Goal: Task Accomplishment & Management: Manage account settings

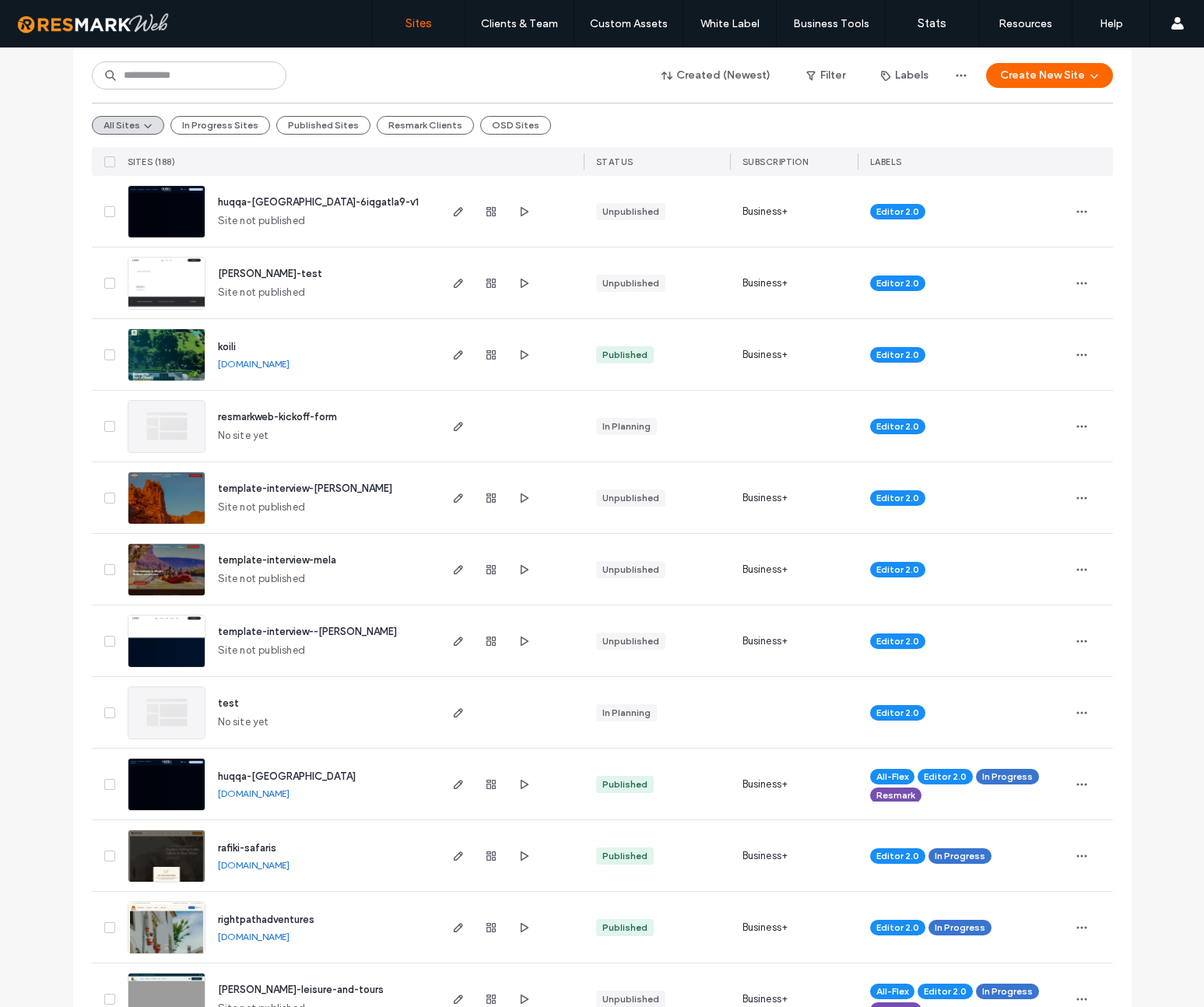
scroll to position [178, 0]
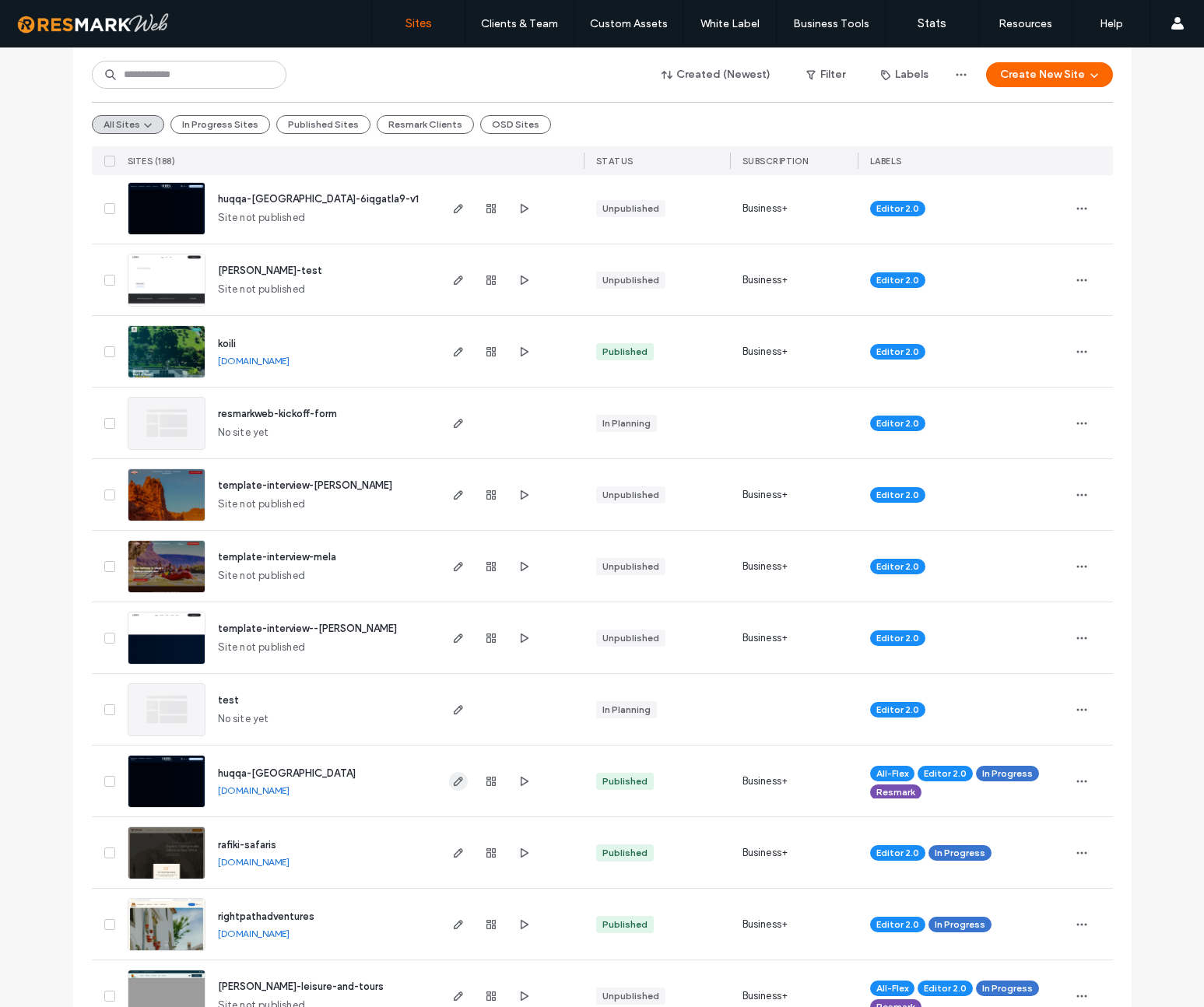
click at [452, 782] on use "button" at bounding box center [457, 782] width 9 height 9
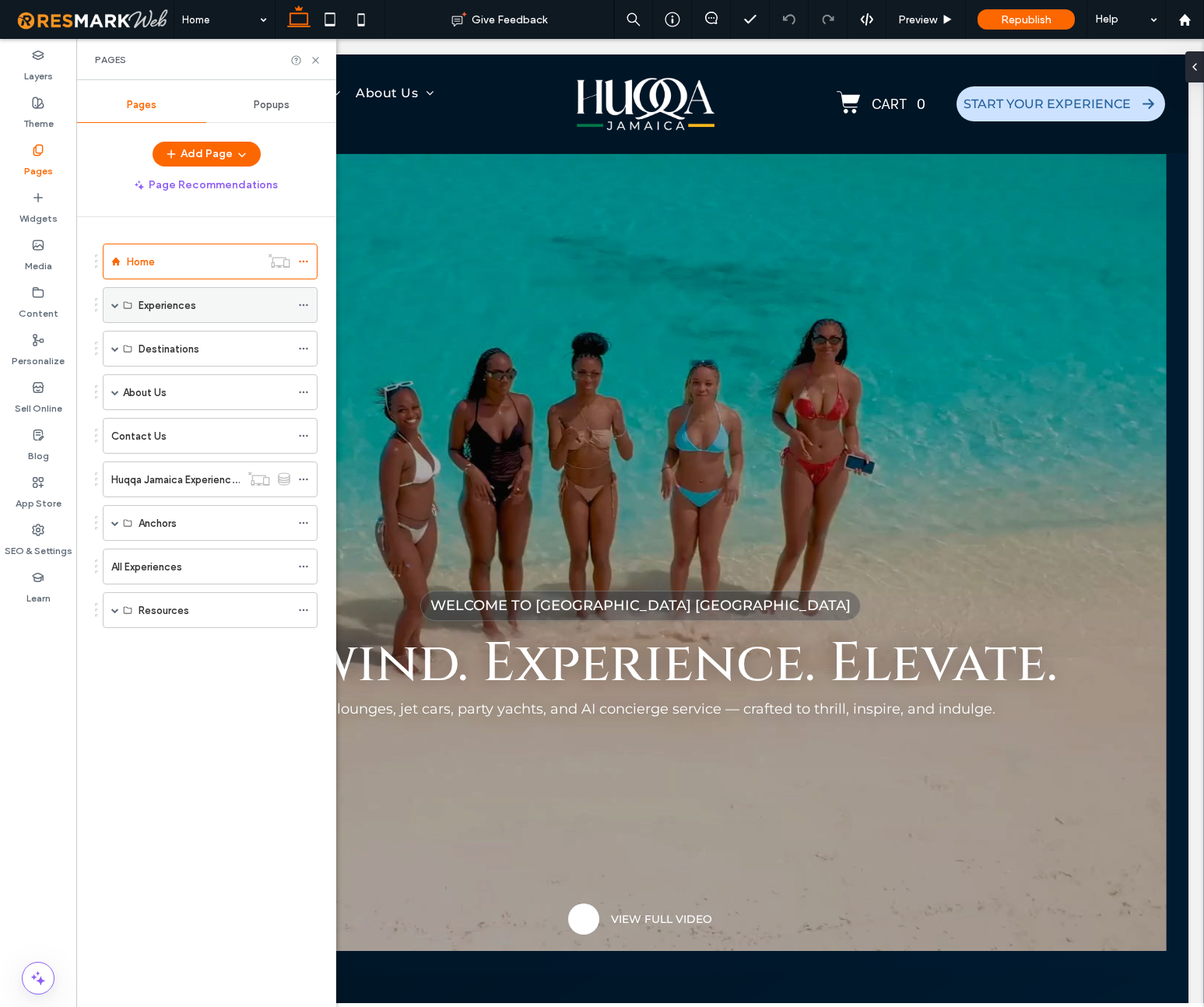
click at [114, 307] on span at bounding box center [115, 305] width 8 height 8
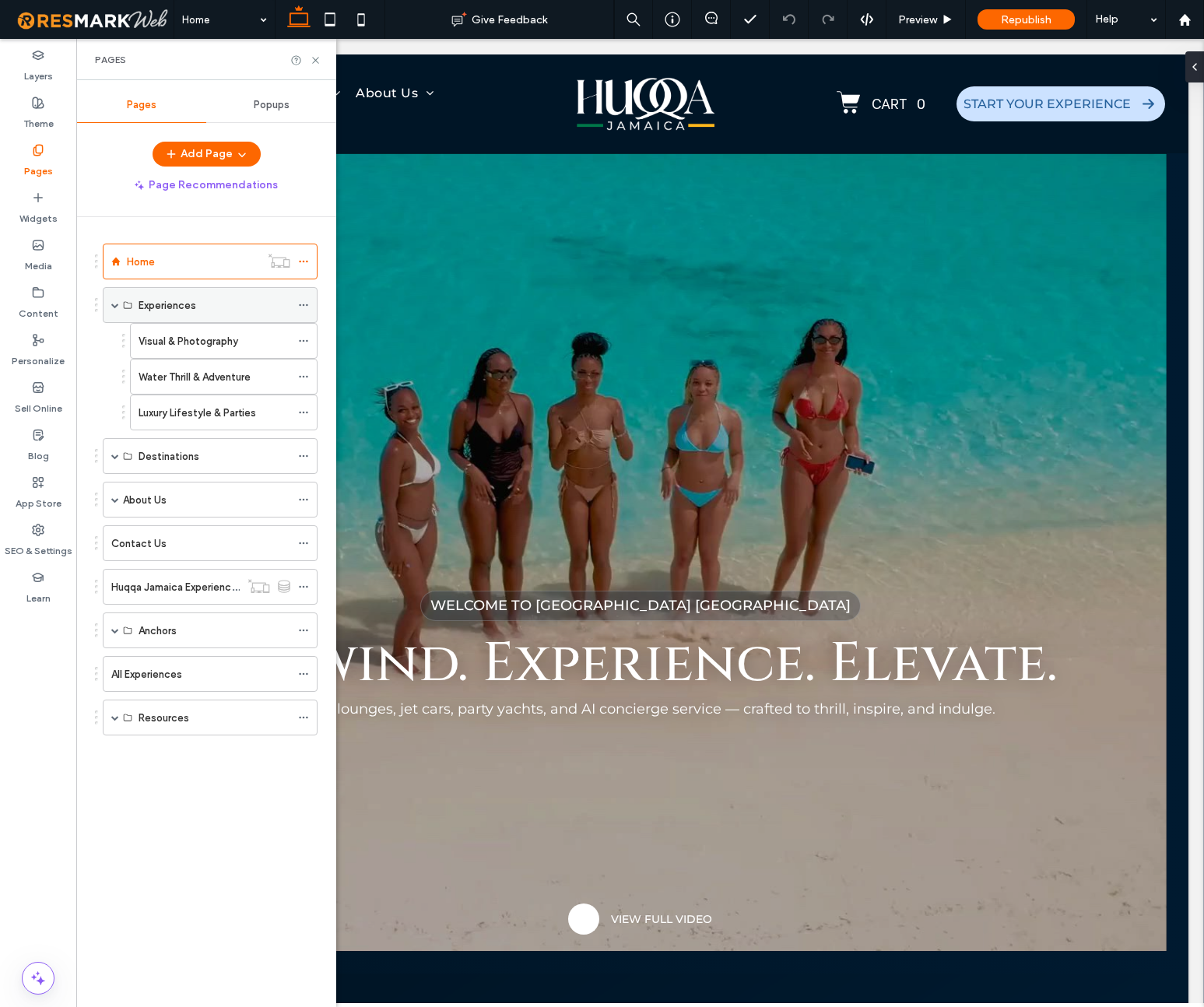
click at [114, 307] on span at bounding box center [115, 305] width 8 height 8
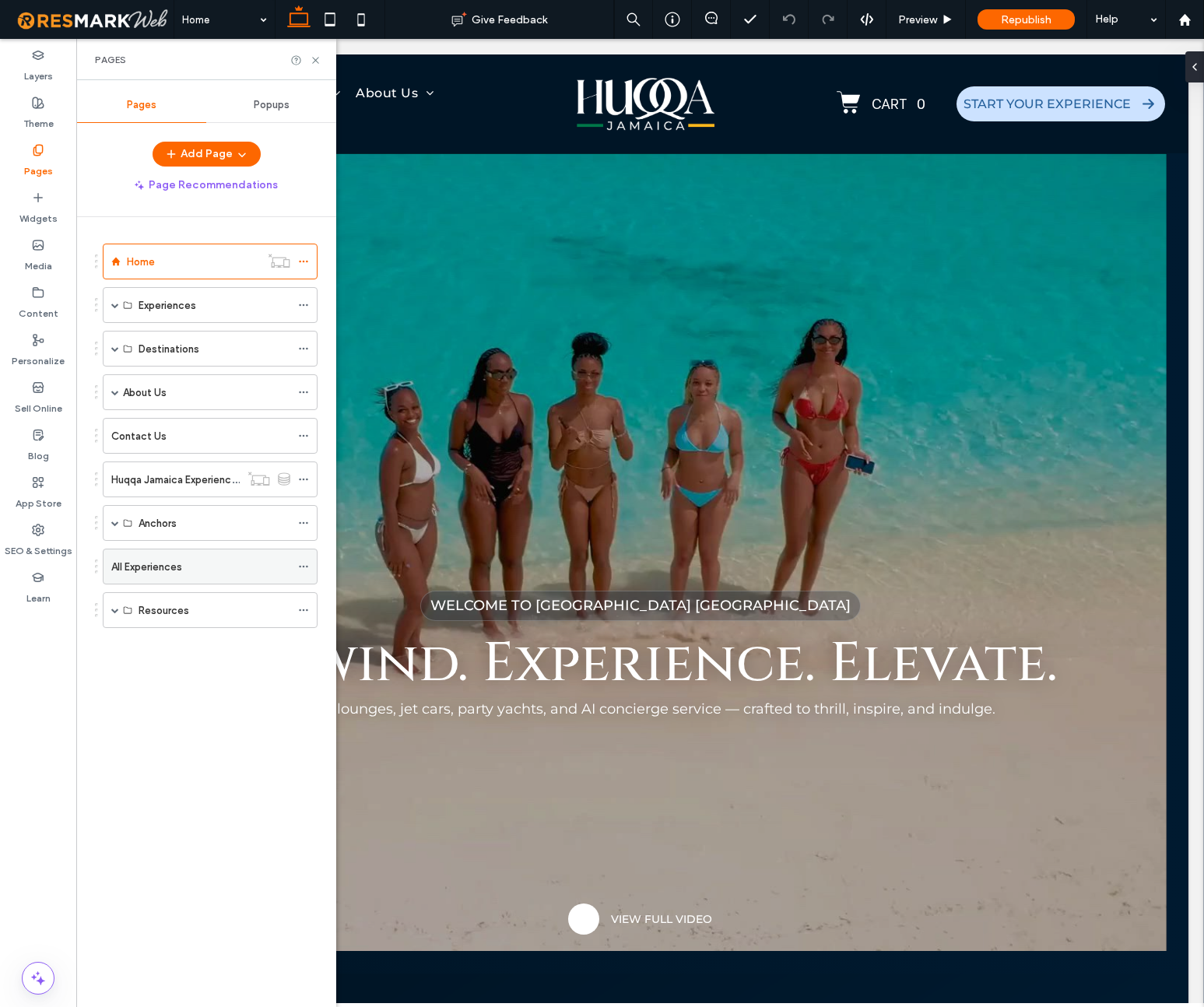
click at [174, 572] on label "All Experiences" at bounding box center [147, 566] width 71 height 27
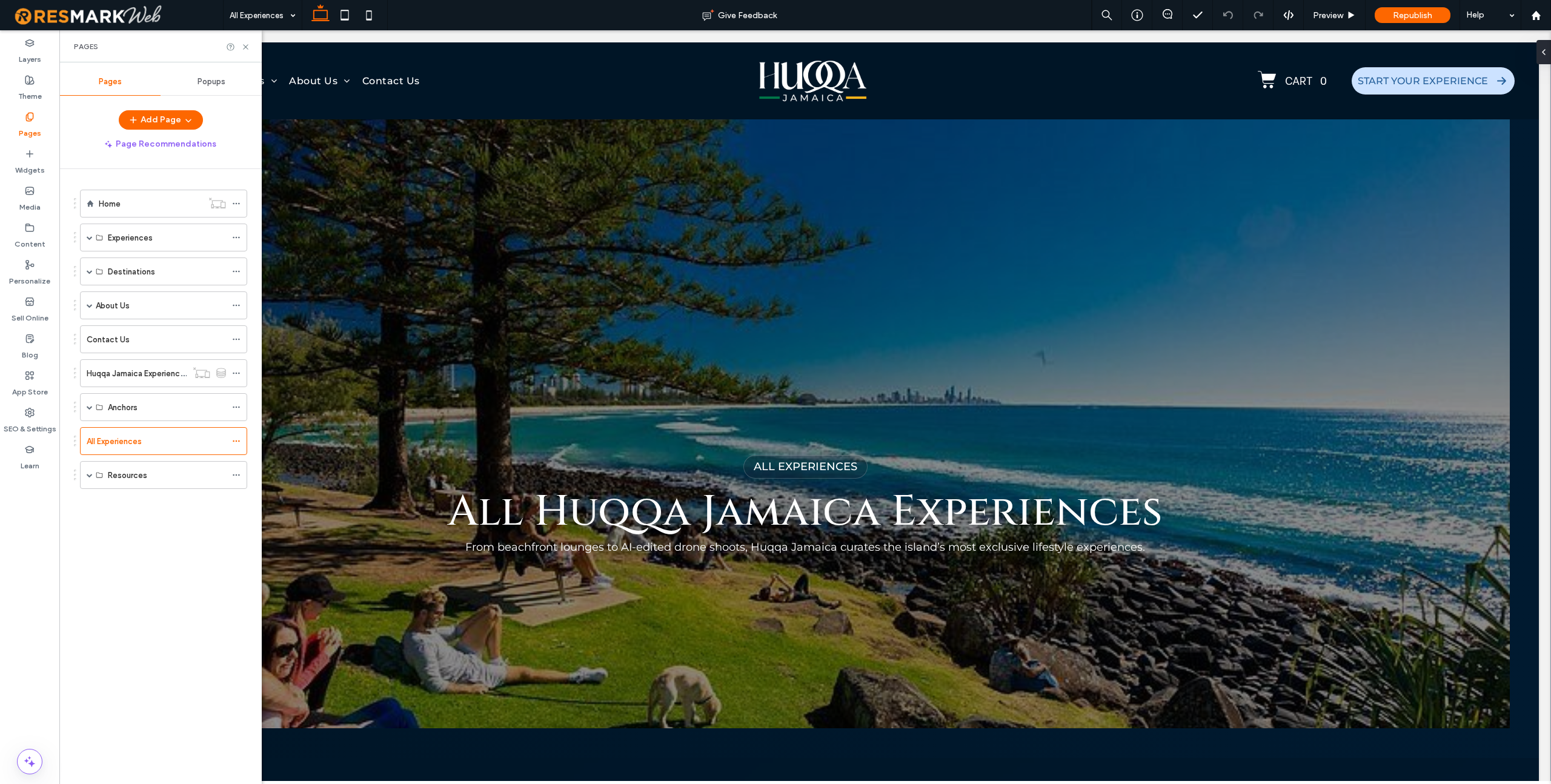
click at [130, 371] on label "Huqqa Jamaica Experiences" at bounding box center [138, 373] width 102 height 21
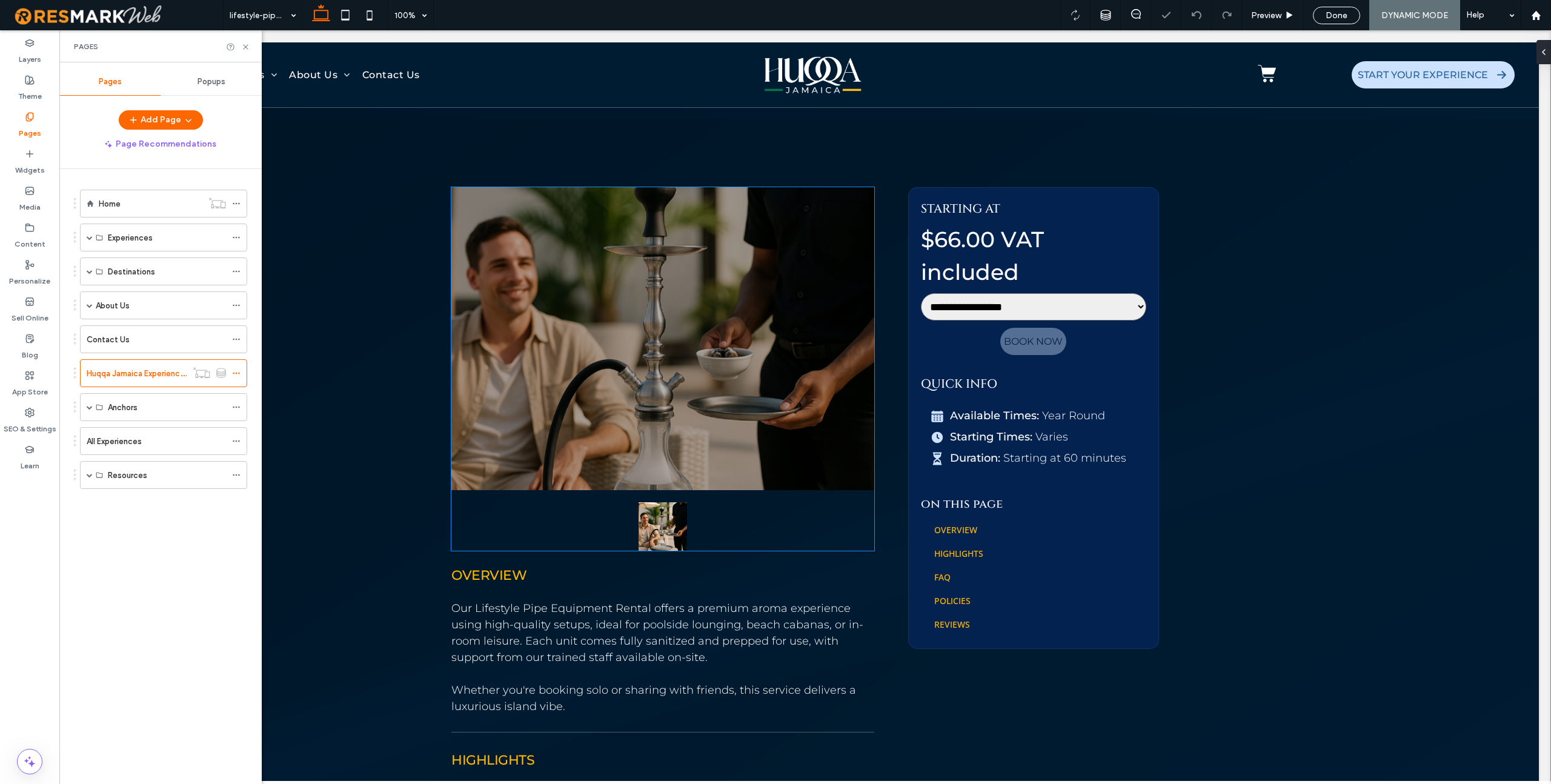
scroll to position [629, 0]
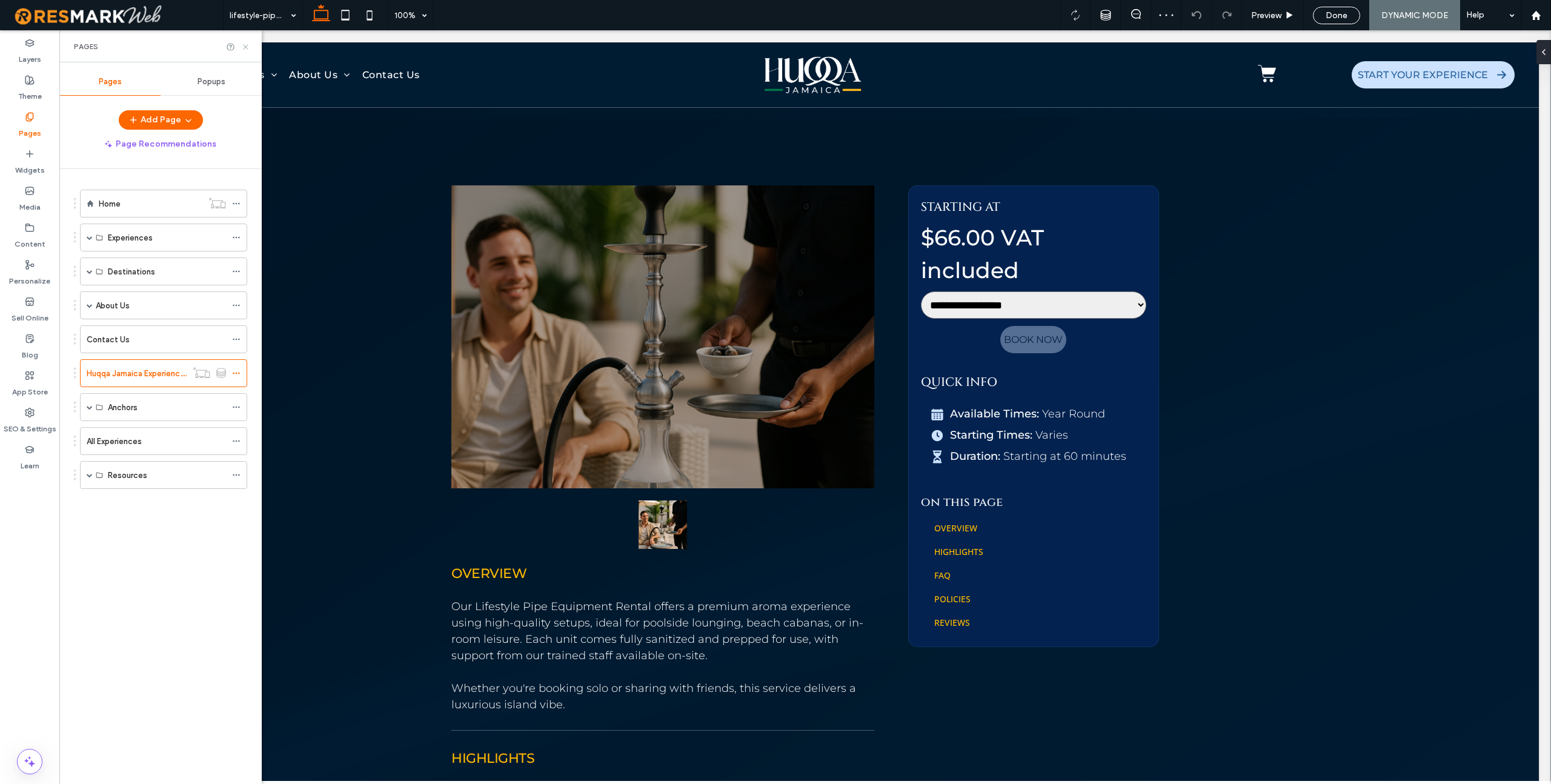
click at [243, 46] on icon at bounding box center [245, 47] width 9 height 9
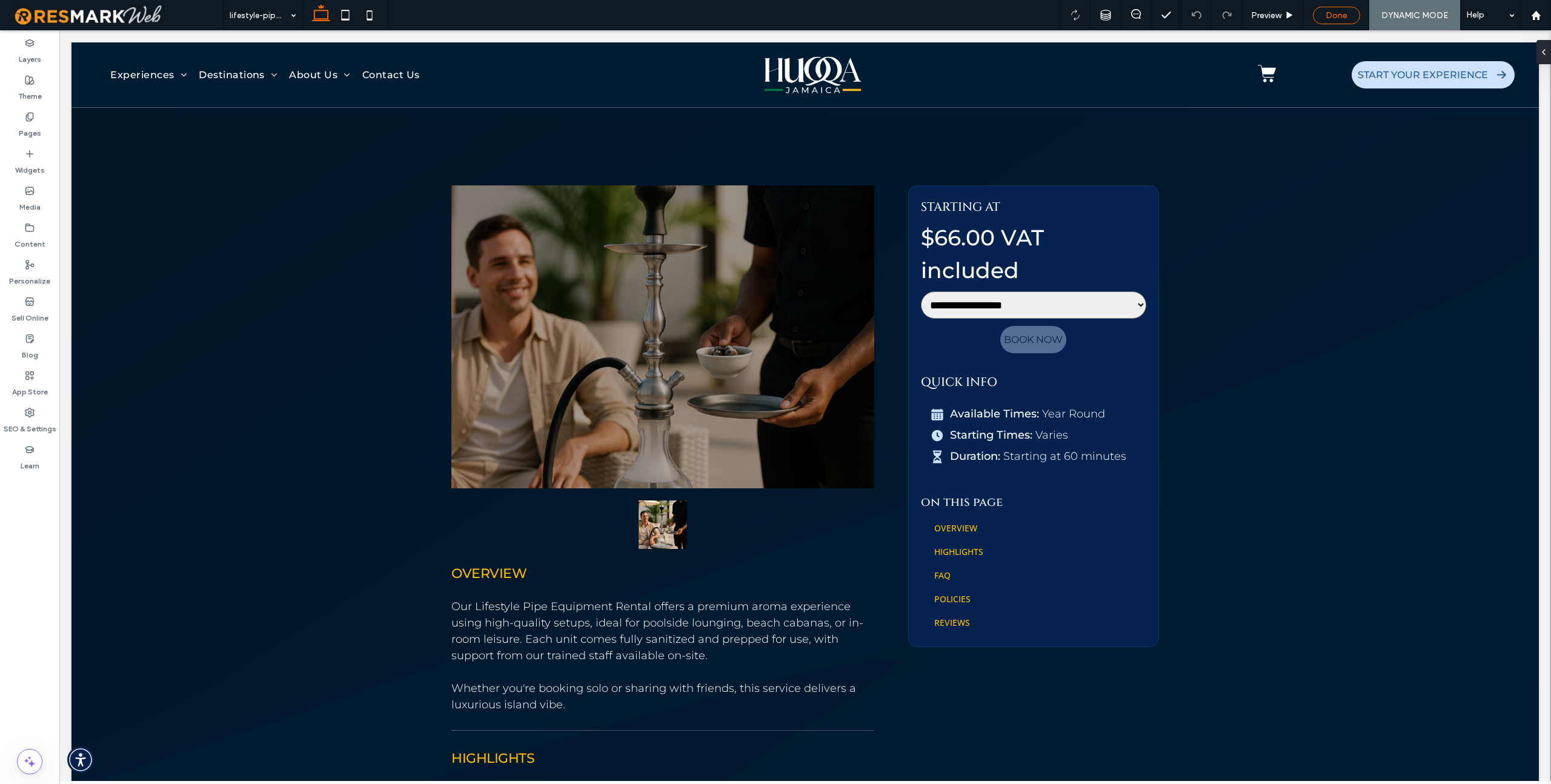
click at [937, 18] on span "Done" at bounding box center [1336, 15] width 22 height 10
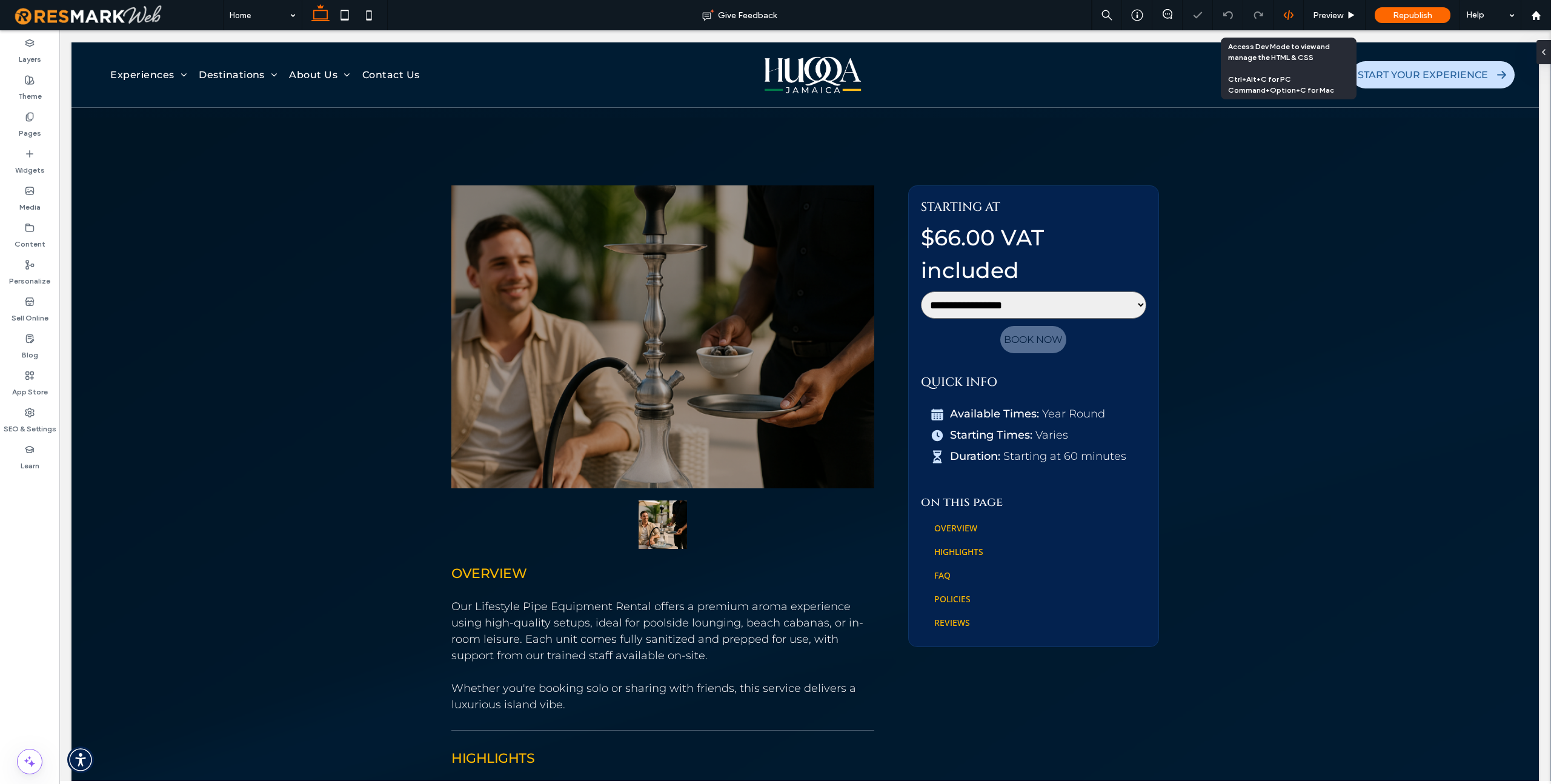
click at [937, 15] on use at bounding box center [1288, 15] width 10 height 10
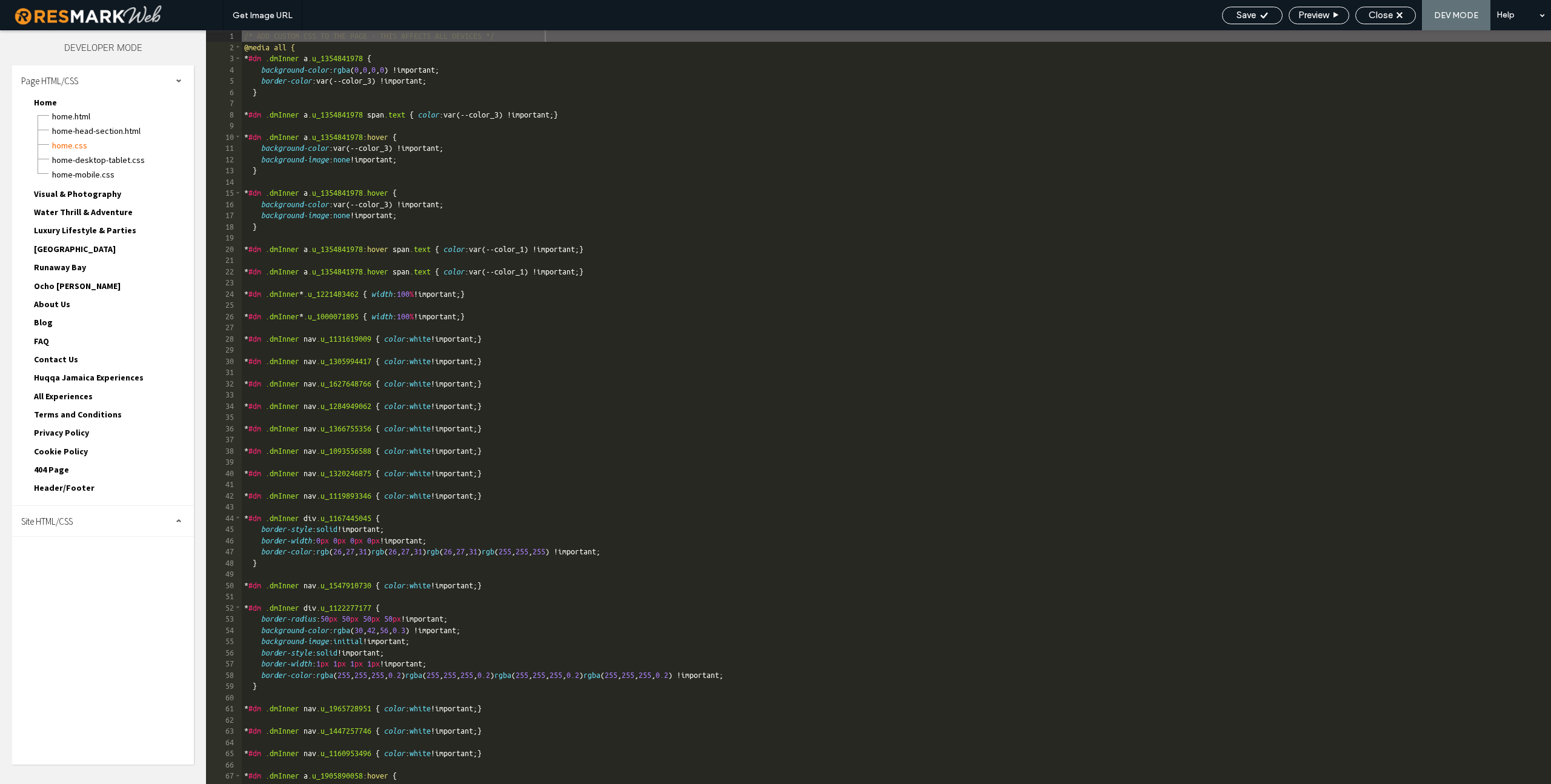
click at [89, 373] on span "Huqqa Jamaica Experiences" at bounding box center [89, 378] width 110 height 11
click at [92, 414] on span "Huqqa Jamaica Experiences.css" at bounding box center [123, 421] width 142 height 12
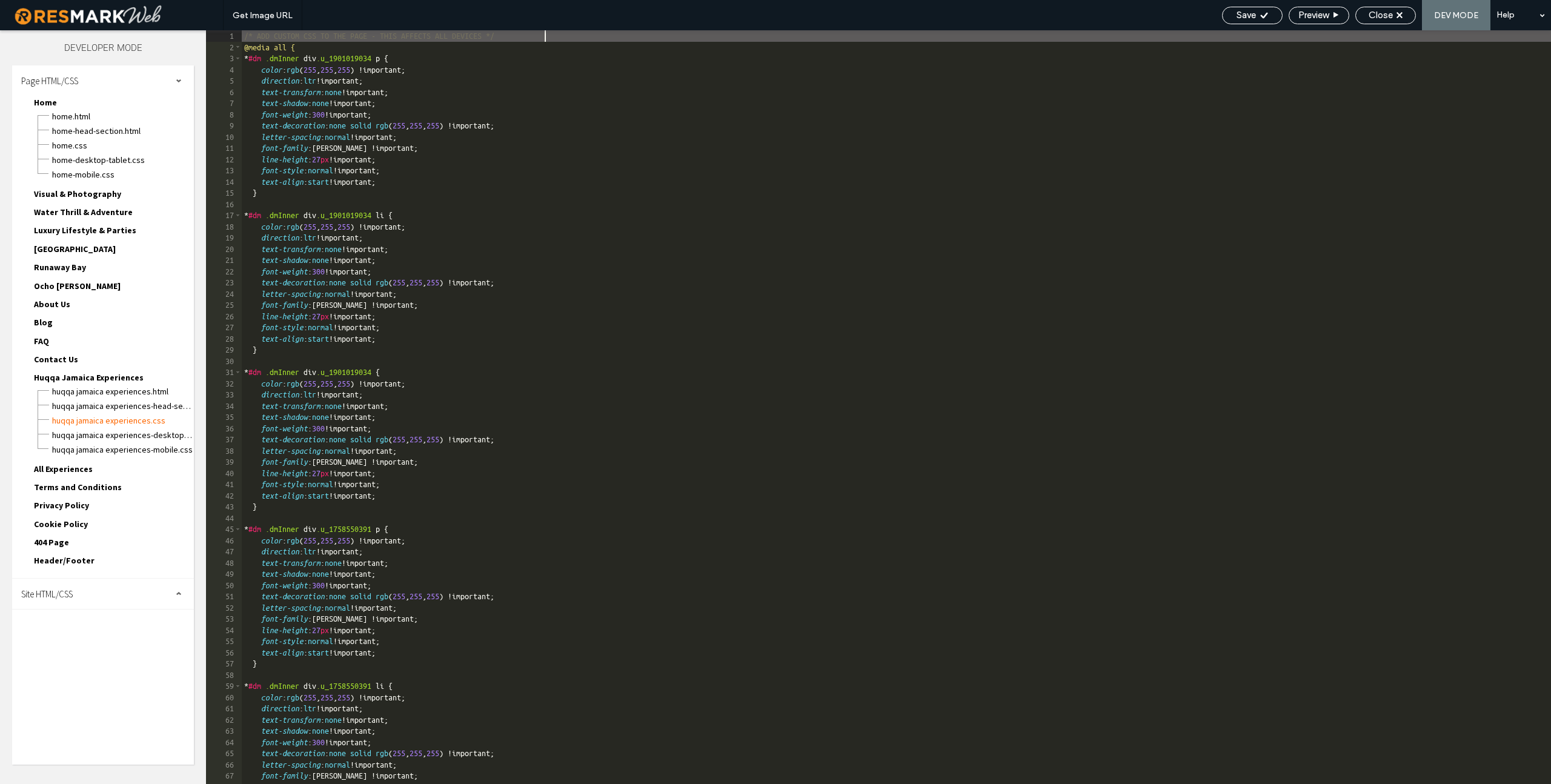
scroll to position [1, 0]
click at [937, 15] on span "Preview" at bounding box center [1313, 15] width 30 height 11
click at [937, 14] on span "Close" at bounding box center [1380, 15] width 24 height 11
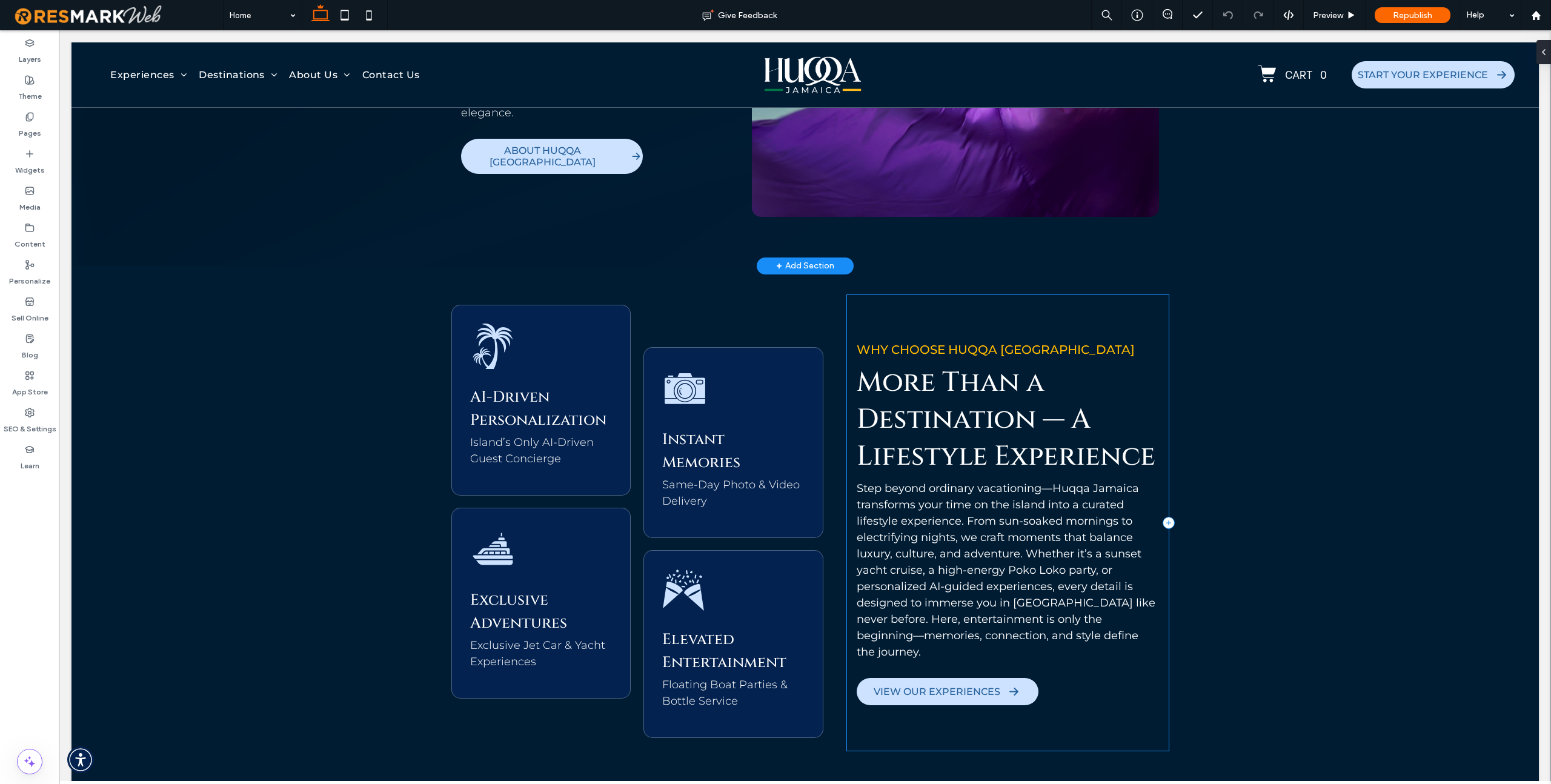
scroll to position [1105, 0]
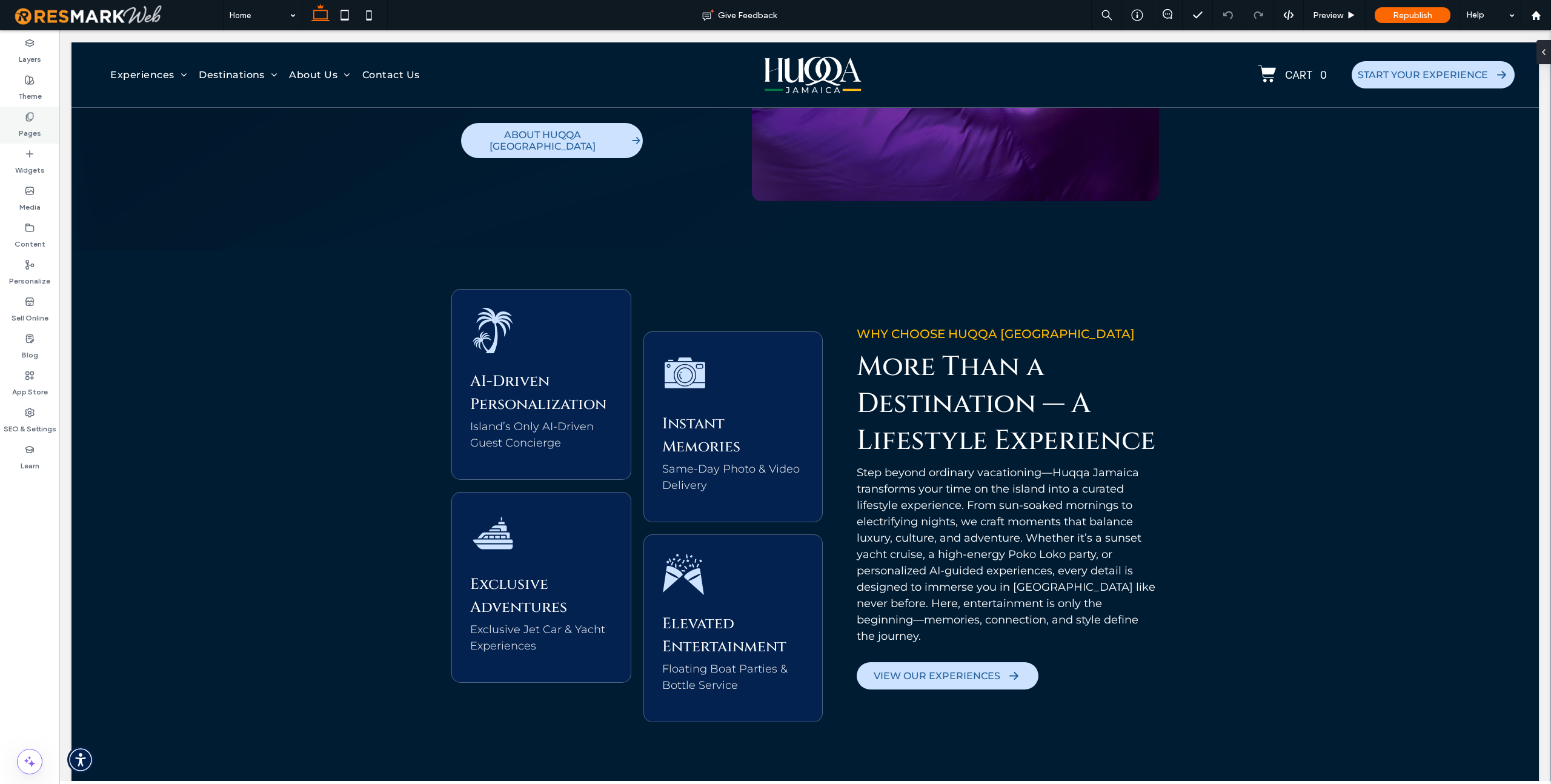
click at [34, 119] on icon at bounding box center [30, 117] width 10 height 10
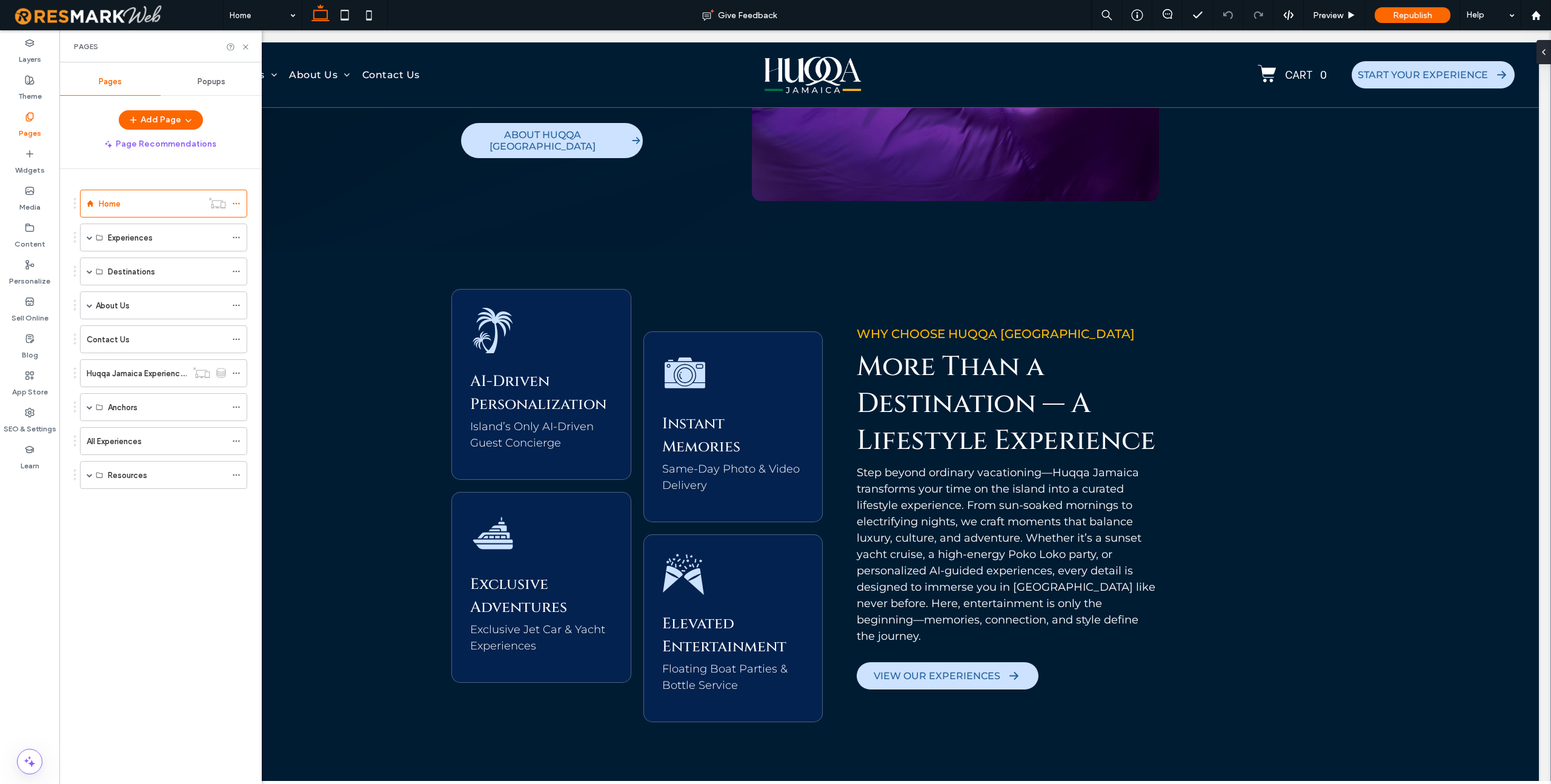
click at [140, 370] on label "Huqqa Jamaica Experiences" at bounding box center [138, 373] width 102 height 21
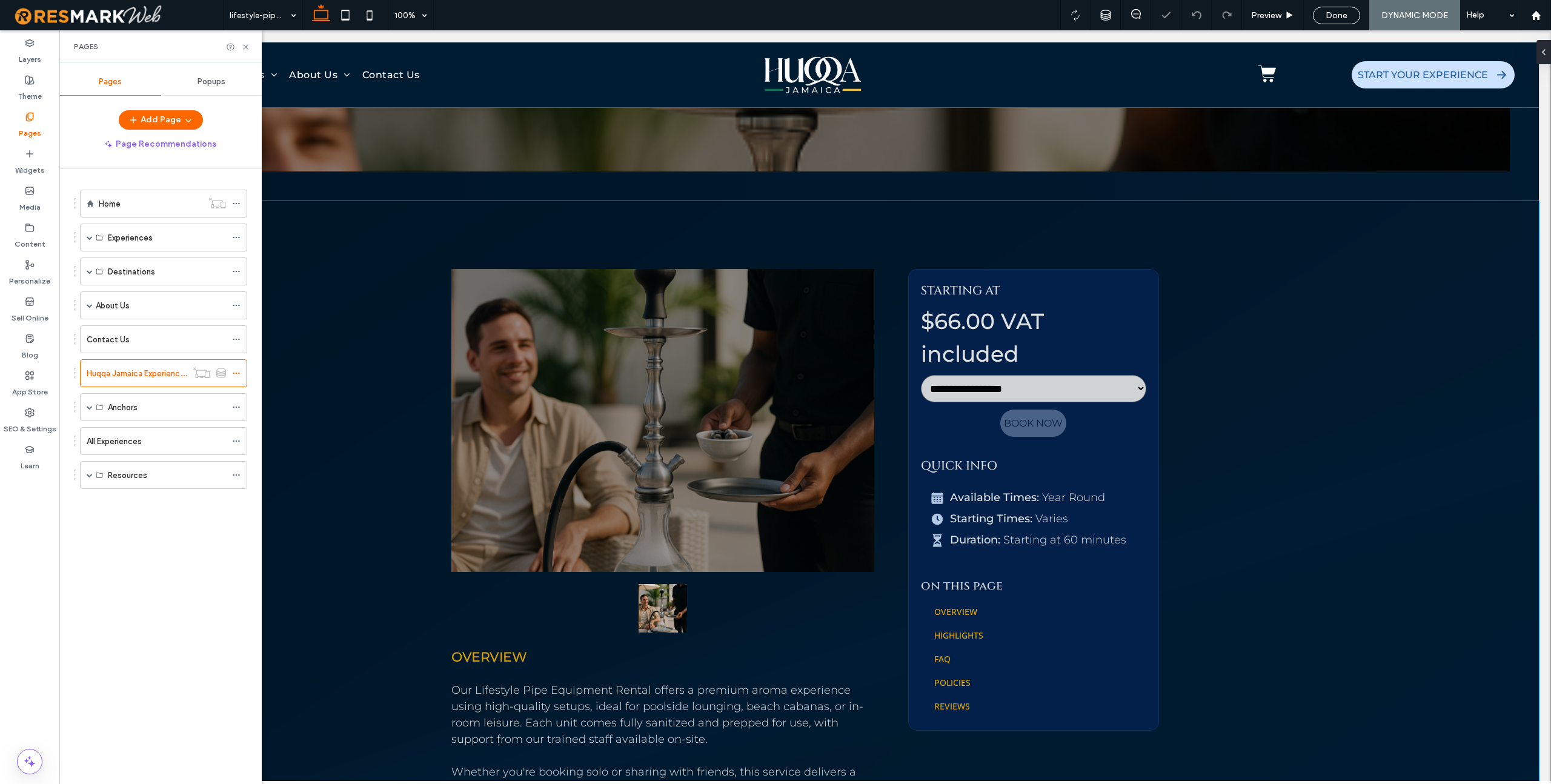
scroll to position [738, 0]
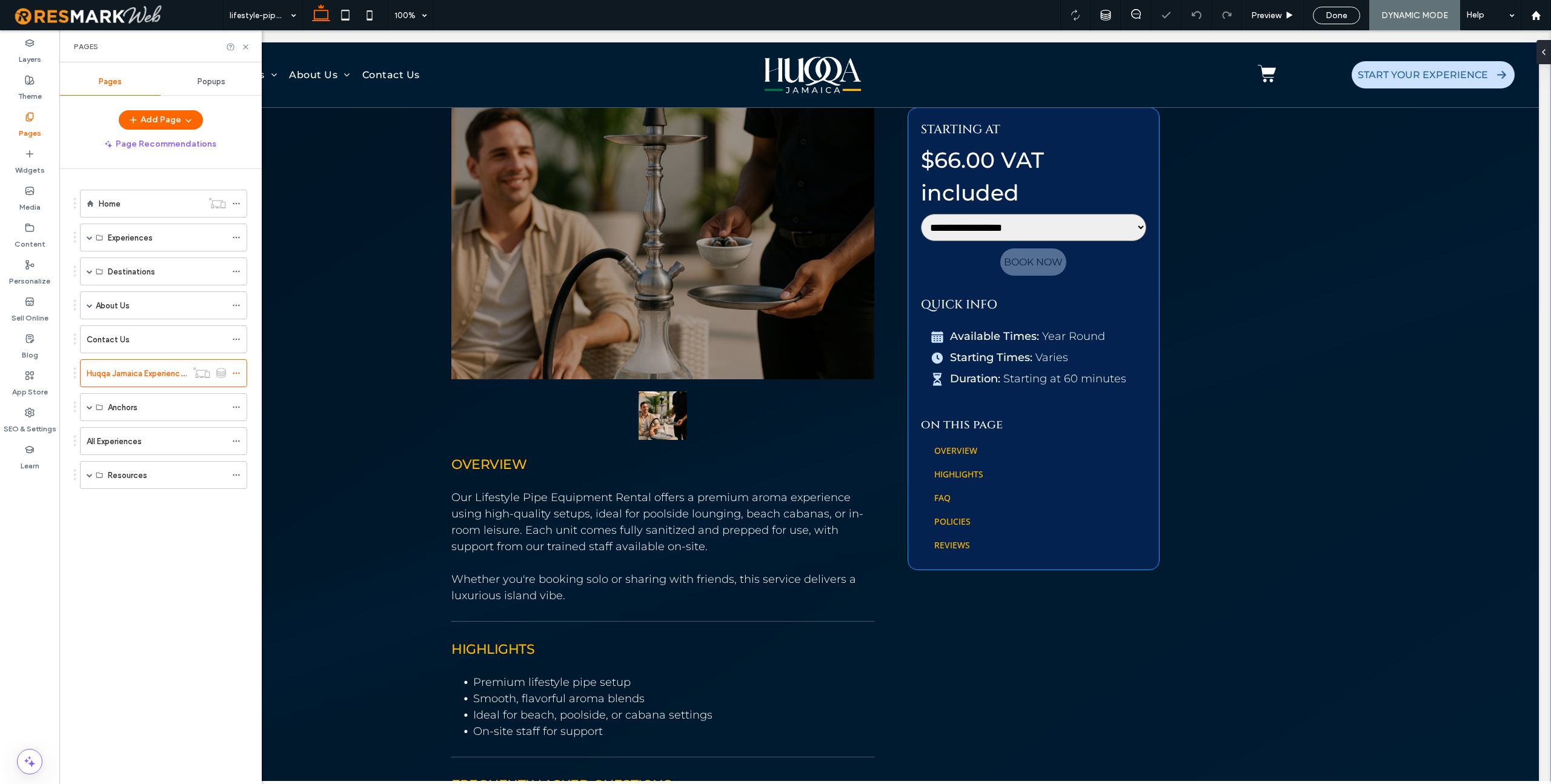
click at [937, 240] on select "**********" at bounding box center [1034, 227] width 225 height 27
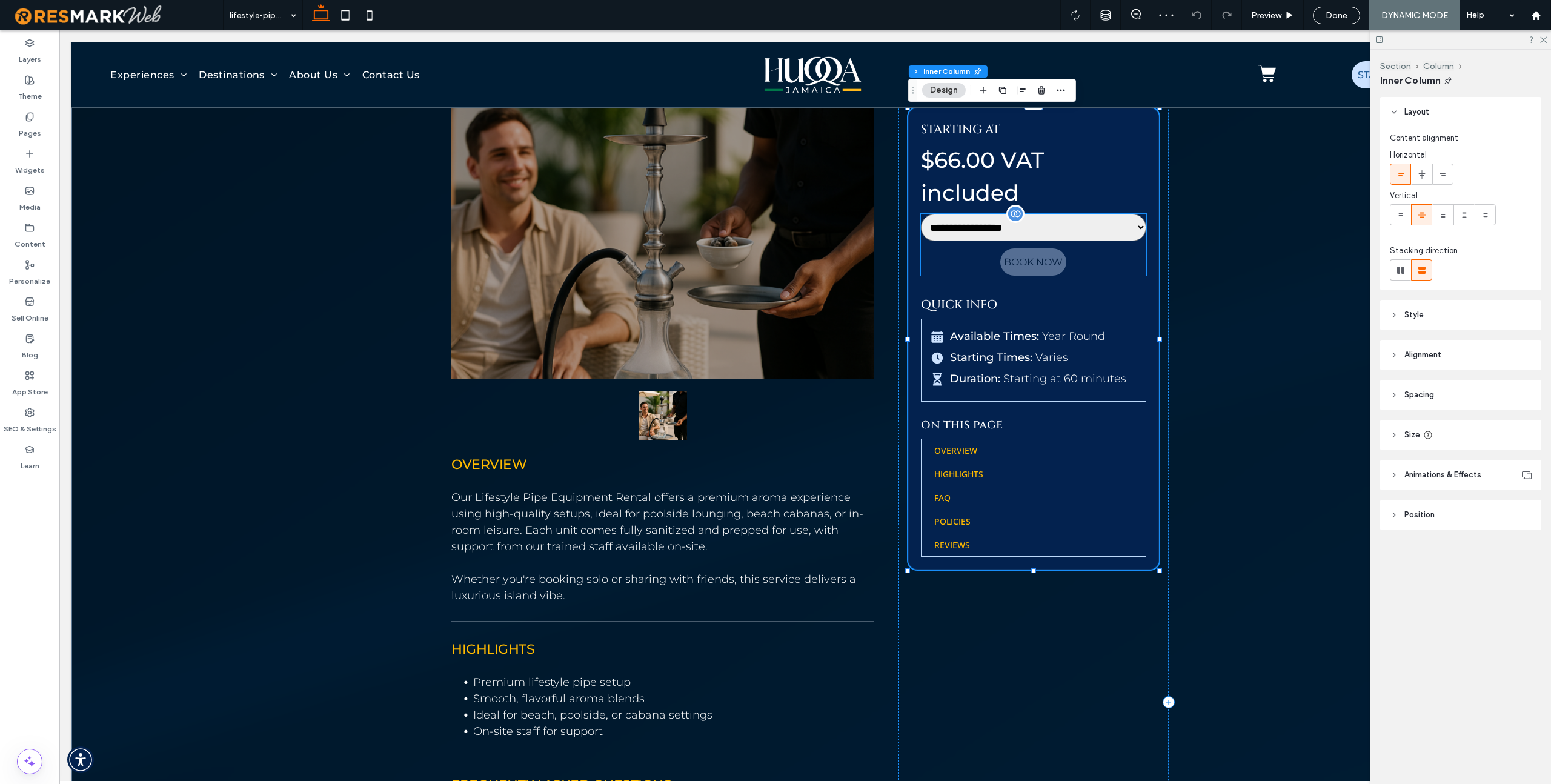
click at [937, 252] on div "Book Now" at bounding box center [1034, 262] width 225 height 27
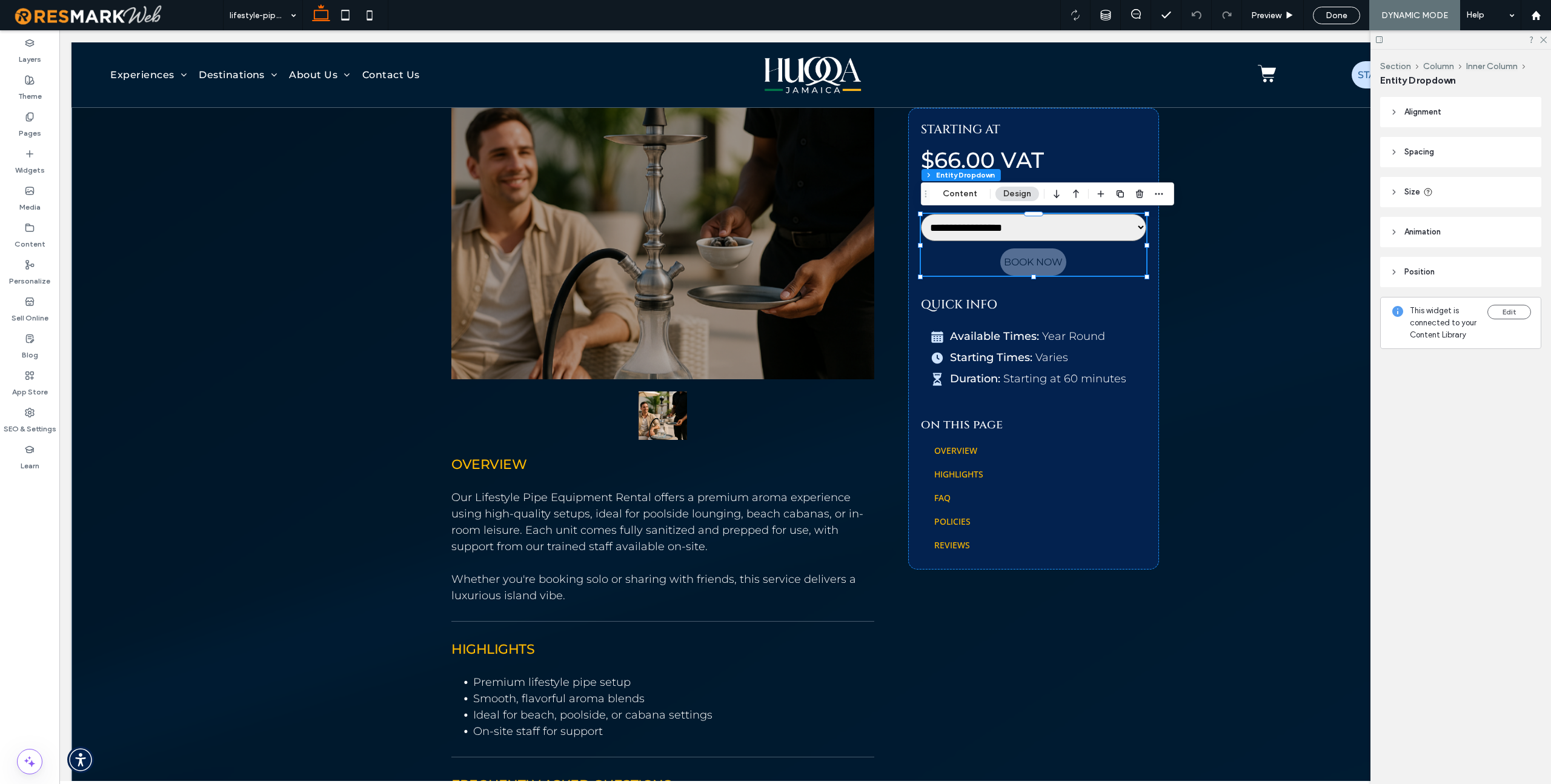
click at [937, 192] on use at bounding box center [1394, 192] width 2 height 4
click at [937, 193] on button "Content" at bounding box center [960, 194] width 51 height 15
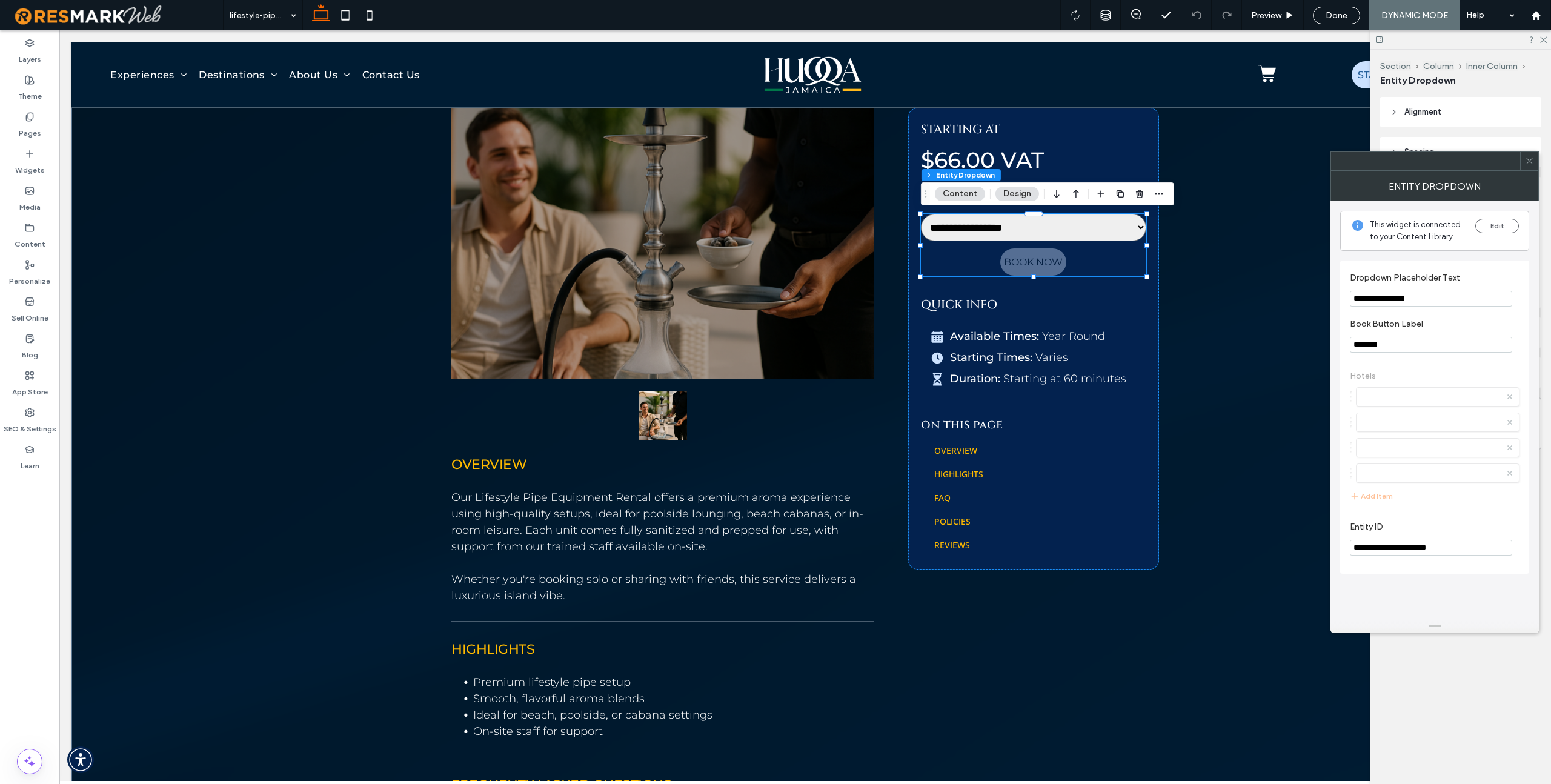
click at [937, 159] on icon at bounding box center [1529, 161] width 9 height 9
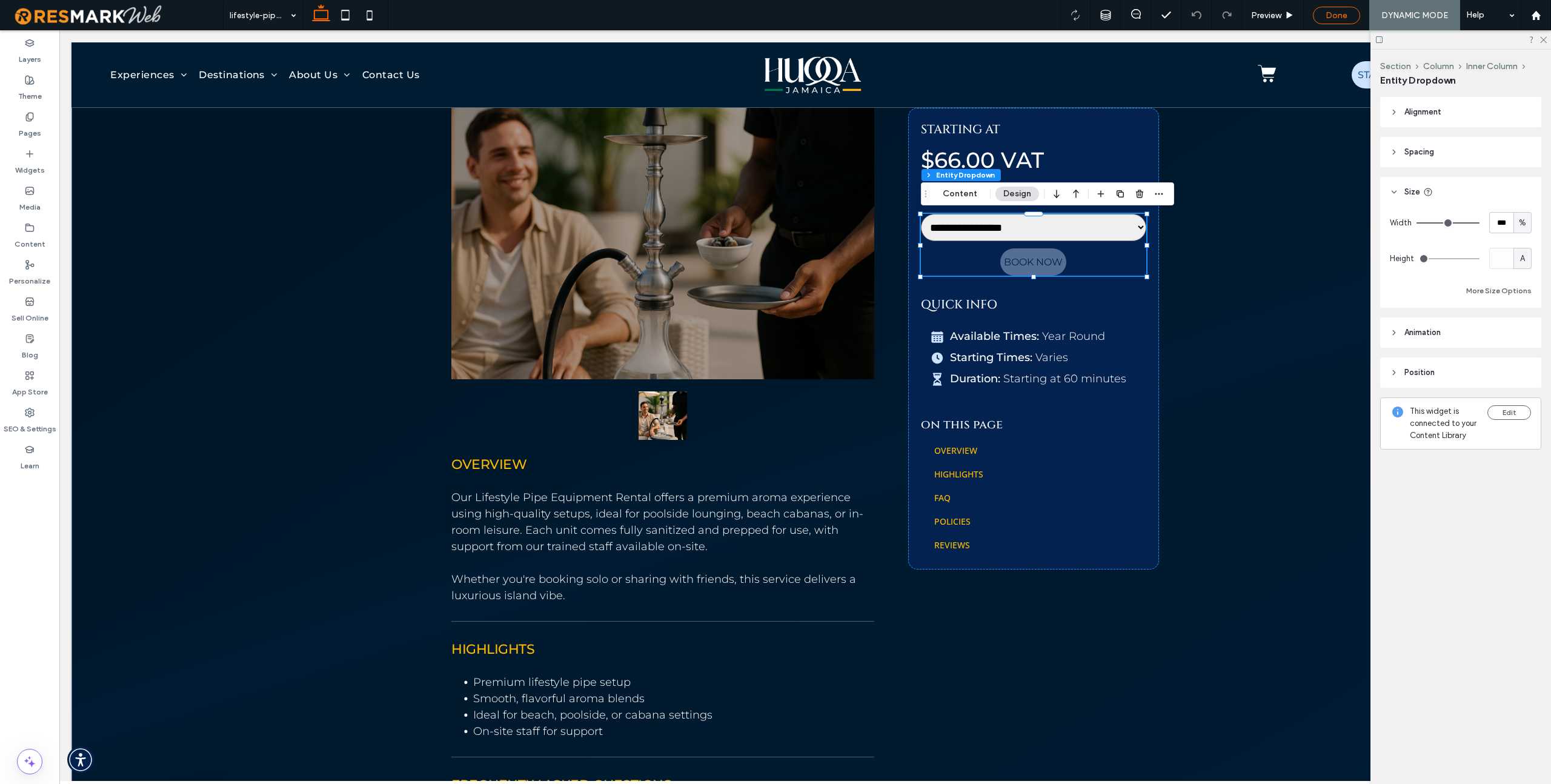
click at [937, 15] on span "Done" at bounding box center [1336, 15] width 22 height 10
click at [937, 15] on div at bounding box center [776, 392] width 1551 height 784
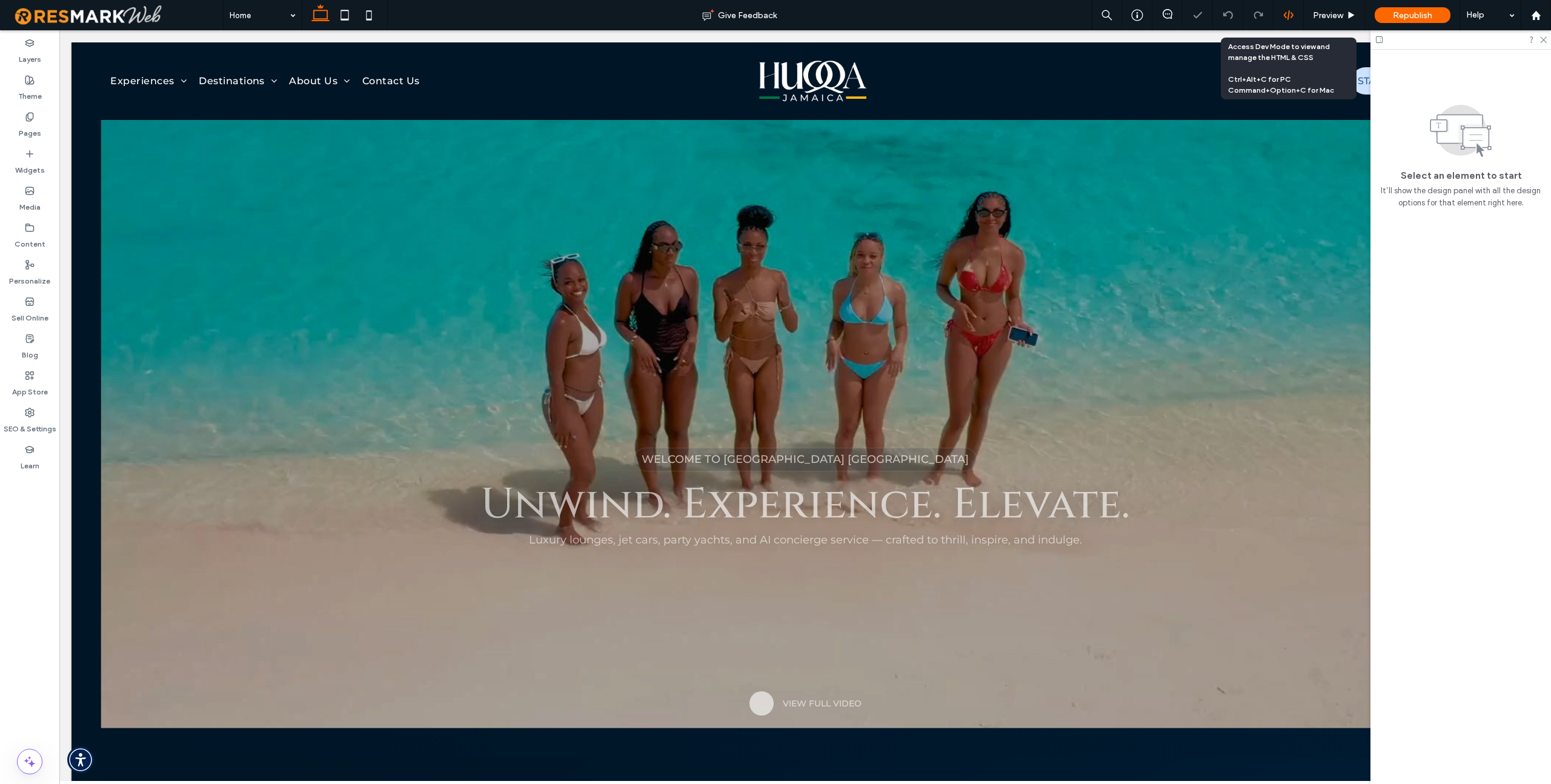
click at [937, 17] on use at bounding box center [1288, 15] width 10 height 10
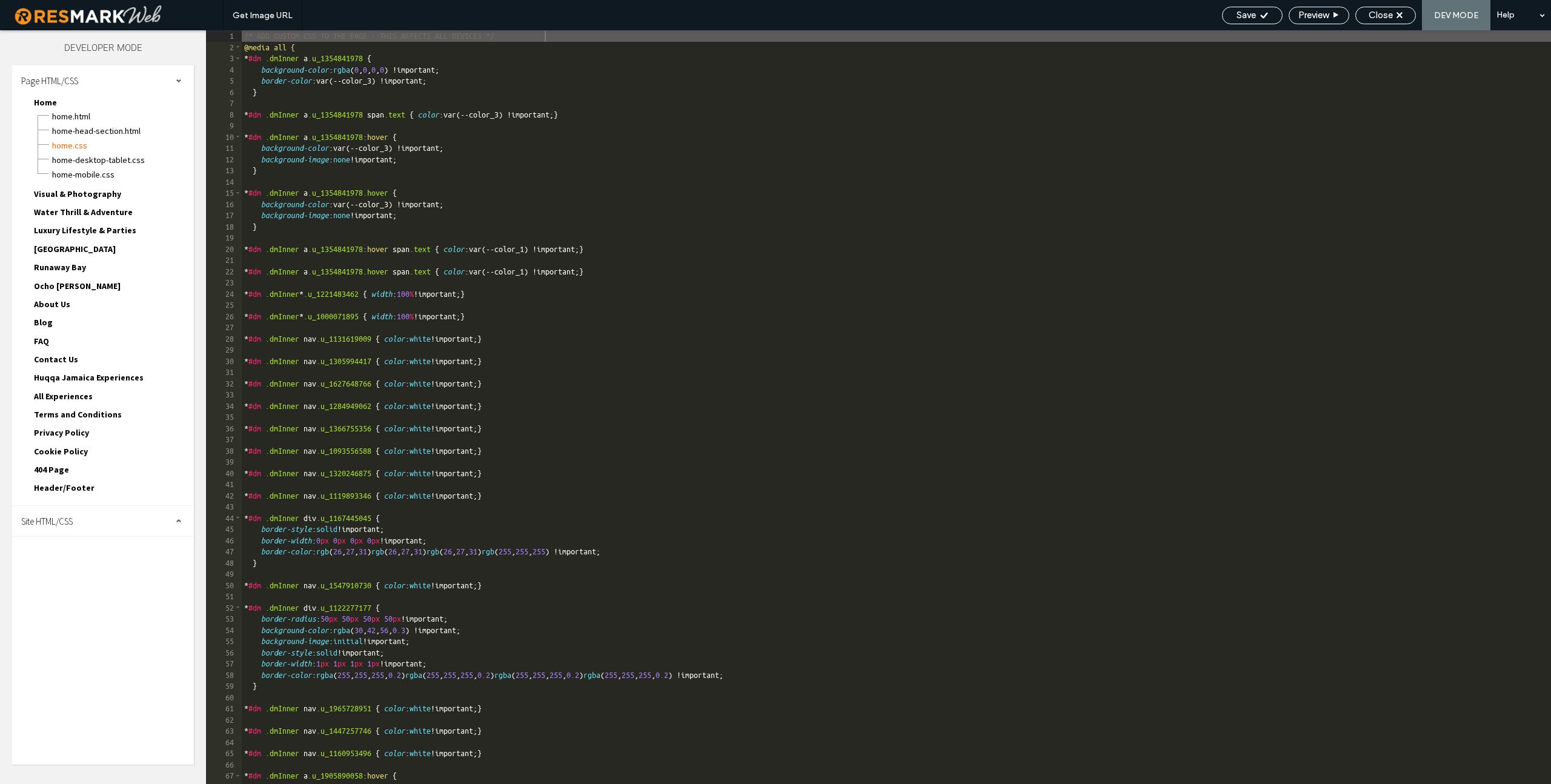
click at [69, 523] on span "Site HTML/CSS" at bounding box center [47, 521] width 52 height 12
click at [78, 574] on span "site.css" at bounding box center [124, 574] width 137 height 12
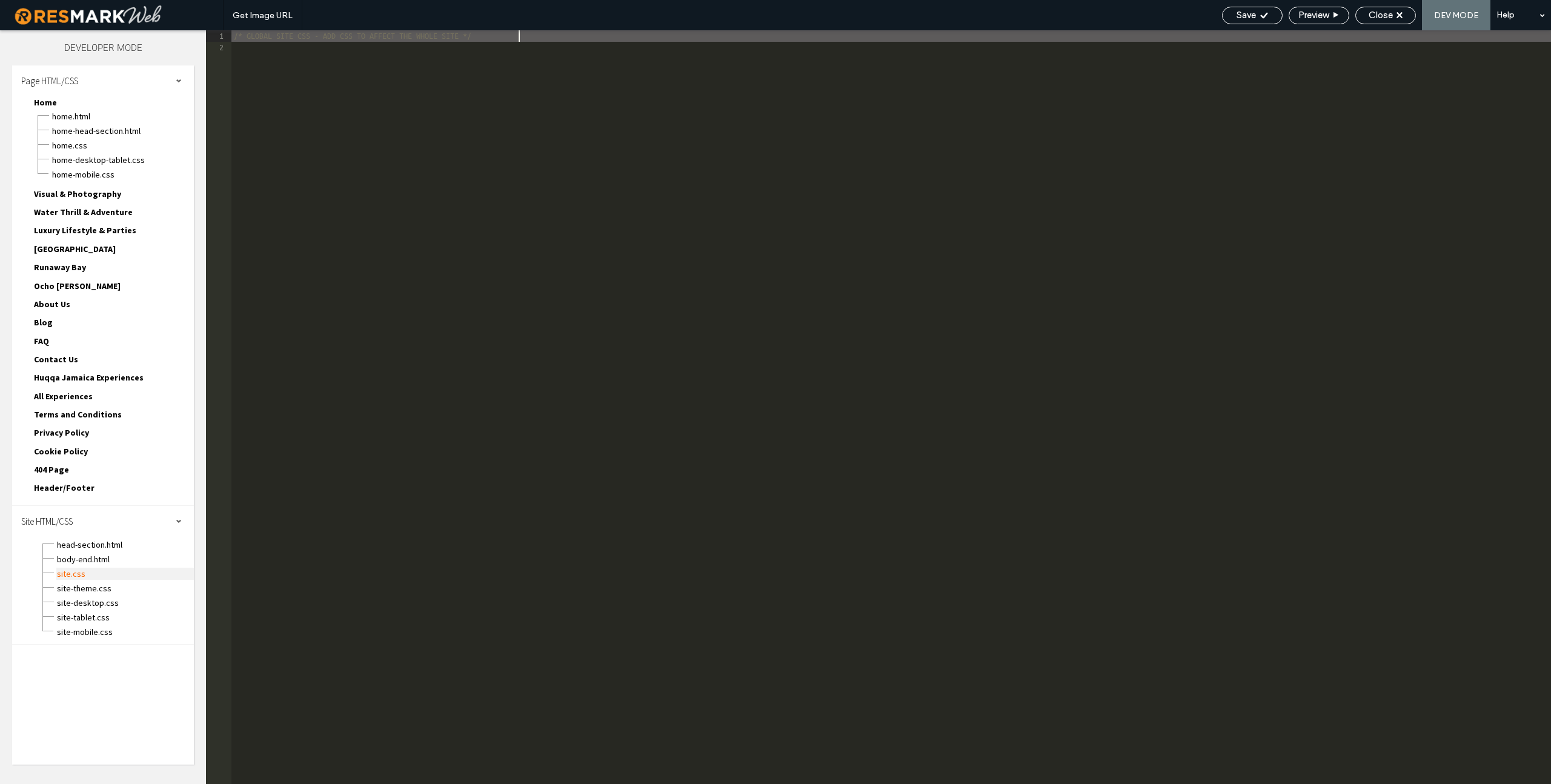
scroll to position [1, 0]
click at [65, 379] on span "Huqqa Jamaica Experiences" at bounding box center [89, 378] width 110 height 11
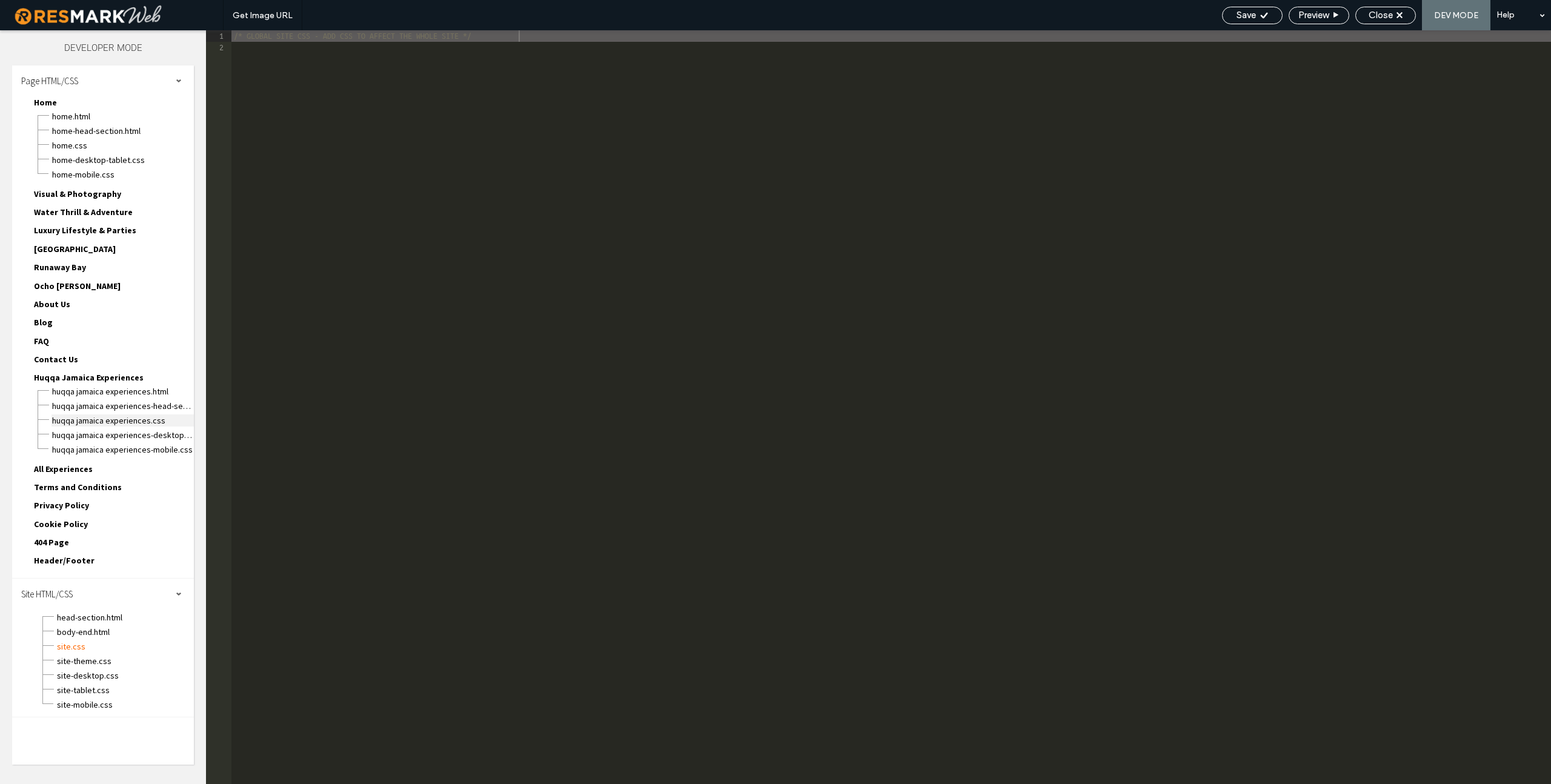
click at [119, 419] on span "Huqqa Jamaica Experiences.css" at bounding box center [123, 421] width 142 height 12
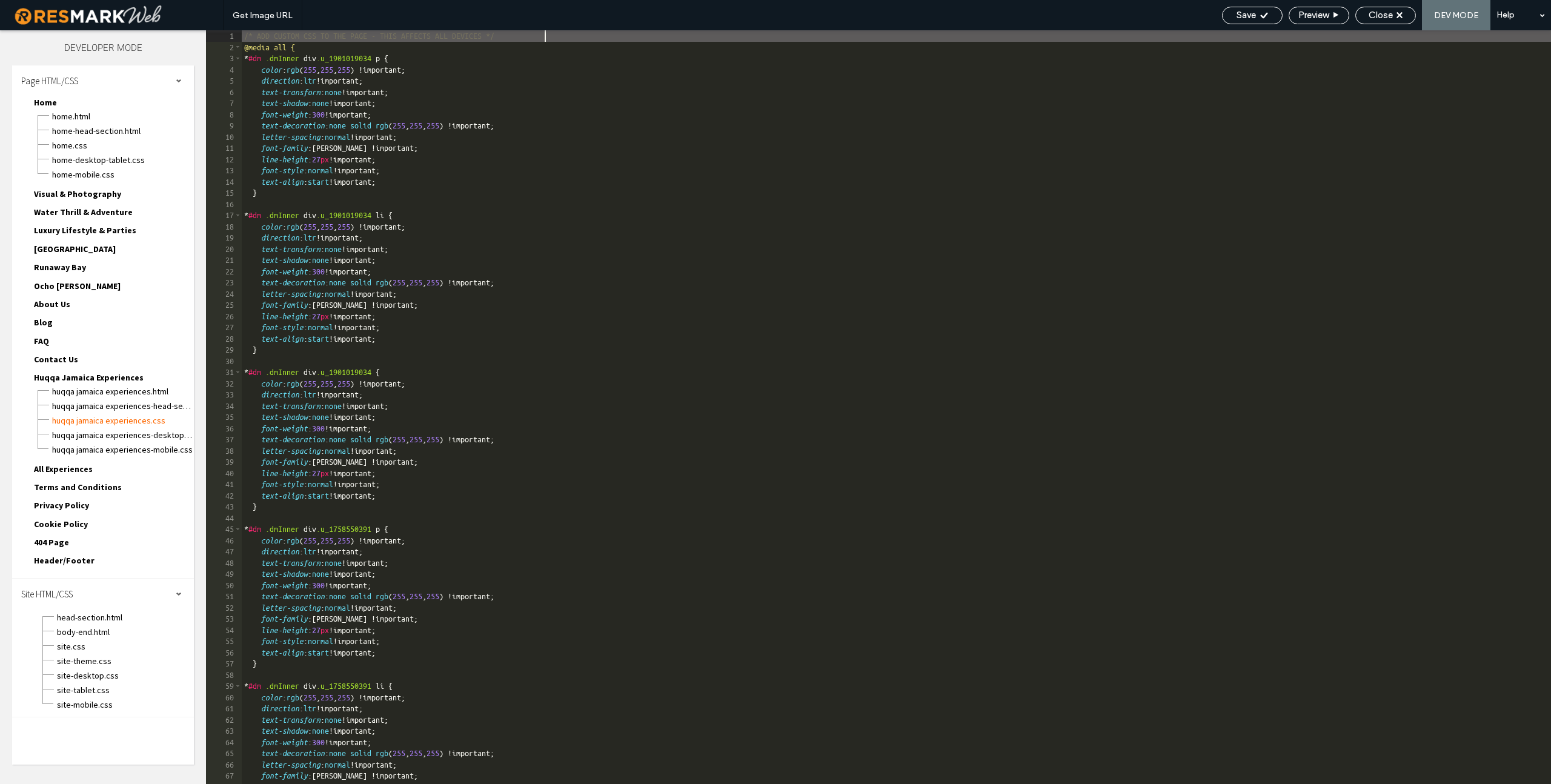
click at [937, 374] on div "/* ADD CUSTOM CSS TO THE PAGE - THIS AFFECTS ALL DEVICES */ @media all { * #dm …" at bounding box center [896, 418] width 1310 height 776
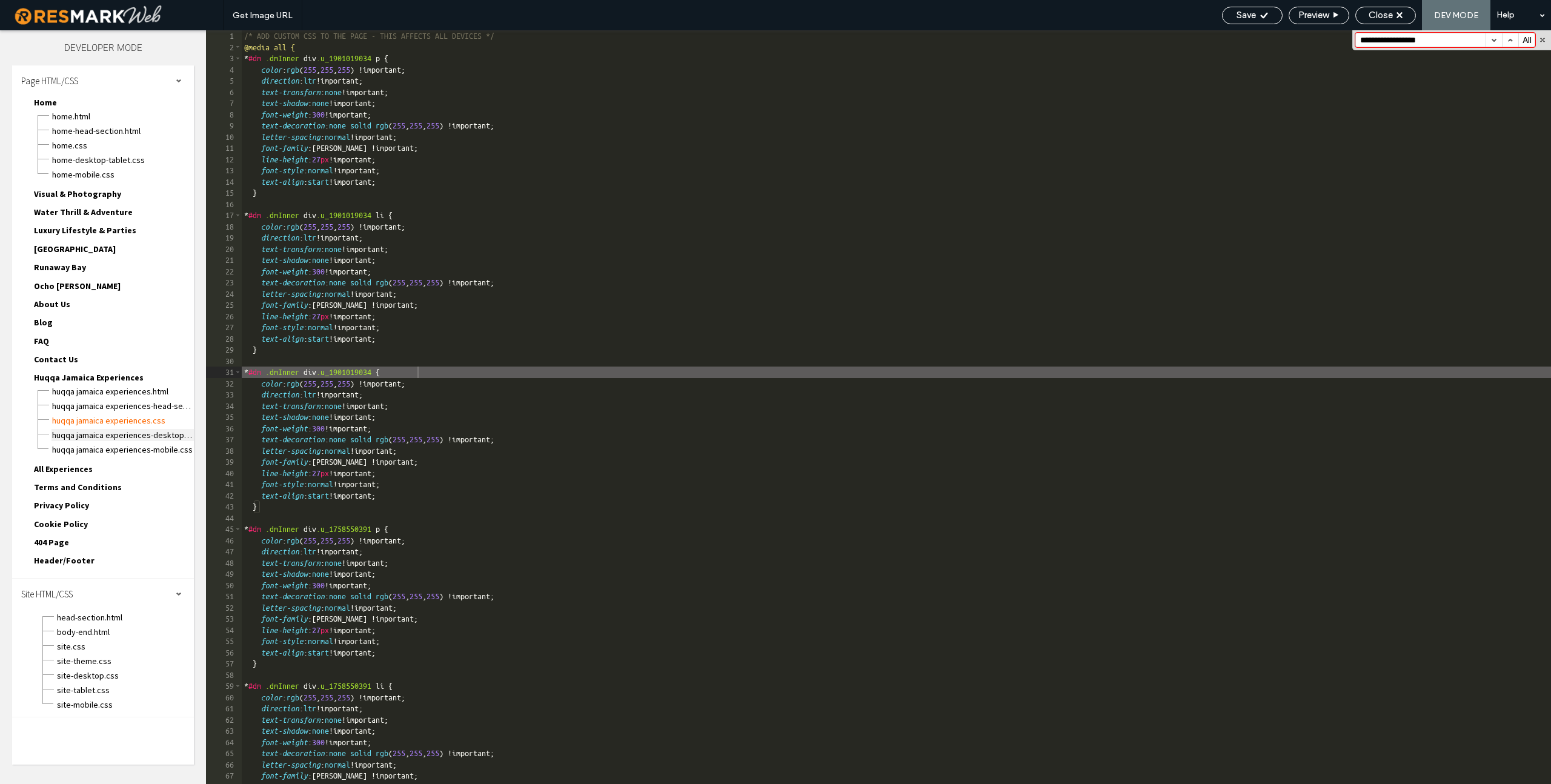
type input "**********"
click at [141, 434] on span "Huqqa Jamaica Experiences-desktop-tablet.css" at bounding box center [123, 435] width 142 height 12
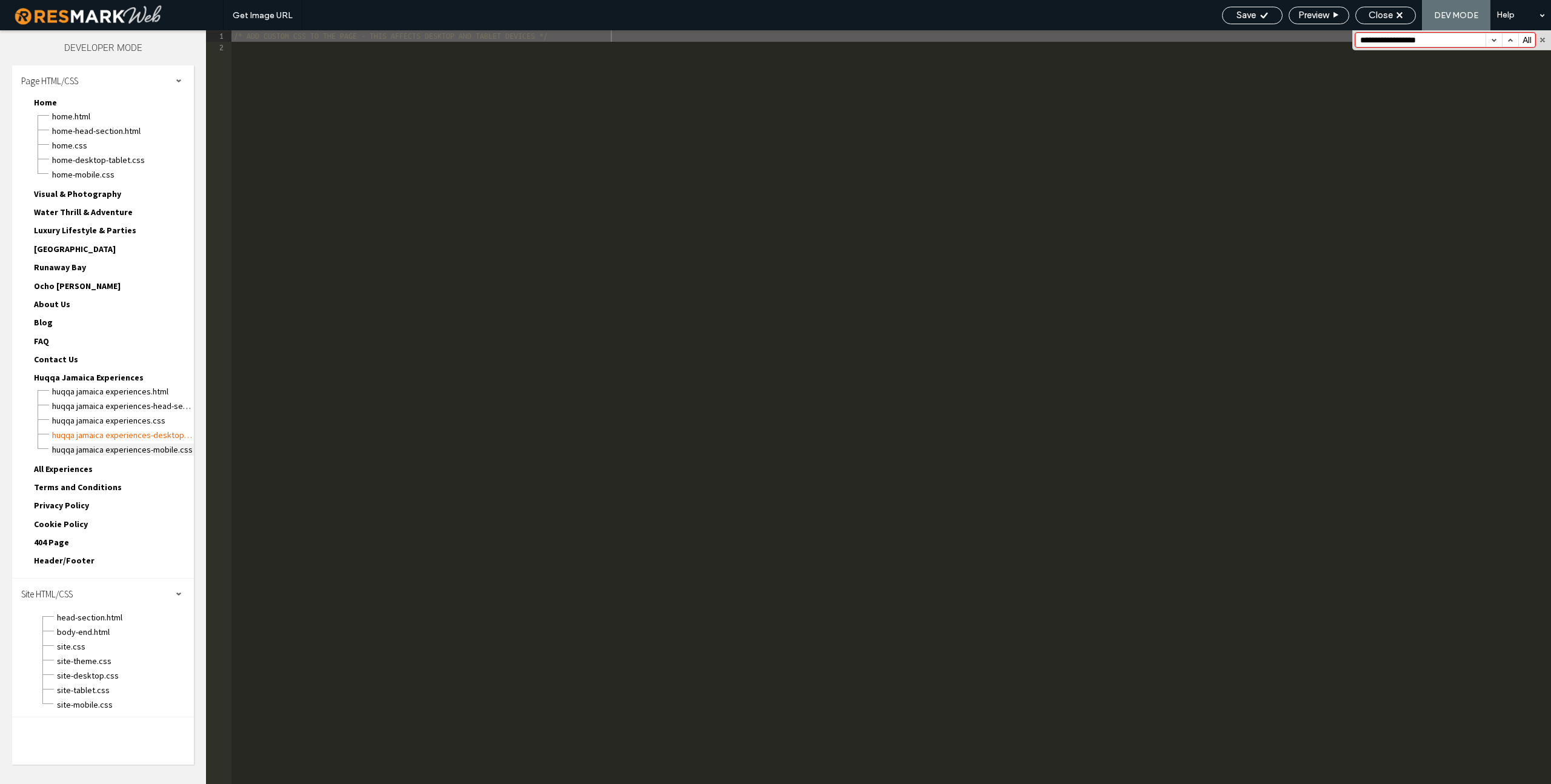
click at [140, 445] on span "Huqqa Jamaica Experiences-mobile.css" at bounding box center [123, 450] width 142 height 12
click at [91, 685] on span "site-tablet.css" at bounding box center [124, 690] width 137 height 12
click at [92, 707] on span "site-mobile.css" at bounding box center [124, 705] width 137 height 12
click at [82, 169] on span "Home-mobile.css" at bounding box center [123, 174] width 142 height 12
click at [90, 163] on span "Home-desktop-tablet.css" at bounding box center [123, 160] width 142 height 12
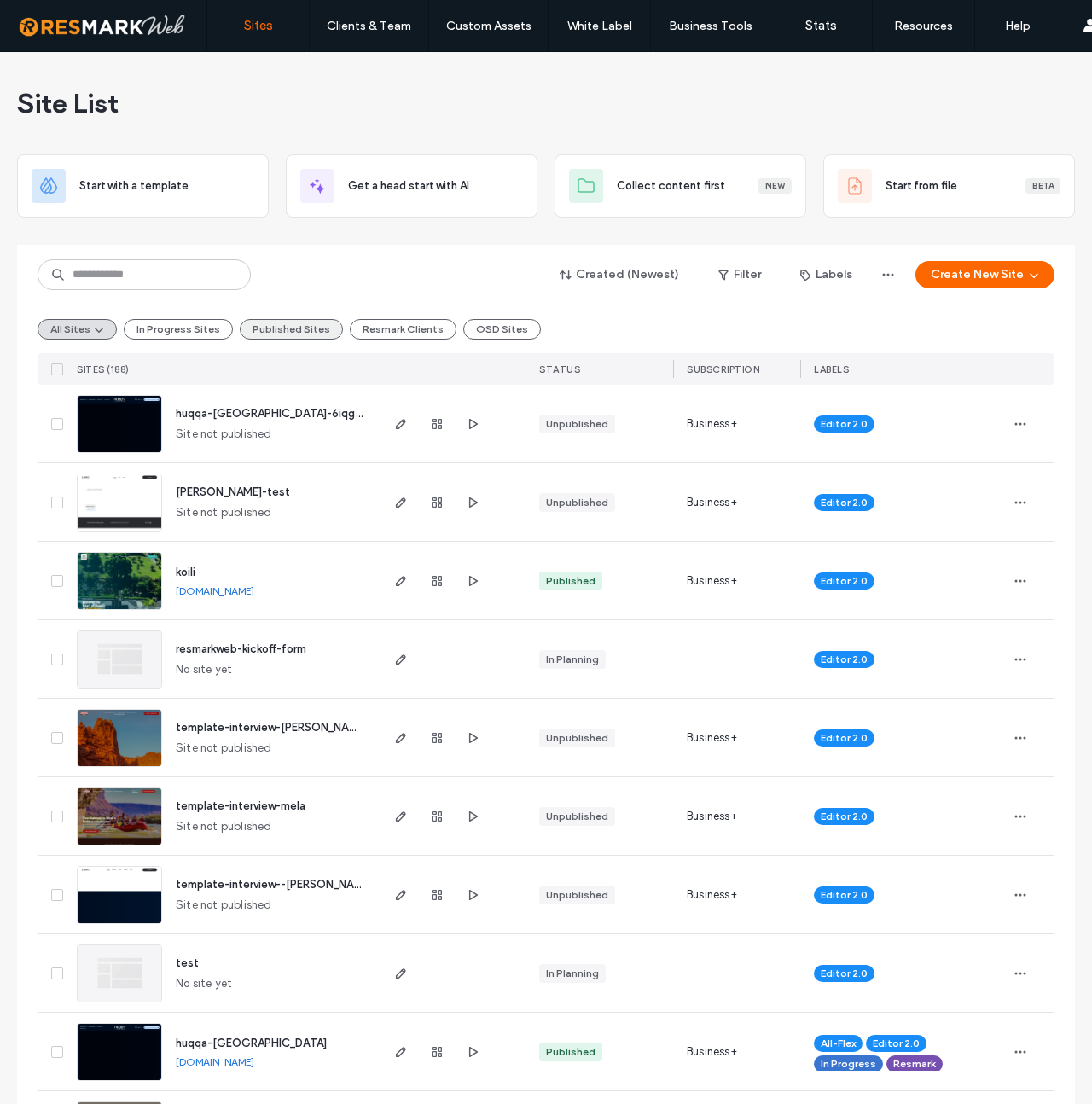
click at [295, 336] on button "Published Sites" at bounding box center [291, 330] width 103 height 21
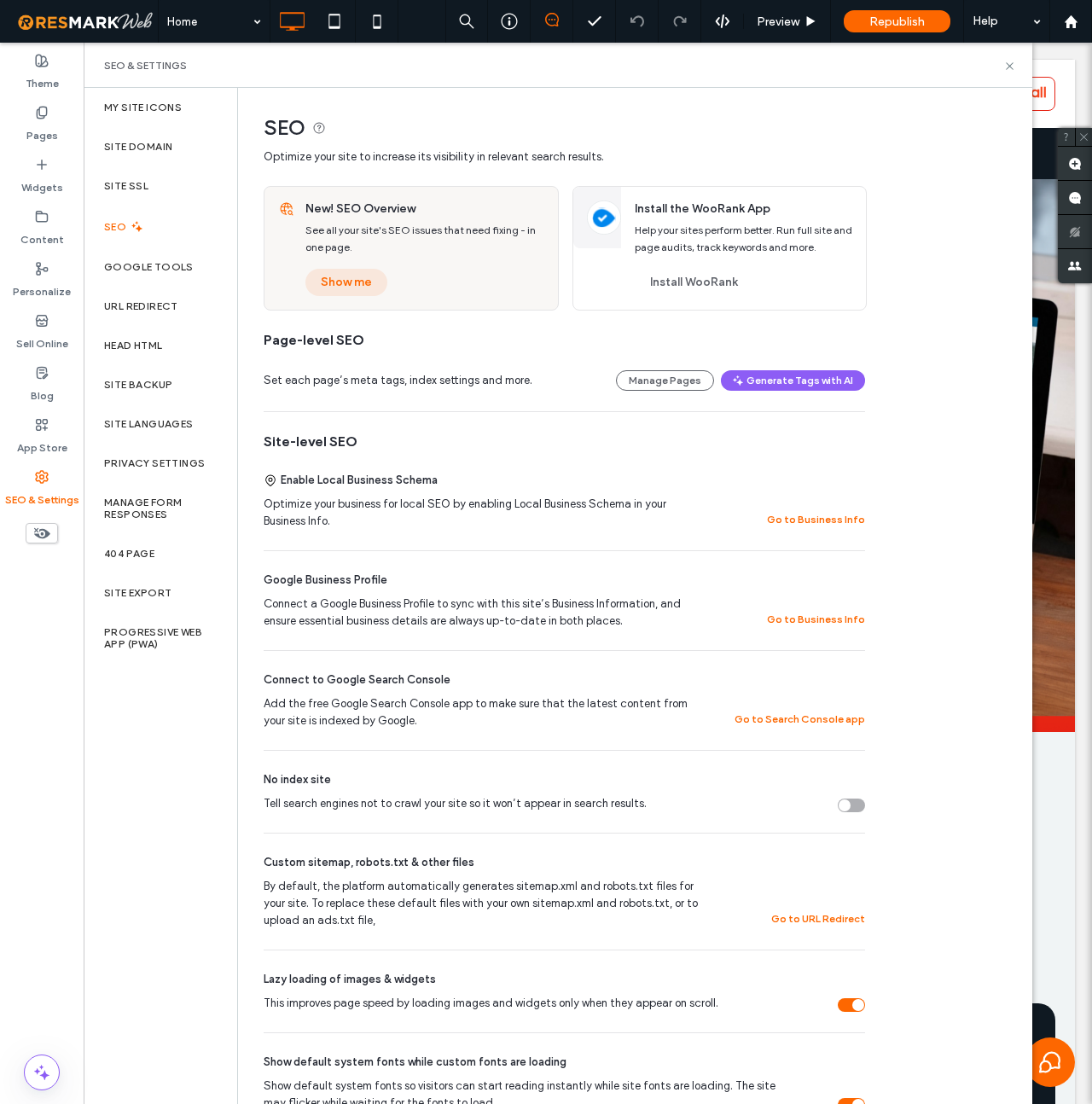
click at [352, 286] on button "Show me" at bounding box center [346, 282] width 82 height 27
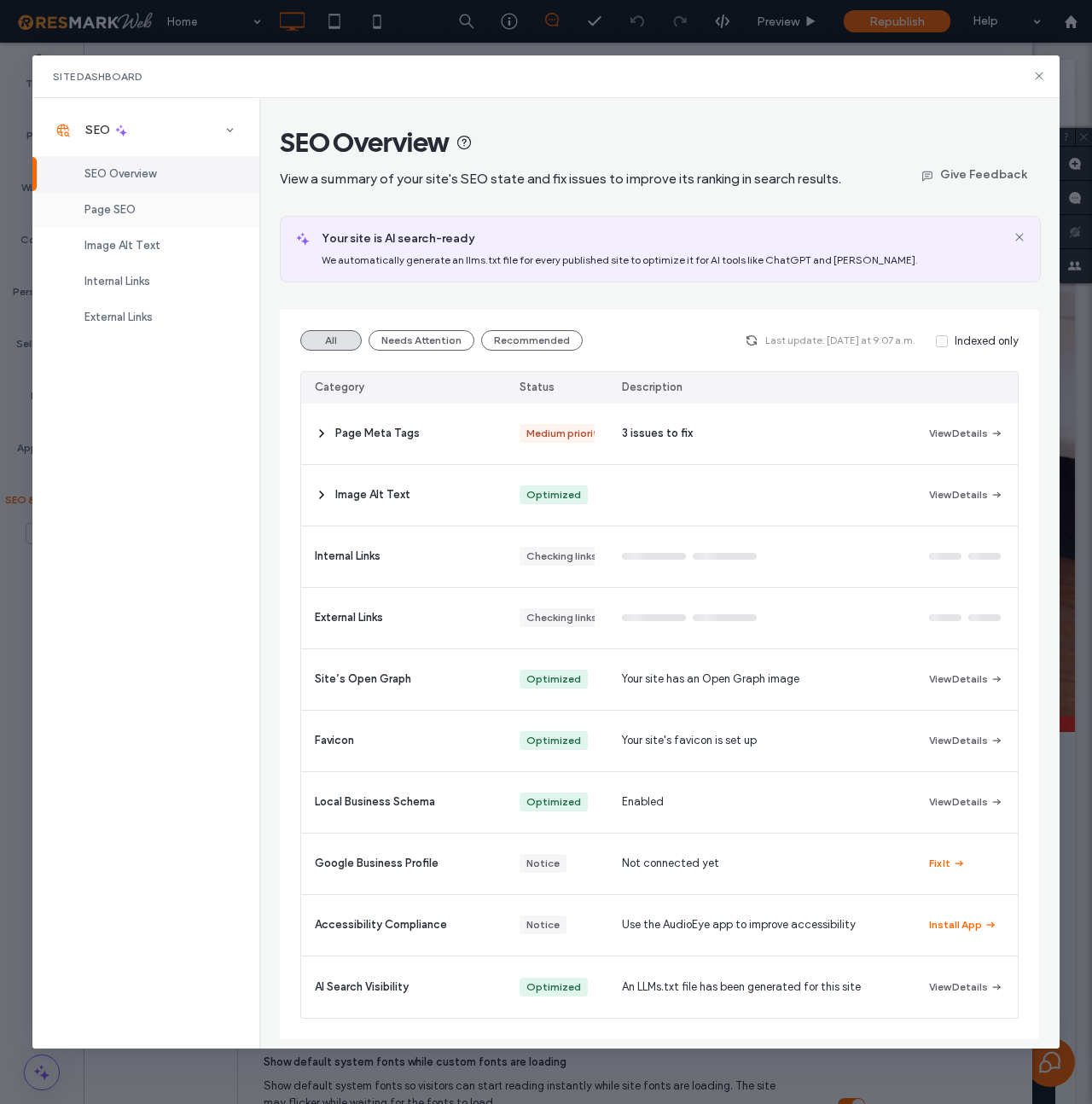
click at [121, 210] on span "Page SEO" at bounding box center [109, 209] width 51 height 13
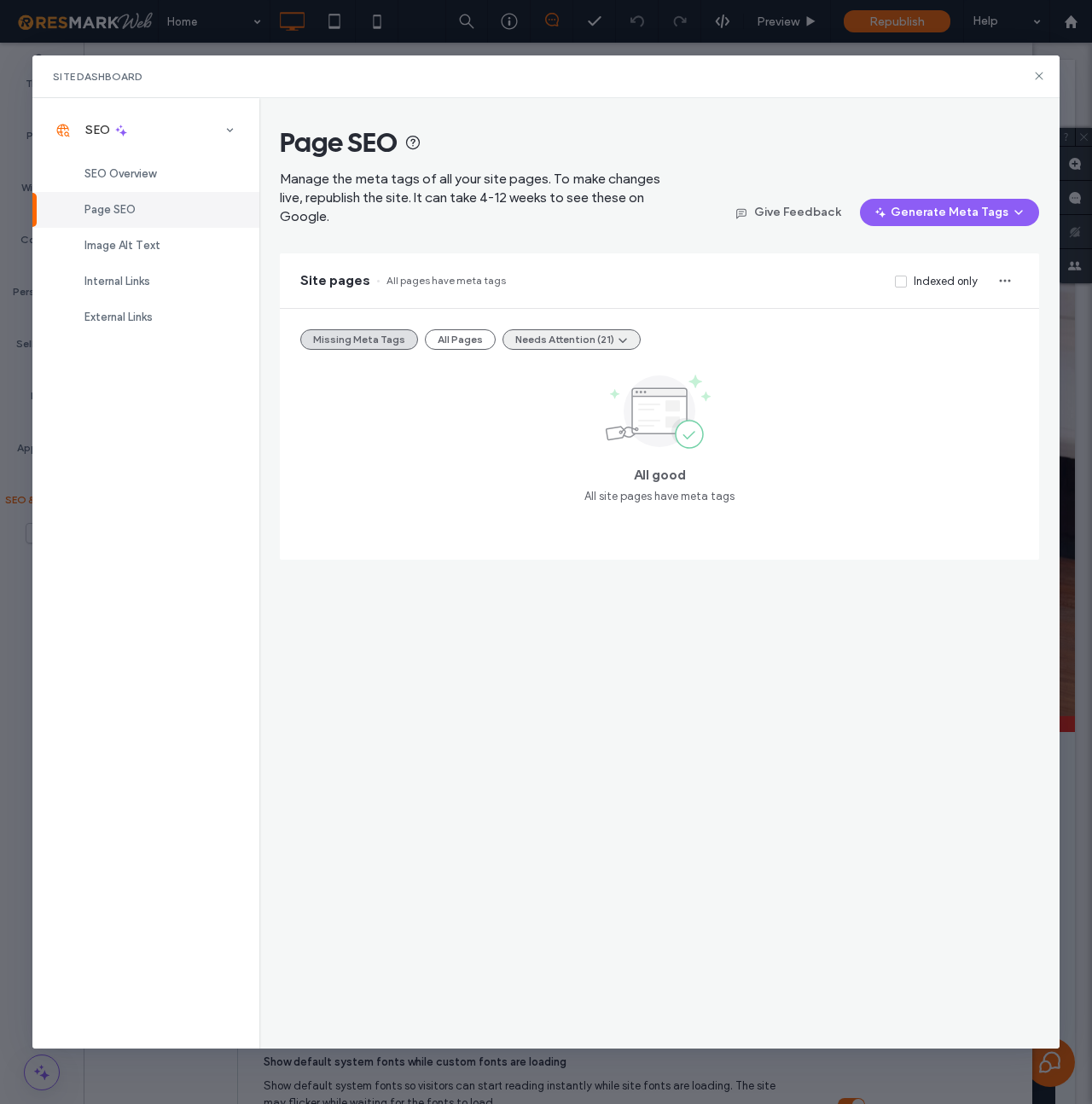
click at [556, 340] on button "Needs Attention (21)" at bounding box center [571, 340] width 138 height 21
click at [548, 382] on span "Tags Too Long (9)" at bounding box center [555, 381] width 89 height 17
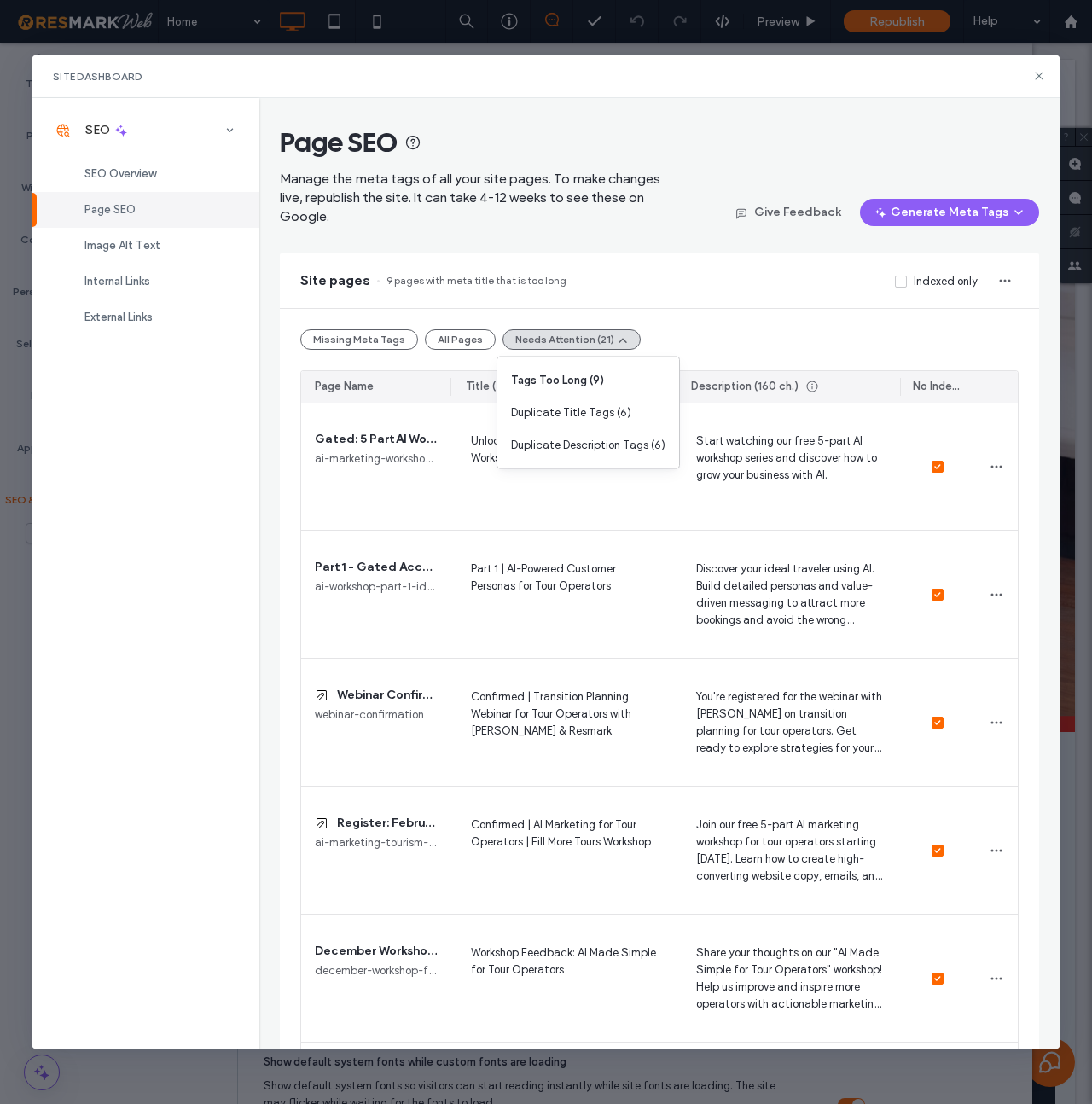
click at [755, 298] on div "Site pages 9 pages with meta title that is too long Indexed only" at bounding box center [659, 280] width 759 height 55
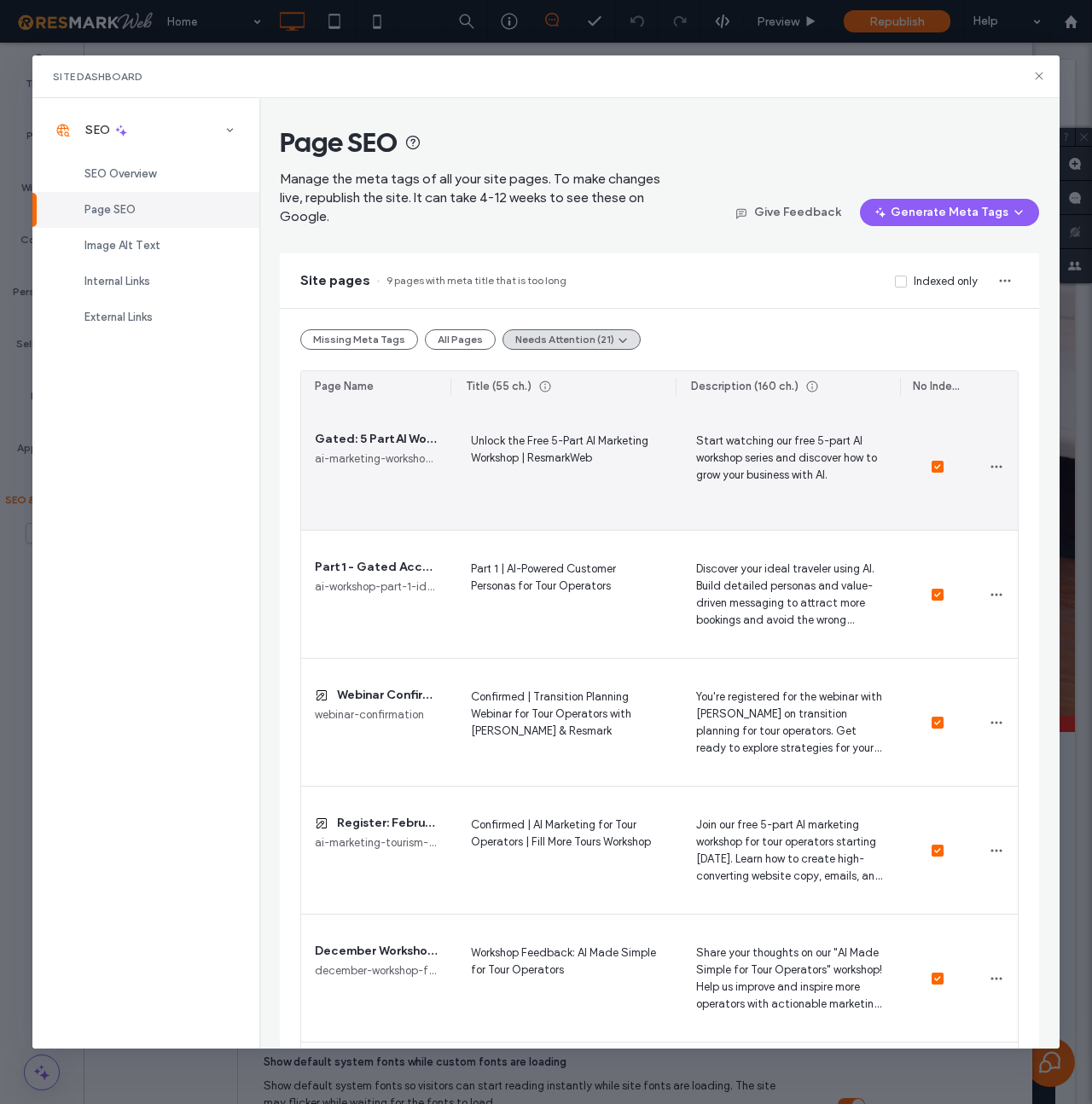
click at [746, 466] on span "Start watching our free 5-part AI workshop series and discover how to grow your…" at bounding box center [788, 466] width 197 height 70
click at [587, 447] on span "Unlock the Free 5-Part AI Marketing Workshop | ResmarkWeb" at bounding box center [562, 466] width 197 height 70
drag, startPoint x: 537, startPoint y: 459, endPoint x: 492, endPoint y: 446, distance: 46.8
click at [492, 446] on textarea "**********" at bounding box center [562, 469] width 197 height 85
click at [827, 482] on span "Start watching our free 5-part AI workshop series and discover how to grow your…" at bounding box center [788, 466] width 197 height 70
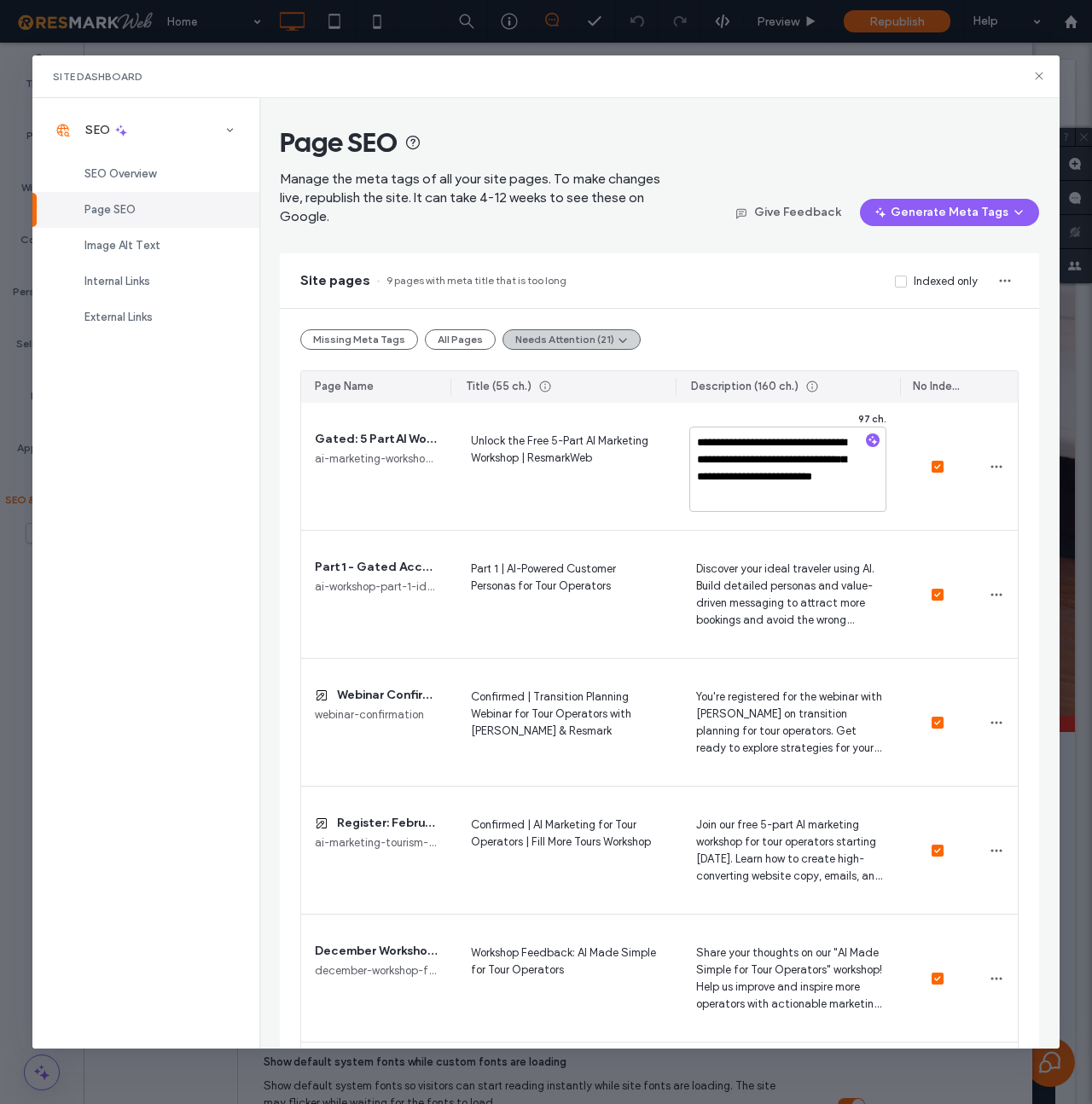
click at [616, 334] on icon "button" at bounding box center [623, 340] width 14 height 14
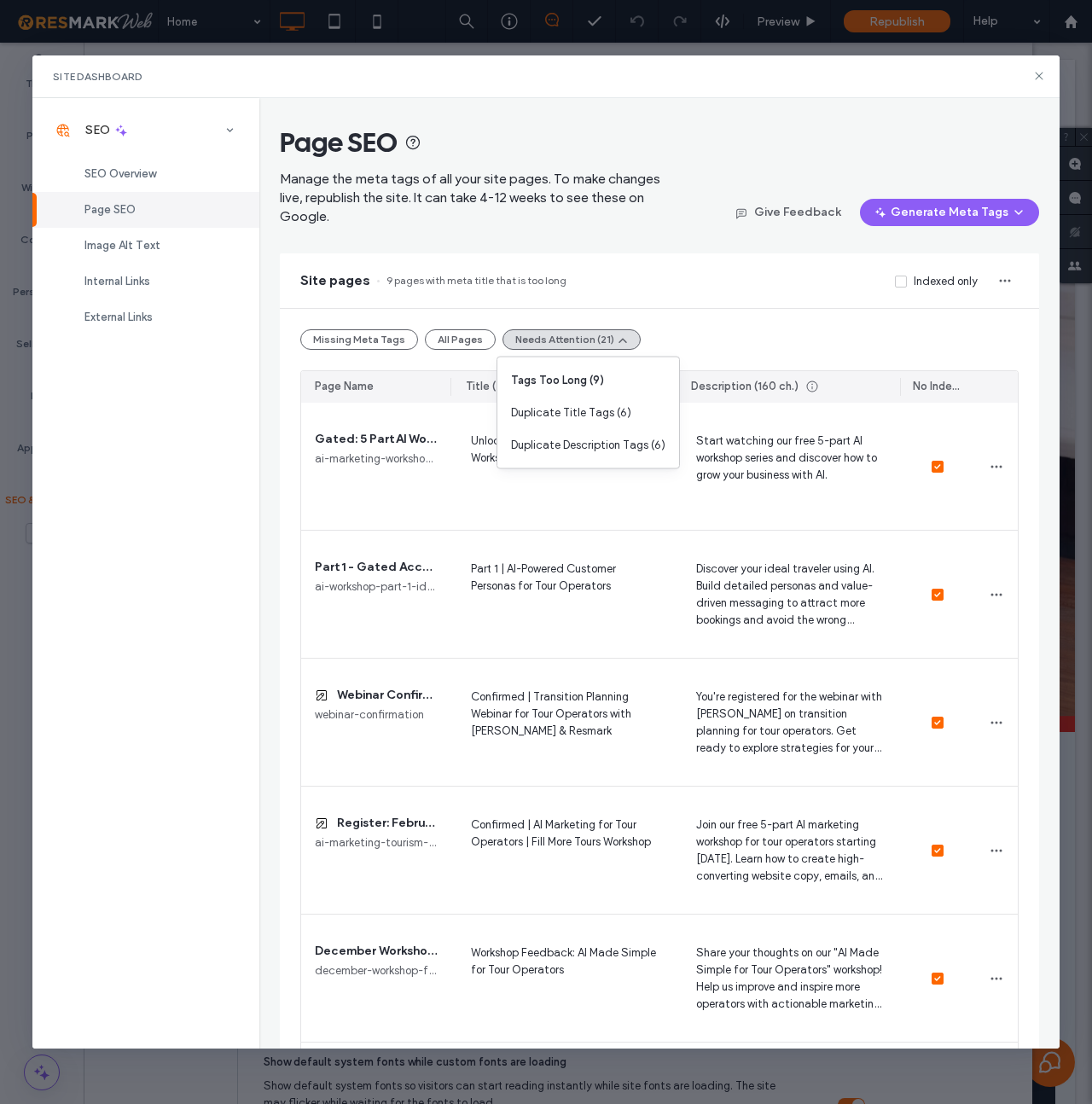
click at [785, 346] on div "Missing Meta Tags All Pages Needs Attention (21)" at bounding box center [659, 340] width 718 height 21
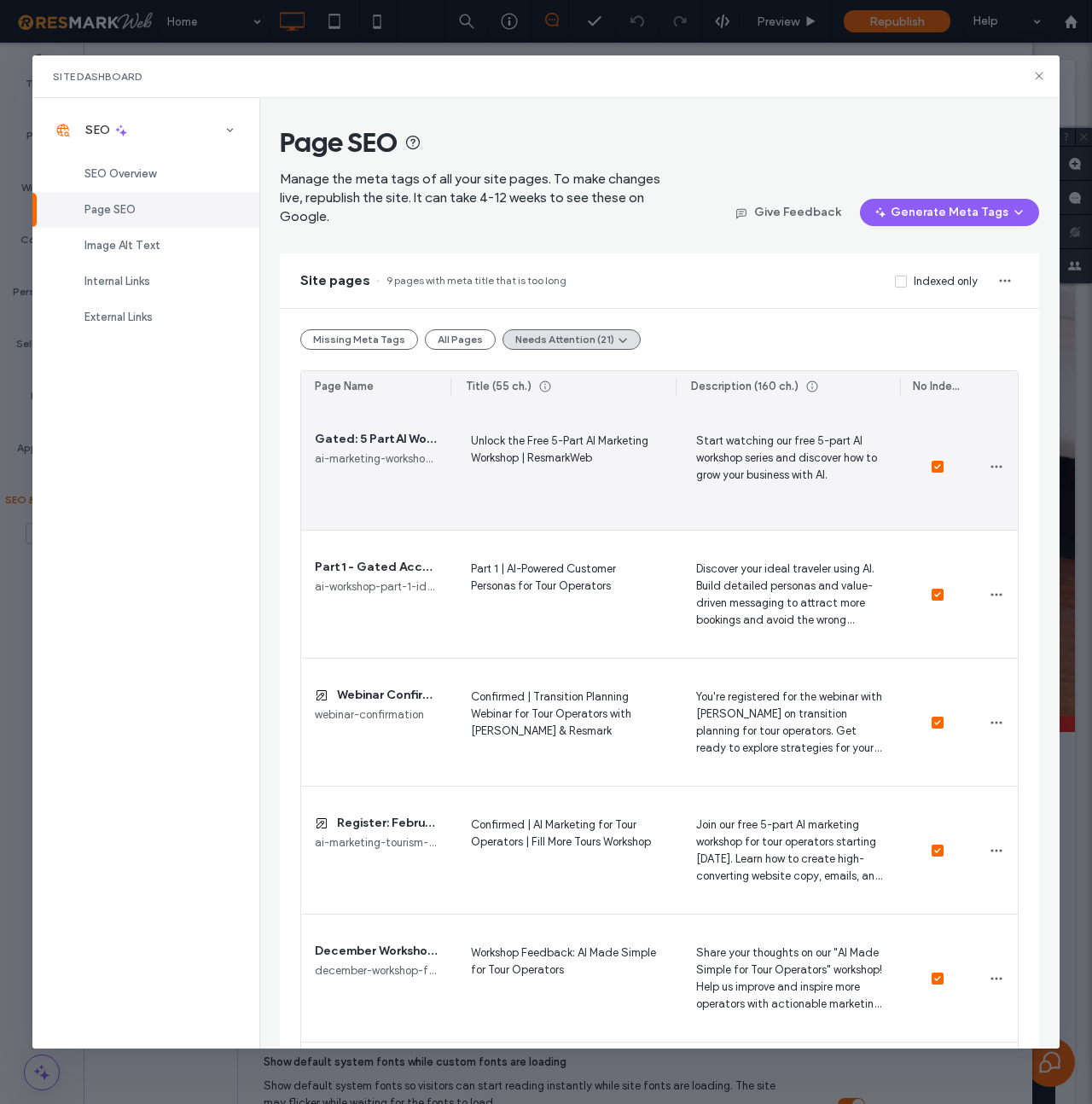
click at [806, 471] on span "Start watching our free 5-part AI workshop series and discover how to grow your…" at bounding box center [788, 466] width 197 height 70
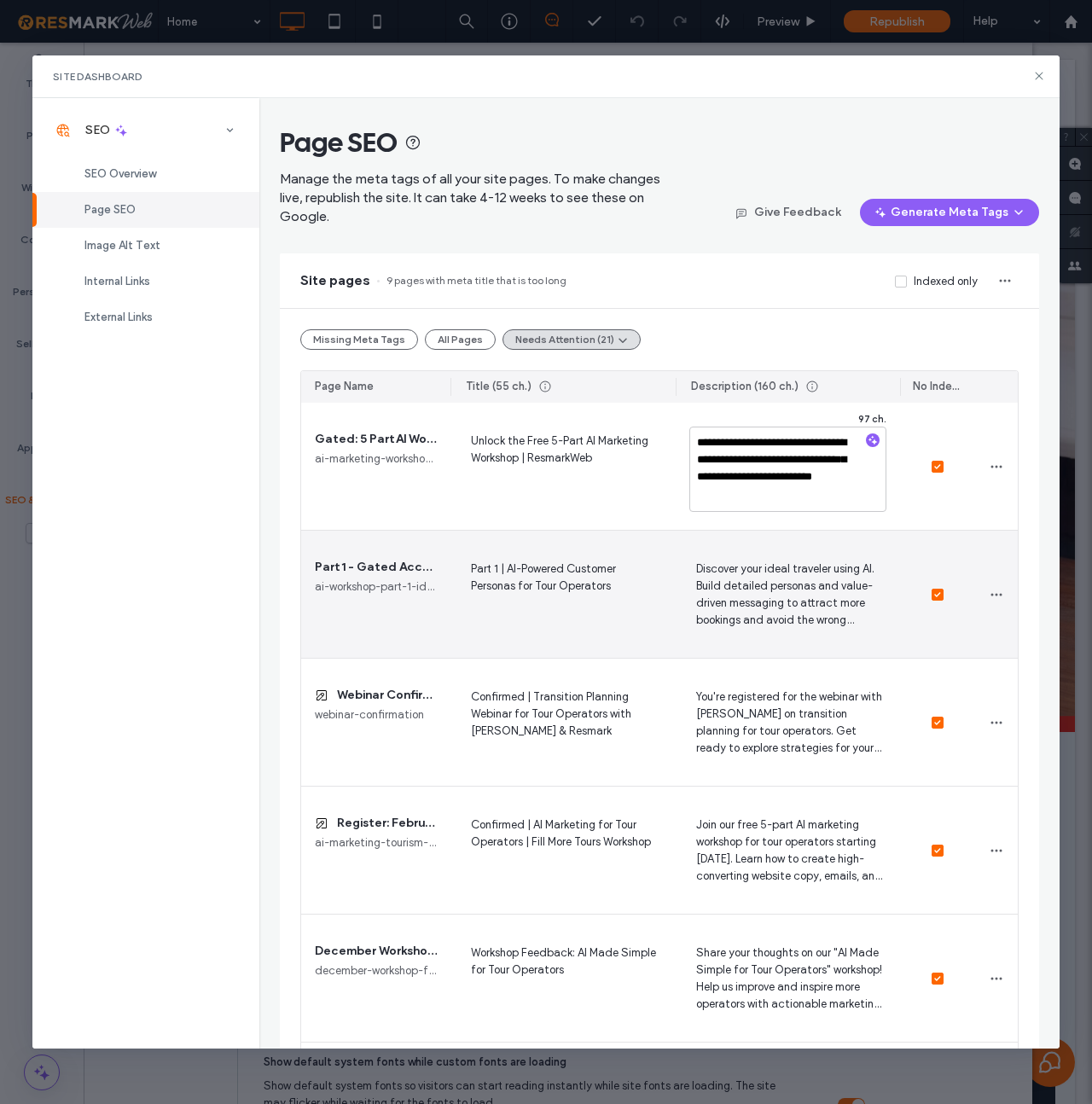
click at [818, 610] on span "Discover your ideal traveler using AI. Build detailed personas and value-driven…" at bounding box center [788, 593] width 197 height 70
click at [597, 581] on span "Part 1 | AI-Powered Customer Personas for Tour Operators" at bounding box center [562, 593] width 197 height 70
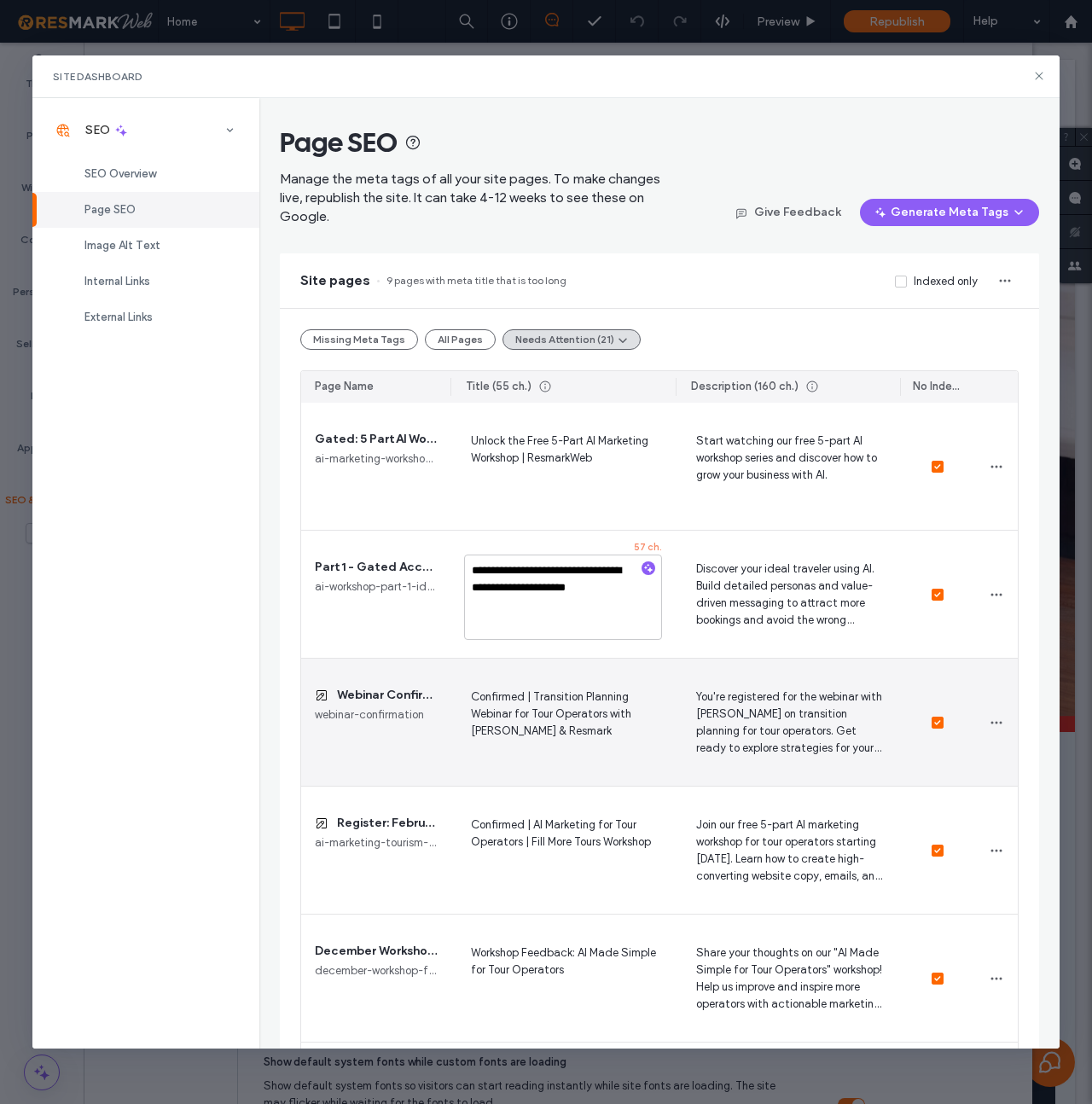
click at [613, 719] on span "Confirmed | Transition Planning Webinar for Tour Operators with Pat Tabor & Res…" at bounding box center [562, 722] width 197 height 70
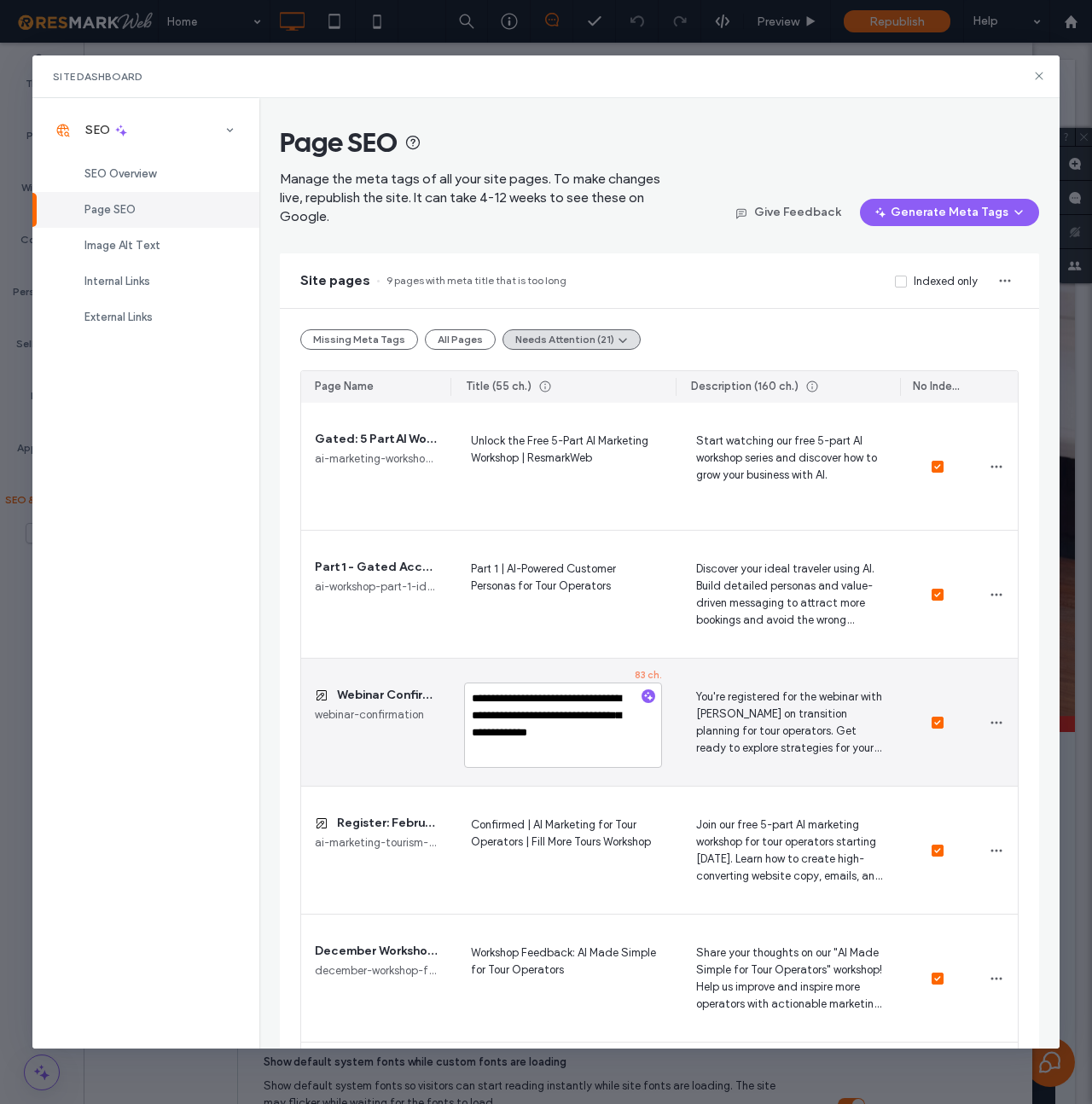
click at [790, 729] on span "You're registered for the webinar with Pat Tabor on transition planning for tou…" at bounding box center [788, 722] width 197 height 70
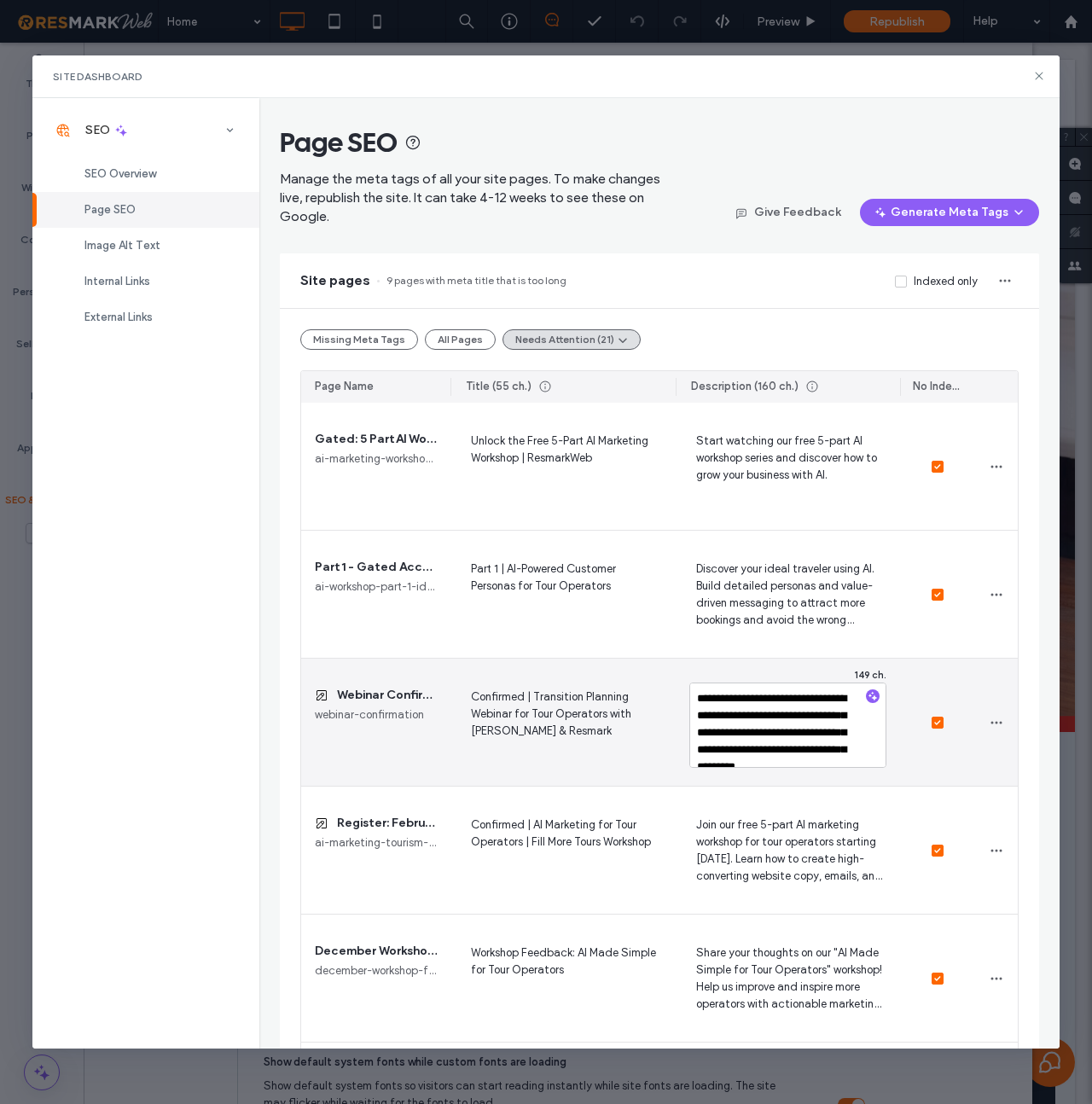
click at [554, 719] on span "Confirmed | Transition Planning Webinar for Tour Operators with Pat Tabor & Res…" at bounding box center [562, 722] width 197 height 70
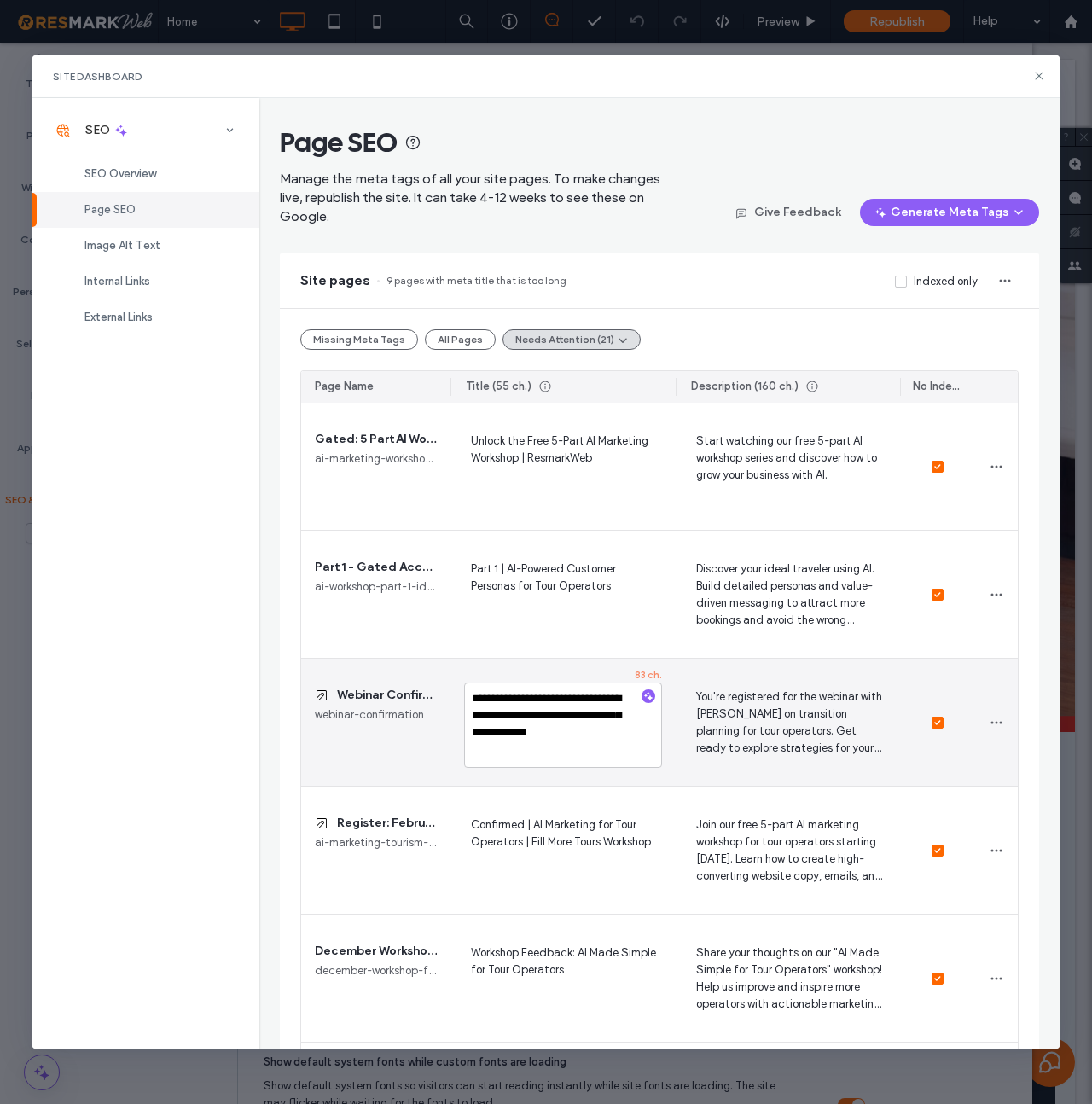
drag, startPoint x: 544, startPoint y: 755, endPoint x: 458, endPoint y: 691, distance: 107.2
click at [458, 691] on div "**********" at bounding box center [562, 722] width 225 height 127
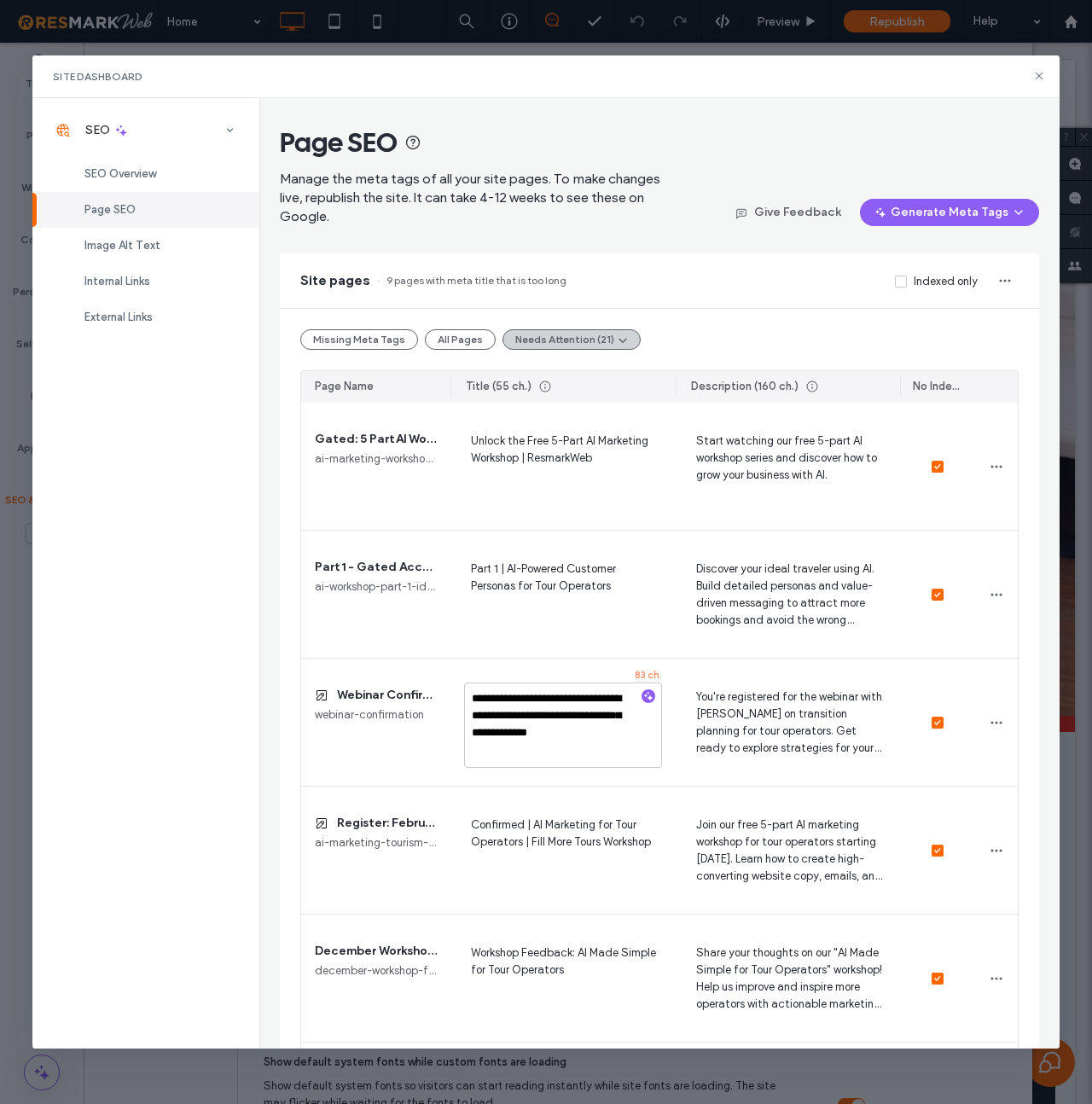
click at [616, 335] on icon "button" at bounding box center [623, 340] width 14 height 14
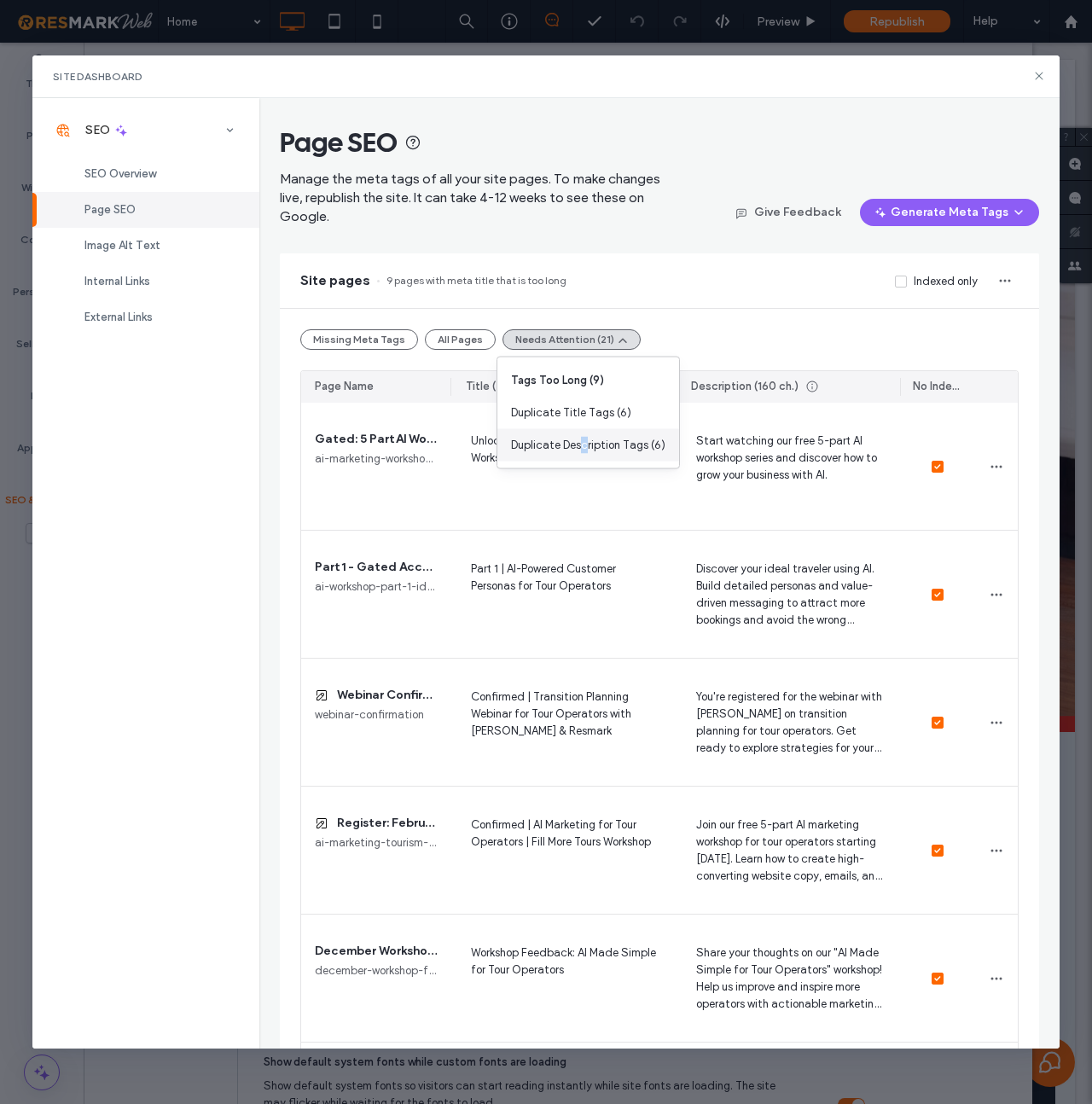
click at [585, 445] on span "Duplicate Description Tags (6)" at bounding box center [588, 446] width 154 height 17
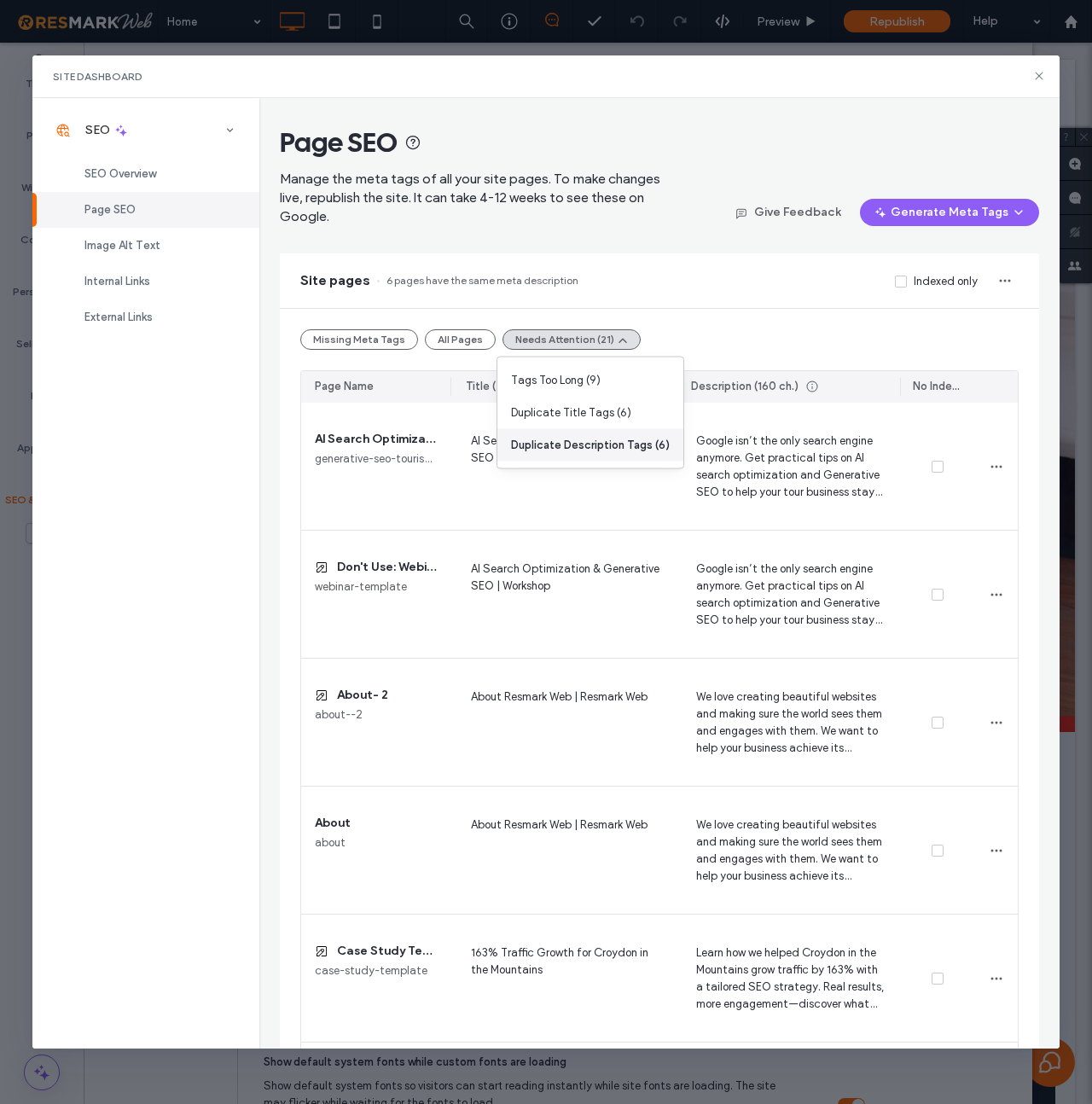
click at [561, 444] on span "Duplicate Description Tags (6)" at bounding box center [590, 446] width 159 height 17
click at [707, 343] on div "Missing Meta Tags All Pages Needs Attention (21)" at bounding box center [659, 340] width 718 height 21
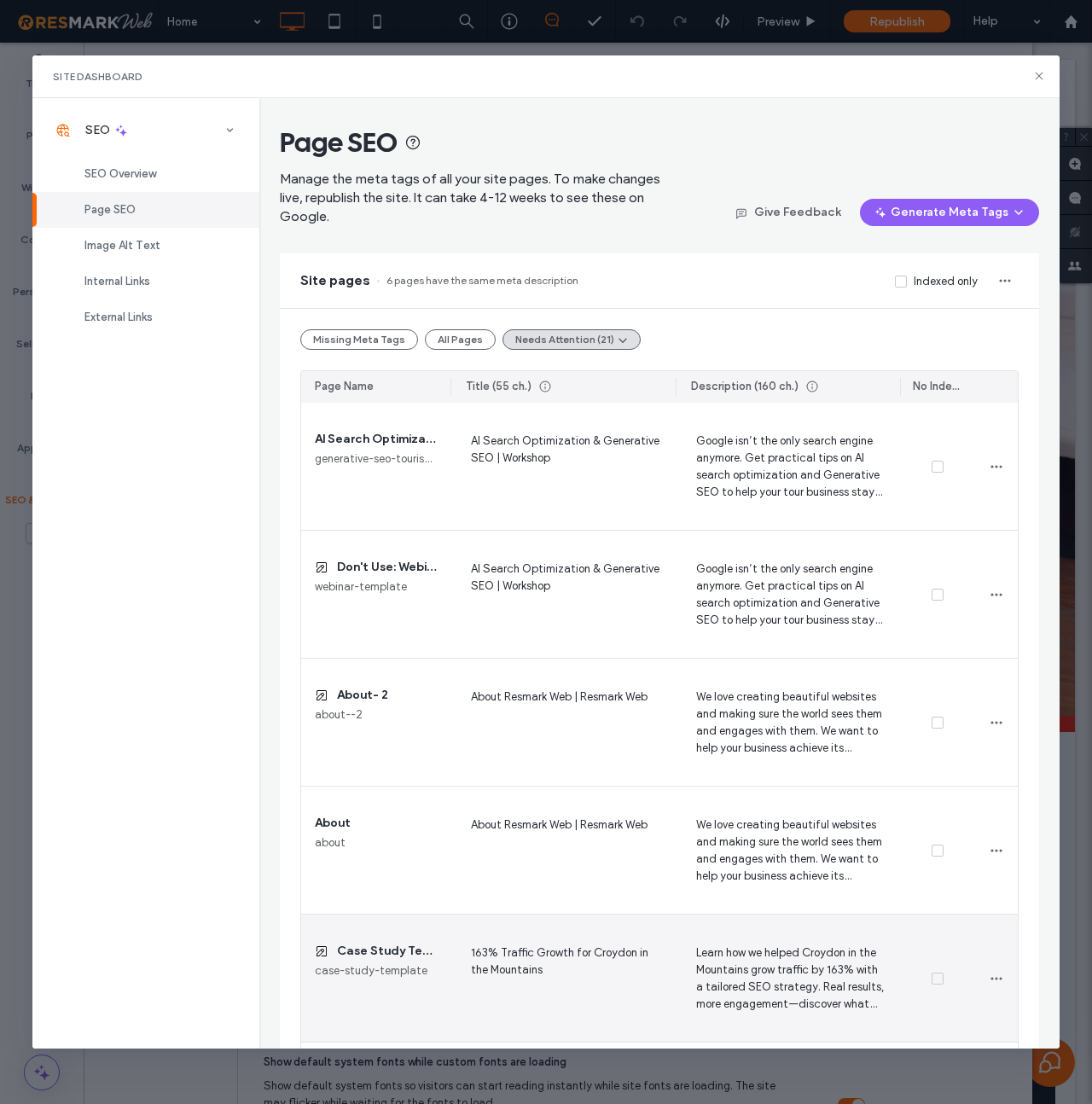
scroll to position [142, 0]
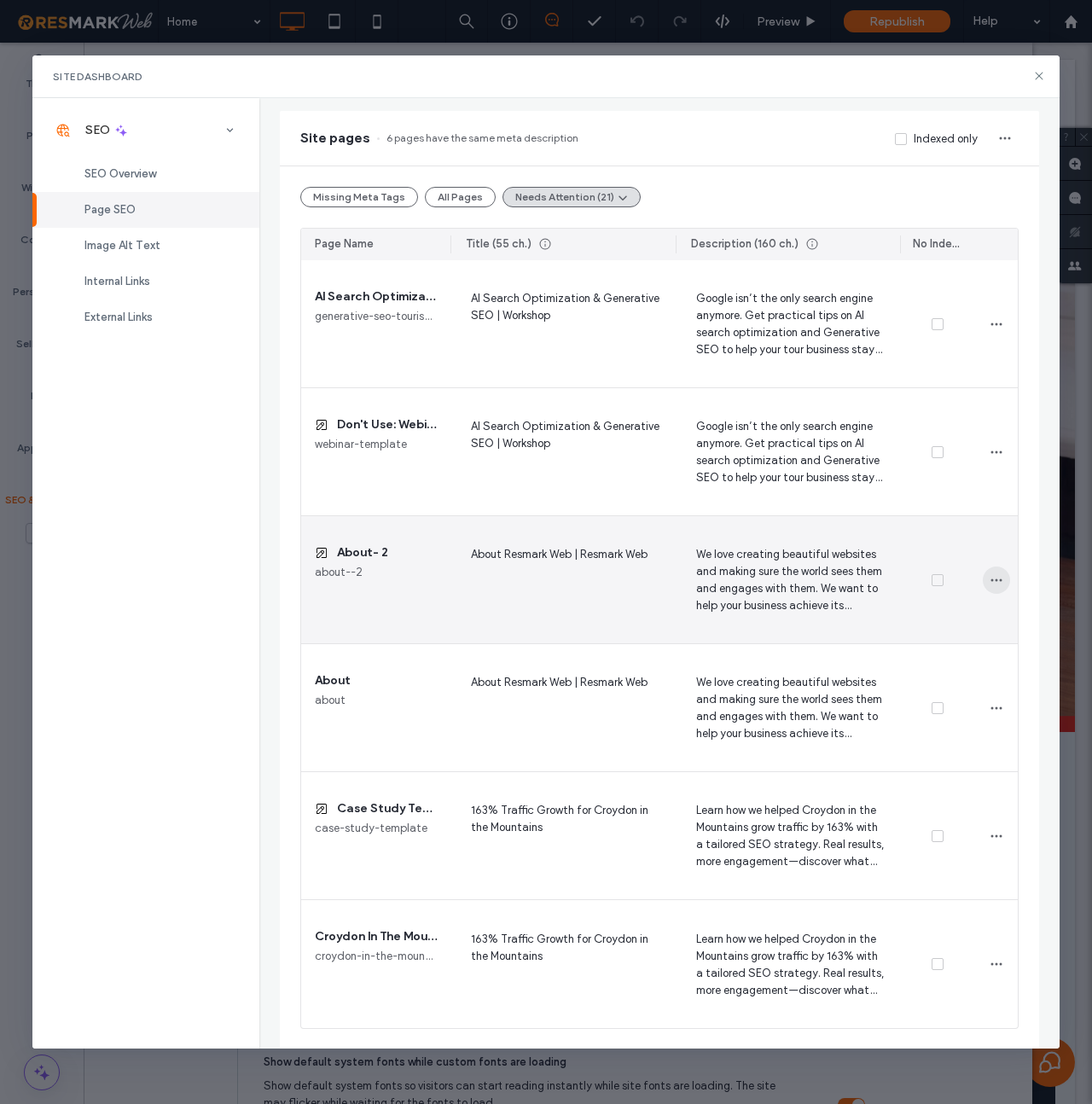
click at [984, 576] on span "button" at bounding box center [996, 579] width 27 height 27
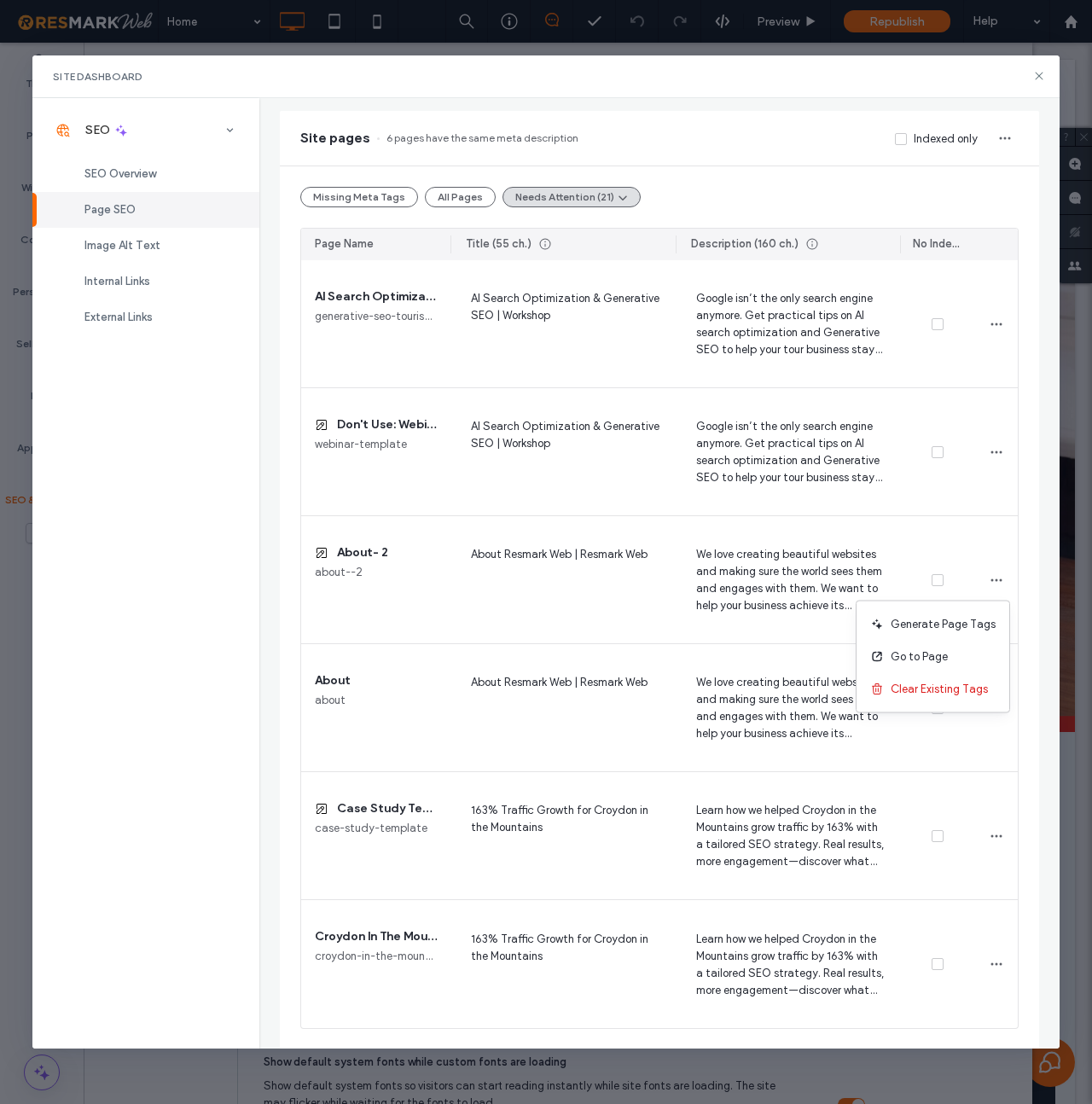
click at [229, 528] on div "SEO SEO Overview Page SEO Image Alt Text Internal Links External Links" at bounding box center [146, 573] width 227 height 951
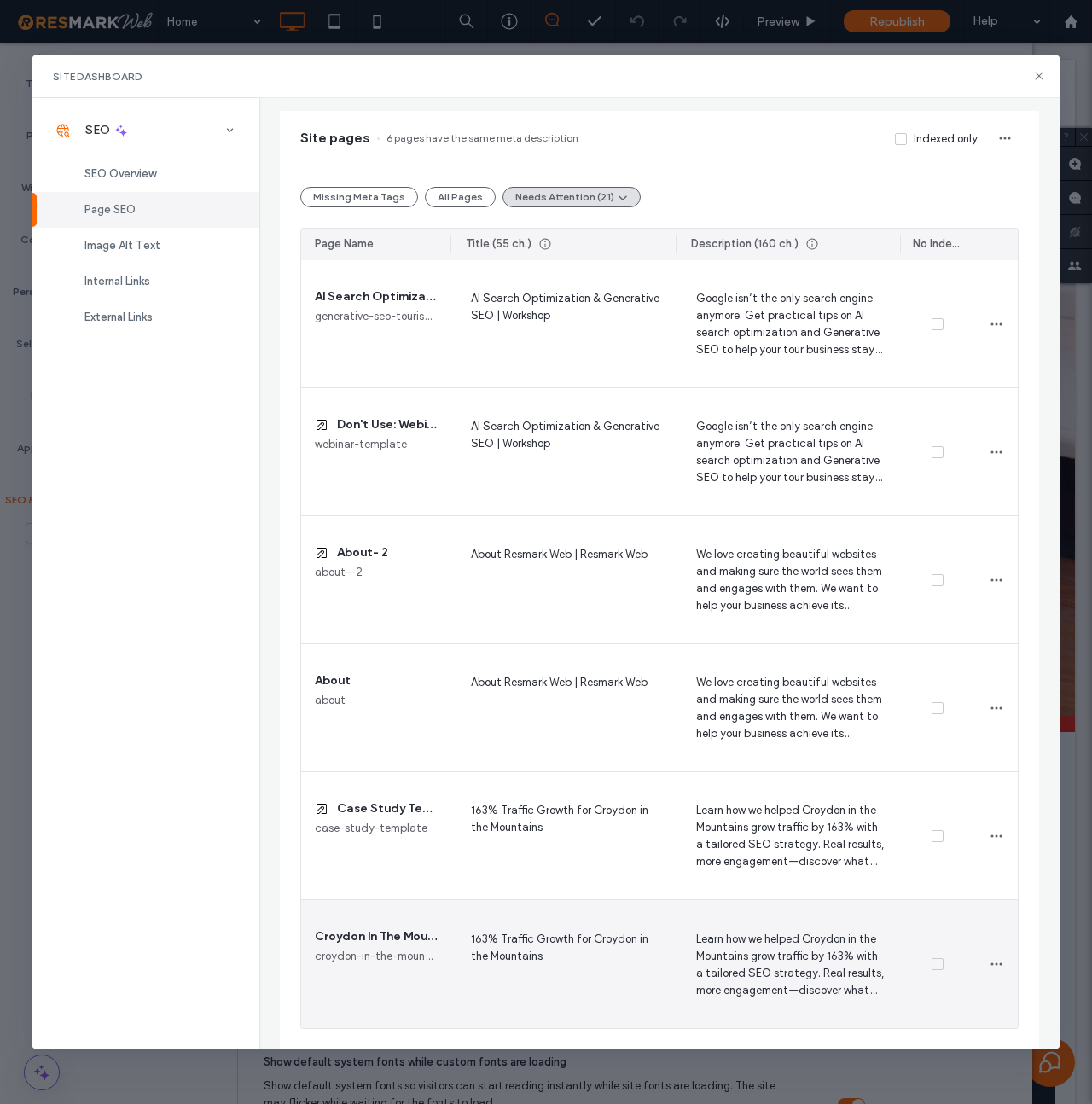
scroll to position [0, 0]
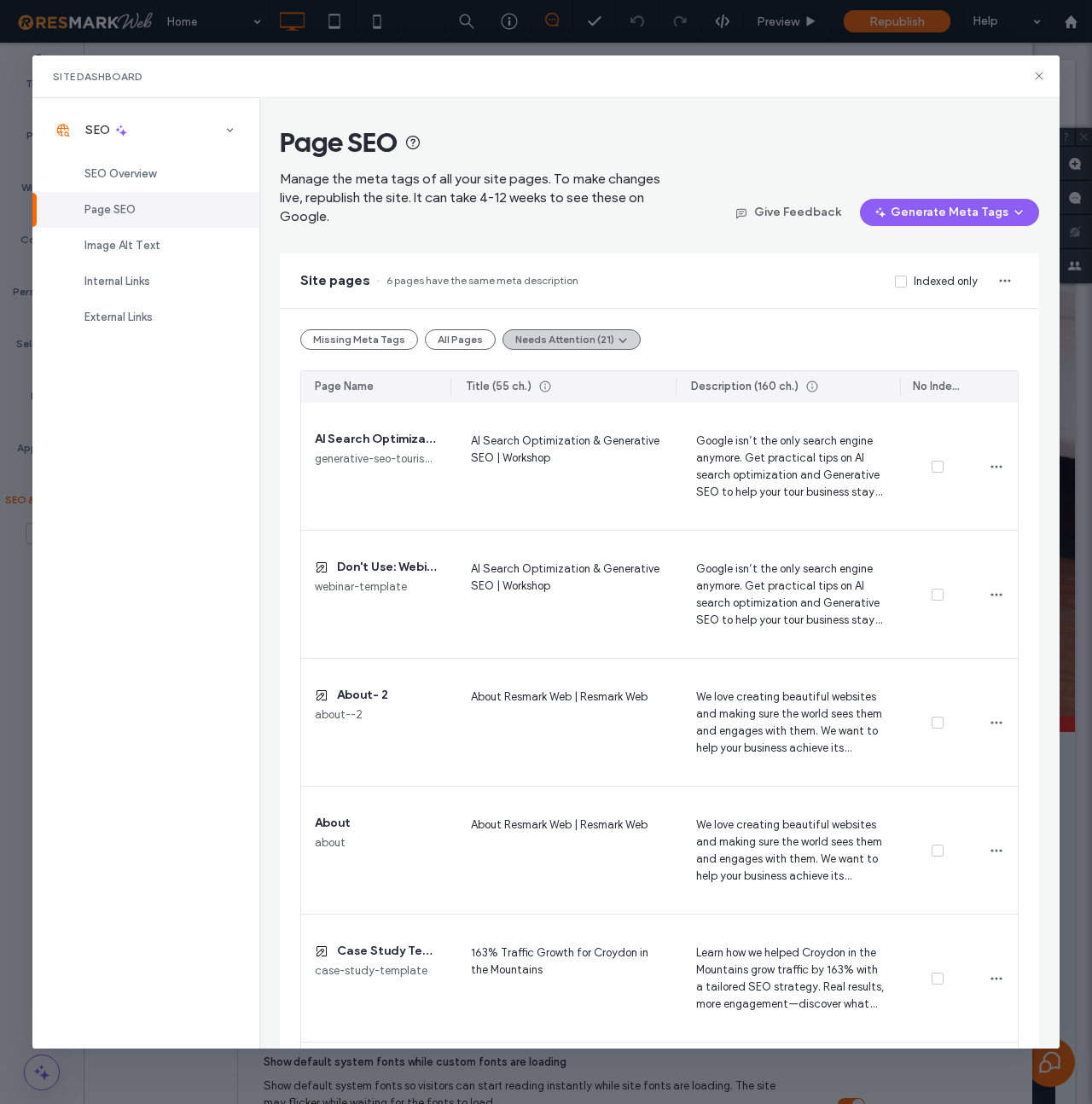
click at [583, 339] on button "Needs Attention (21)" at bounding box center [571, 340] width 138 height 21
click at [574, 402] on div "Duplicate Title Tags (6)" at bounding box center [590, 412] width 186 height 32
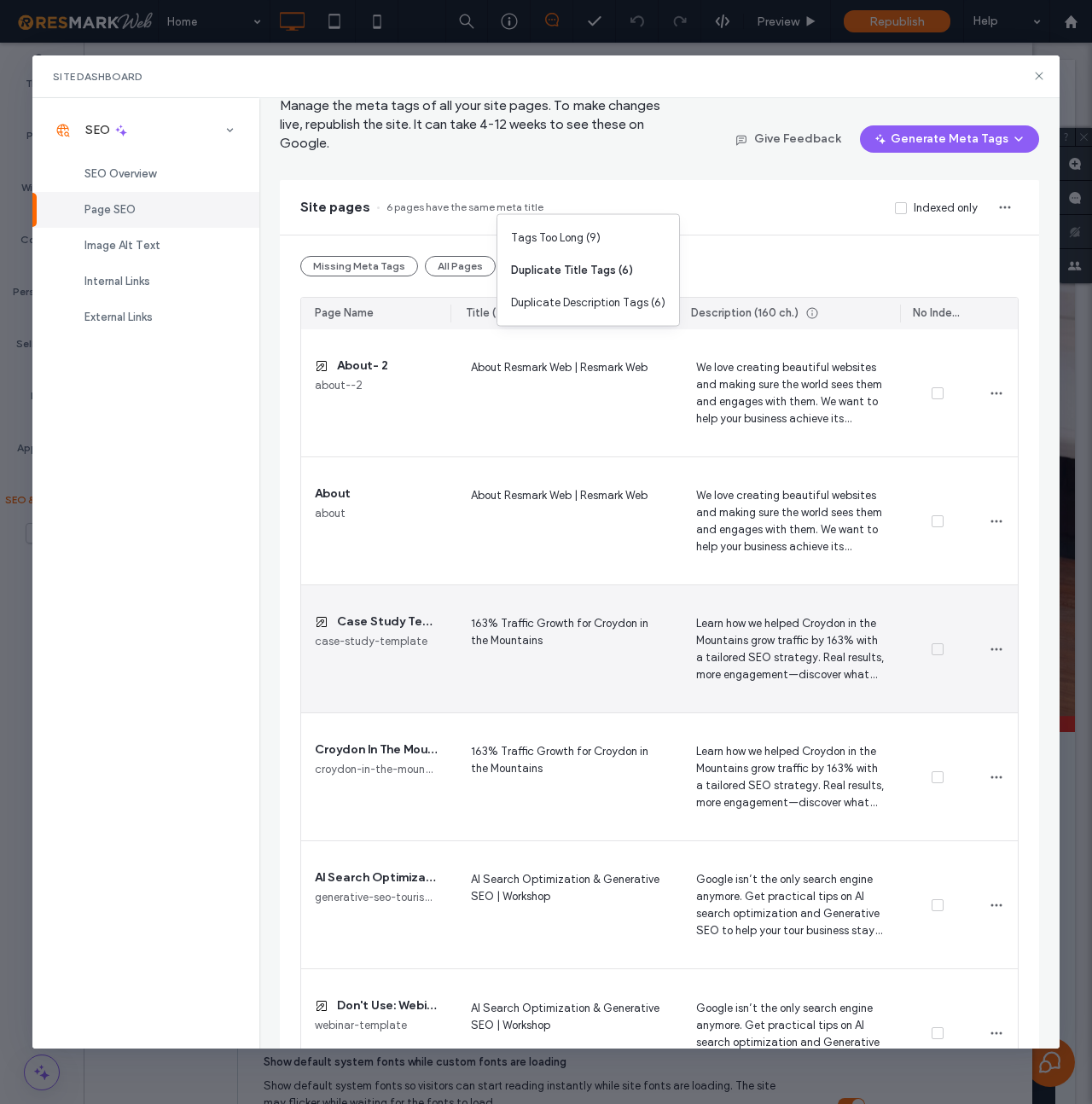
scroll to position [142, 0]
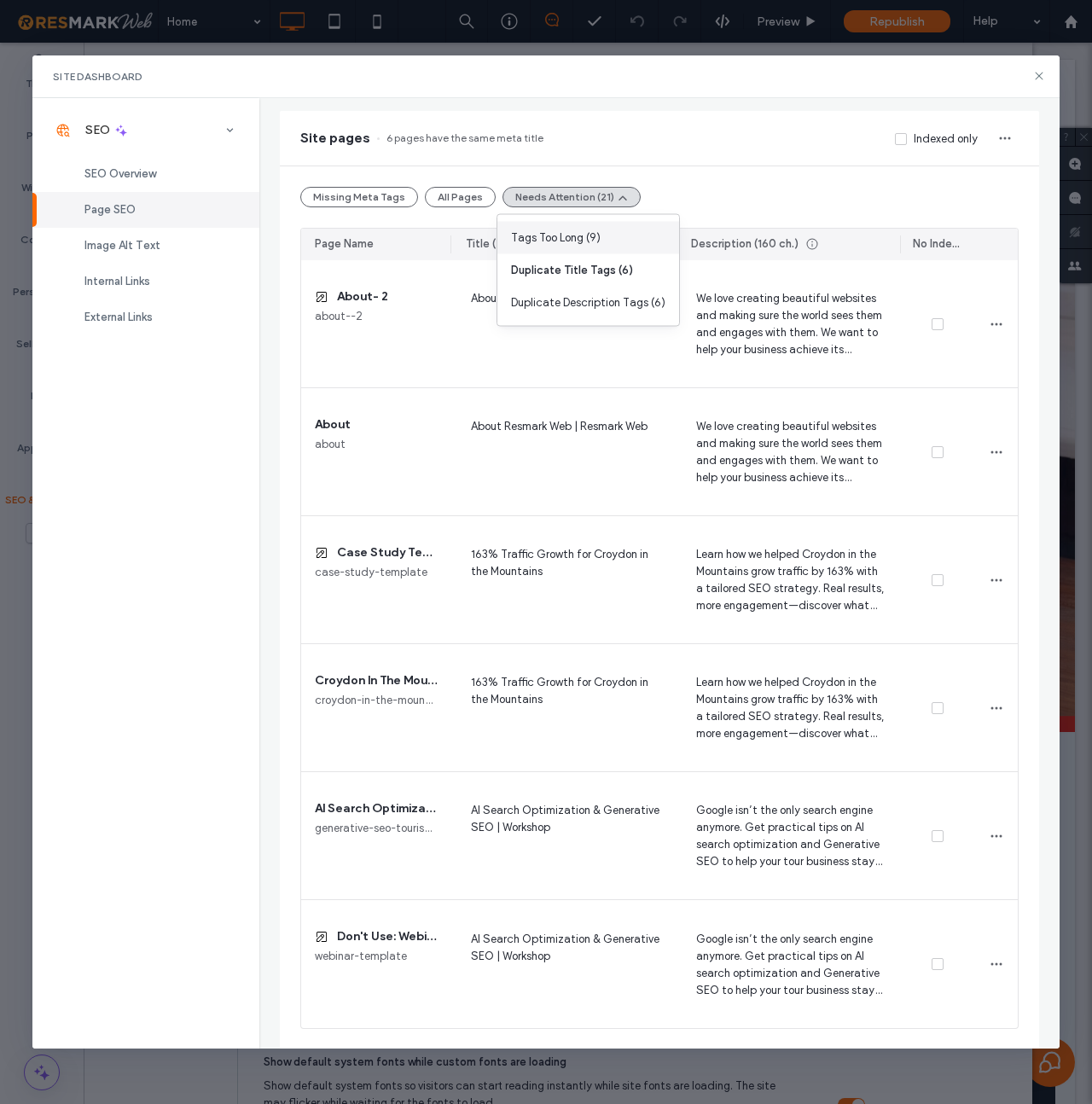
click at [588, 232] on span "Tags Too Long (9)" at bounding box center [555, 238] width 89 height 17
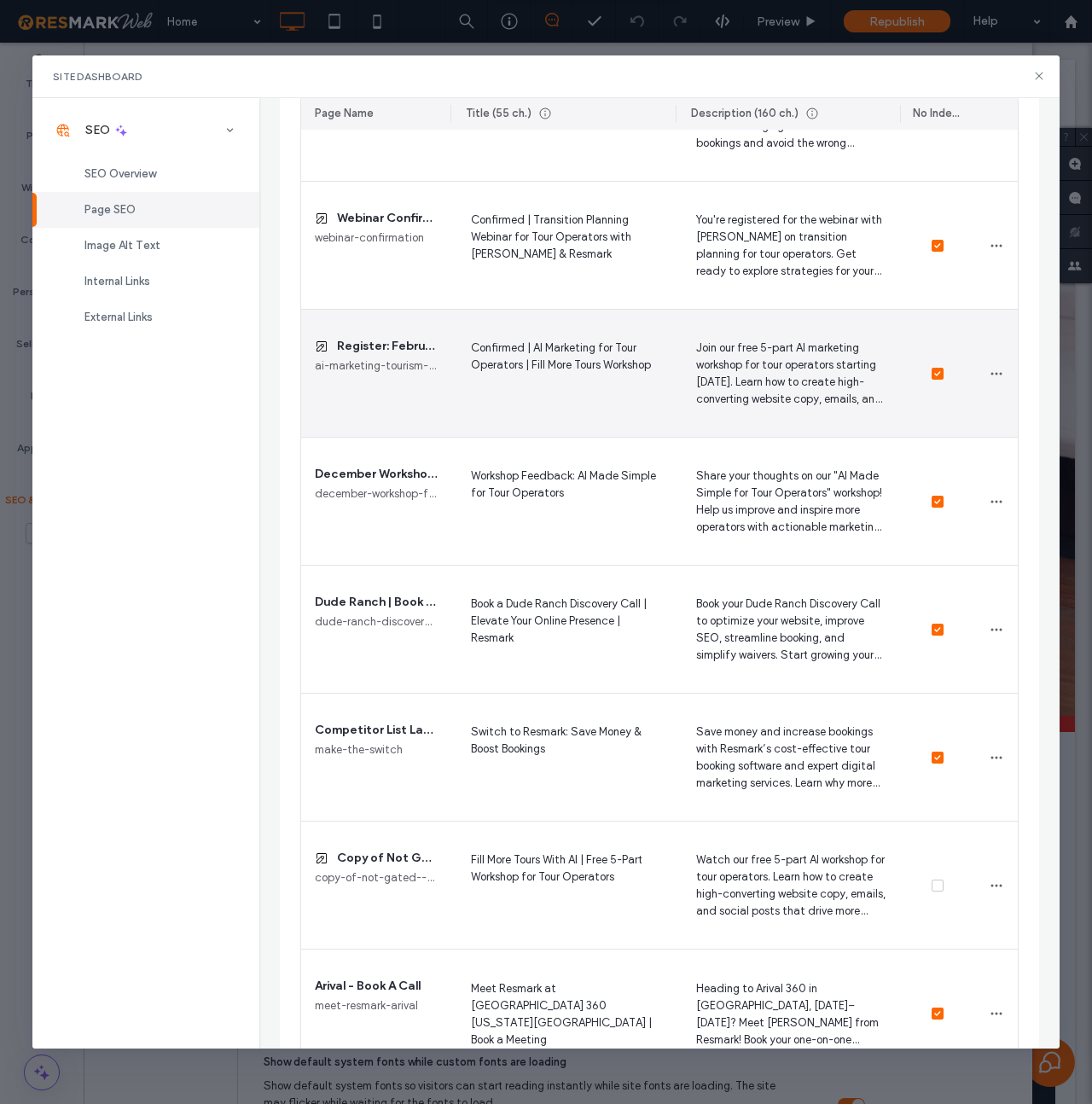
scroll to position [526, 0]
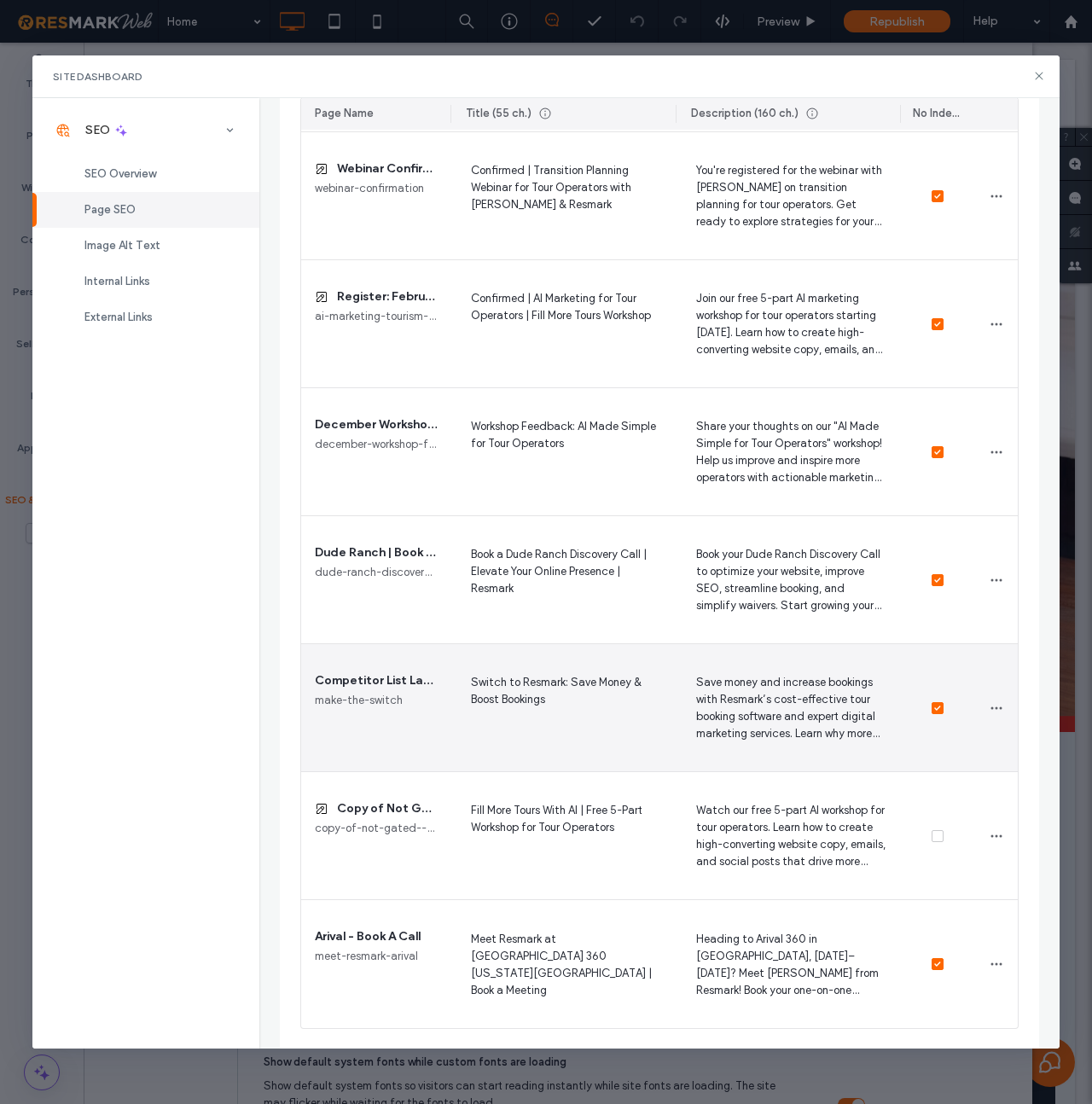
click at [772, 707] on span "Save money and increase bookings with Resmark’s cost-effective tour booking sof…" at bounding box center [788, 707] width 197 height 70
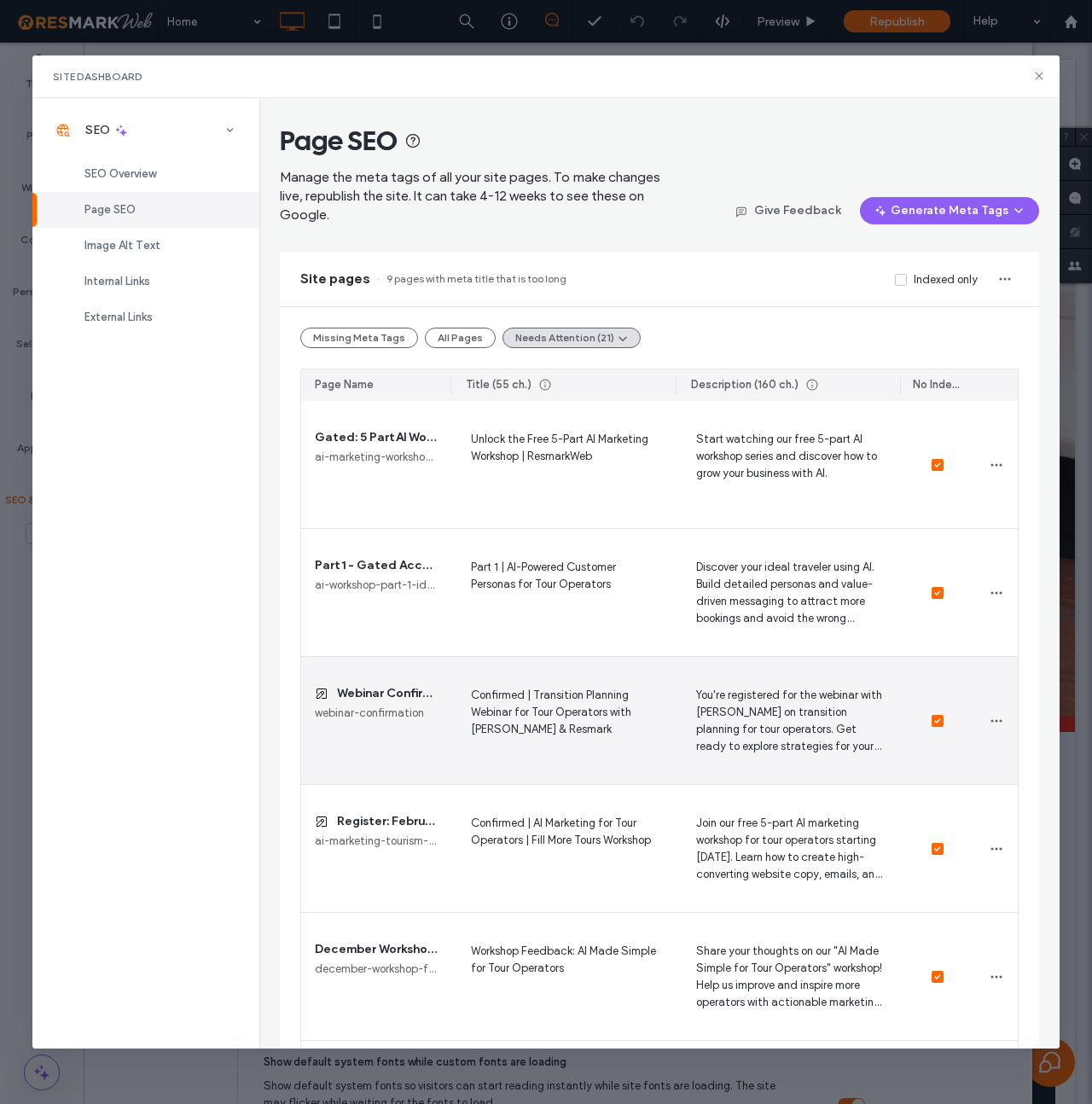
scroll to position [0, 0]
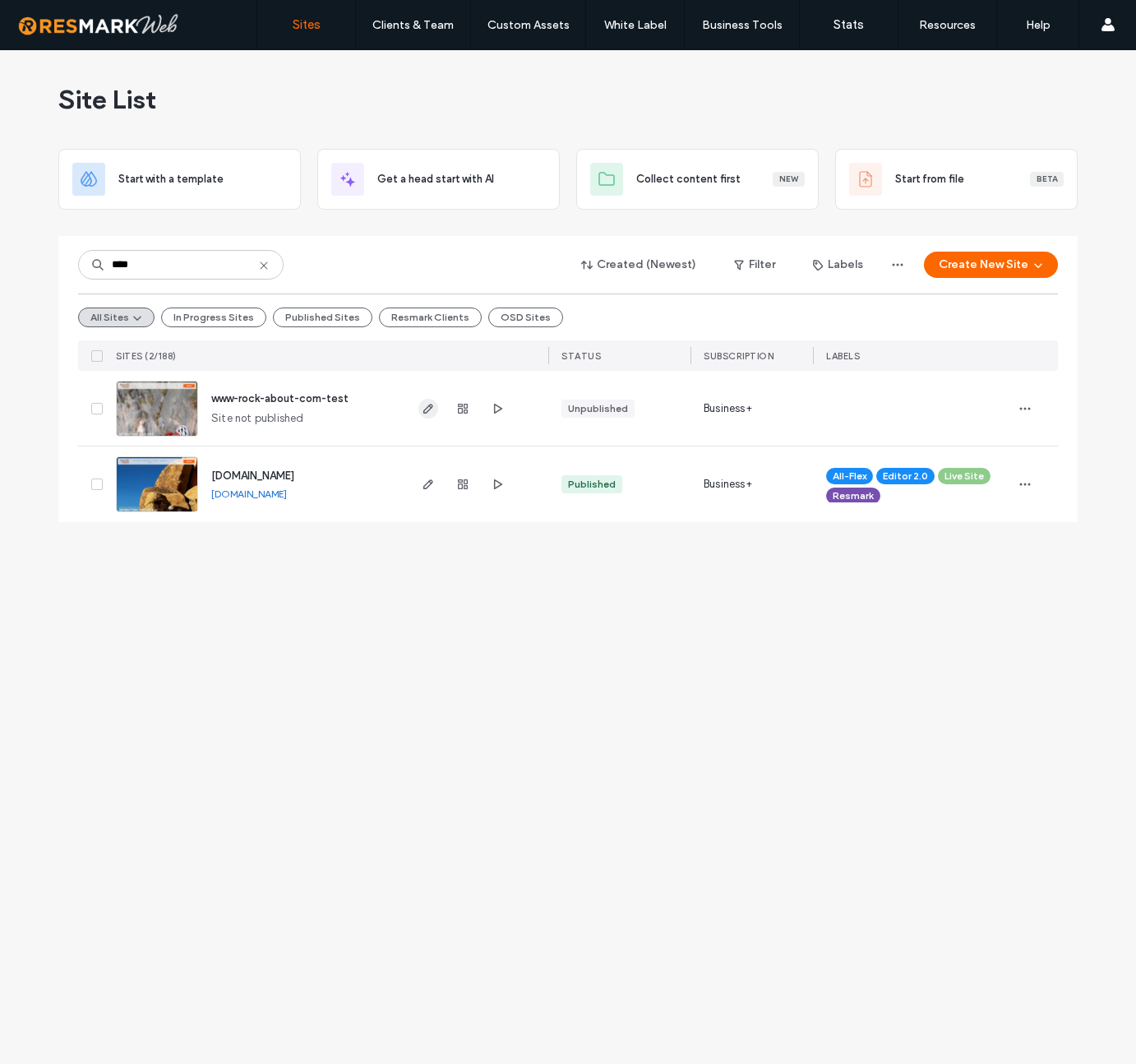
type input "****"
click at [425, 409] on use "button" at bounding box center [429, 409] width 10 height 10
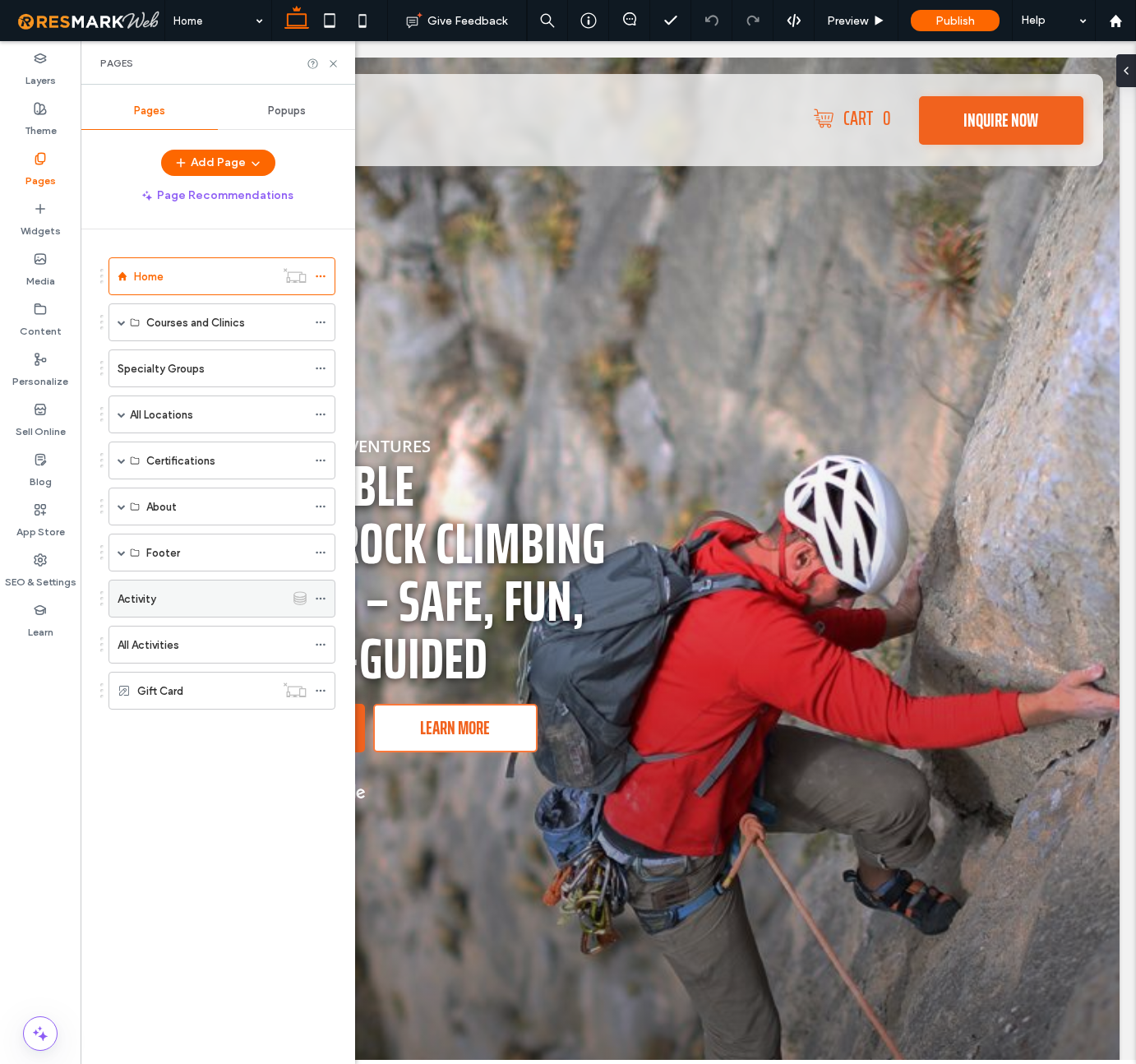
click at [322, 595] on icon at bounding box center [321, 598] width 12 height 12
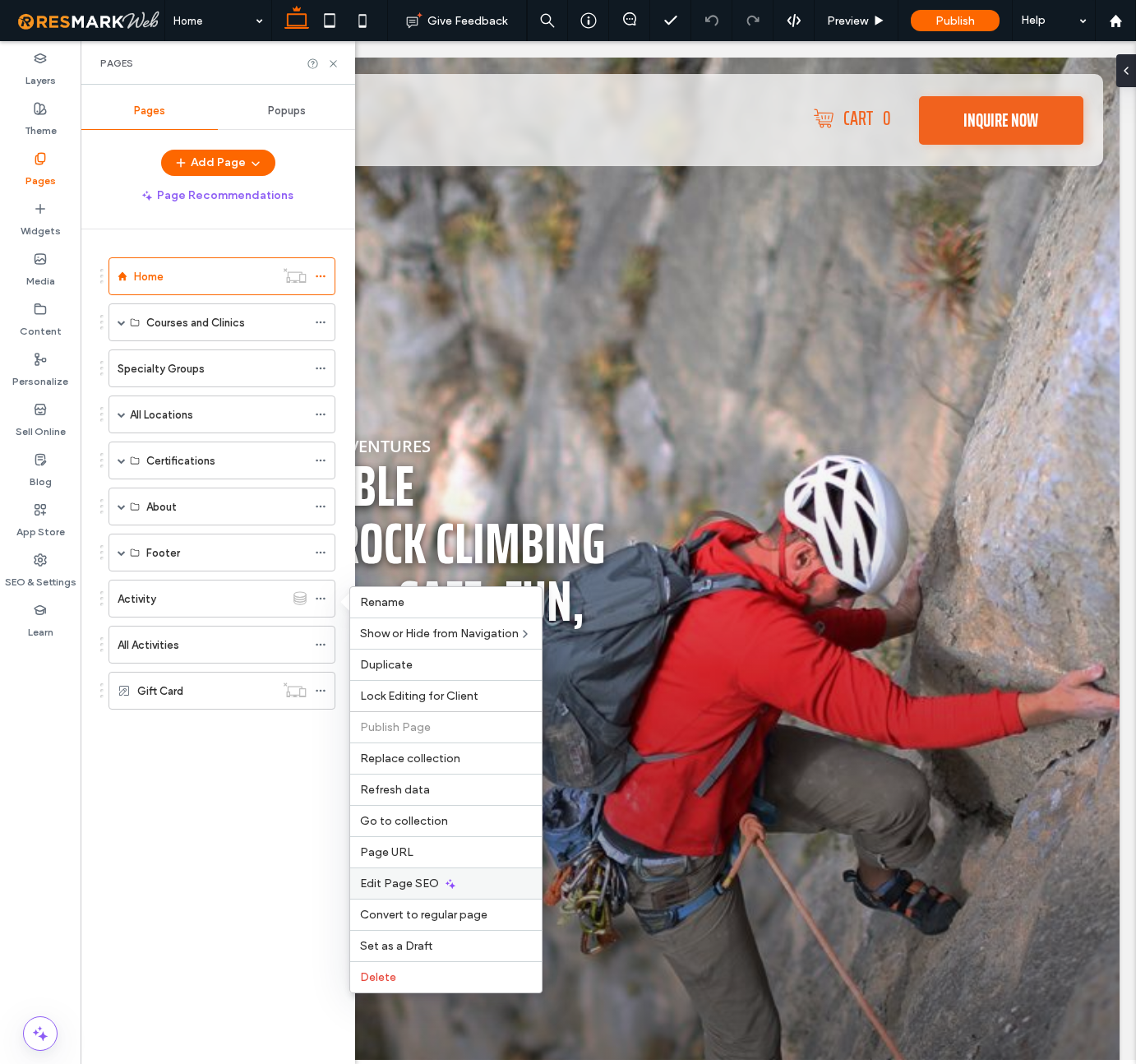
click at [403, 890] on div "Edit Page SEO" at bounding box center [446, 883] width 191 height 31
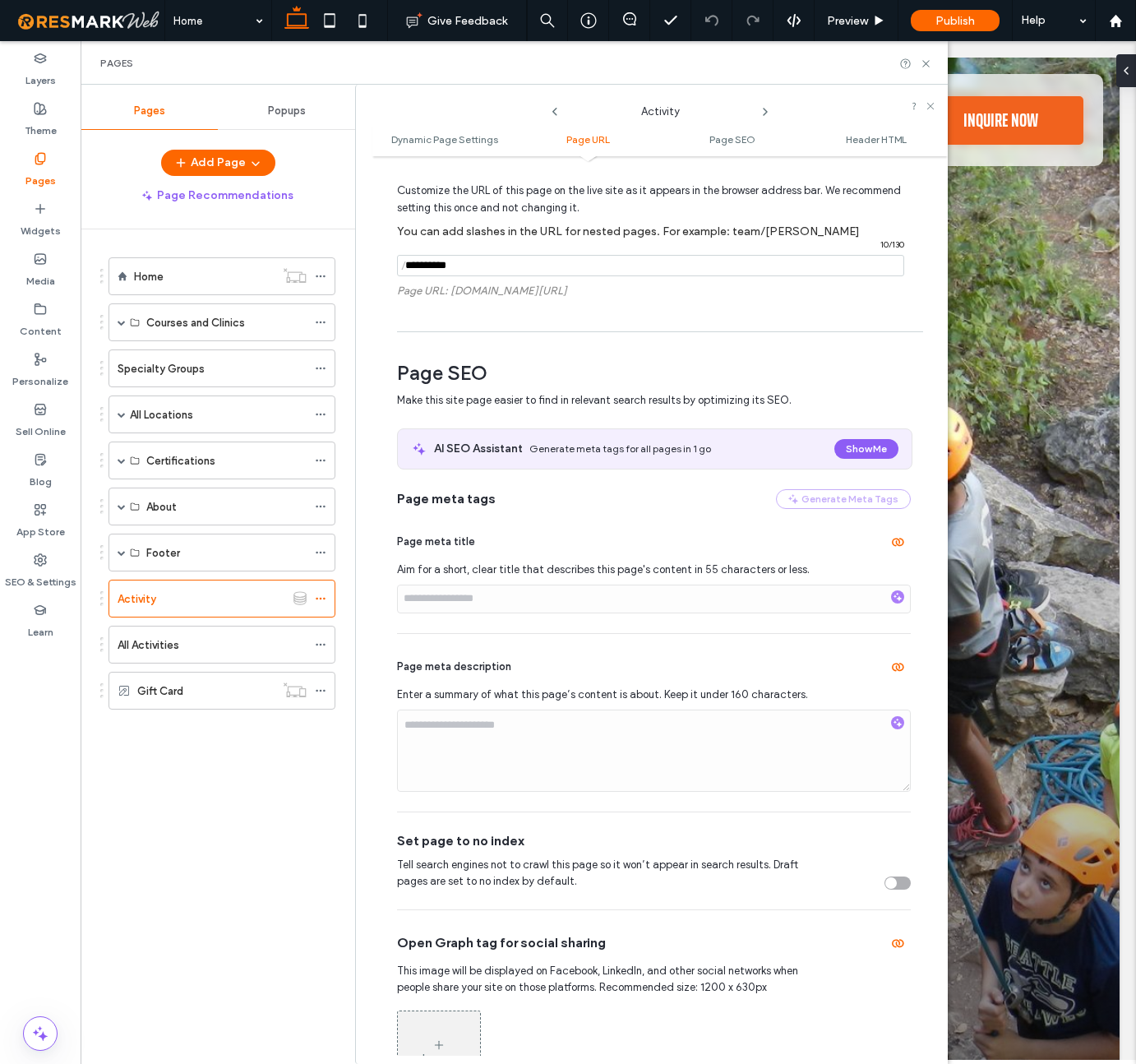
scroll to position [366, 0]
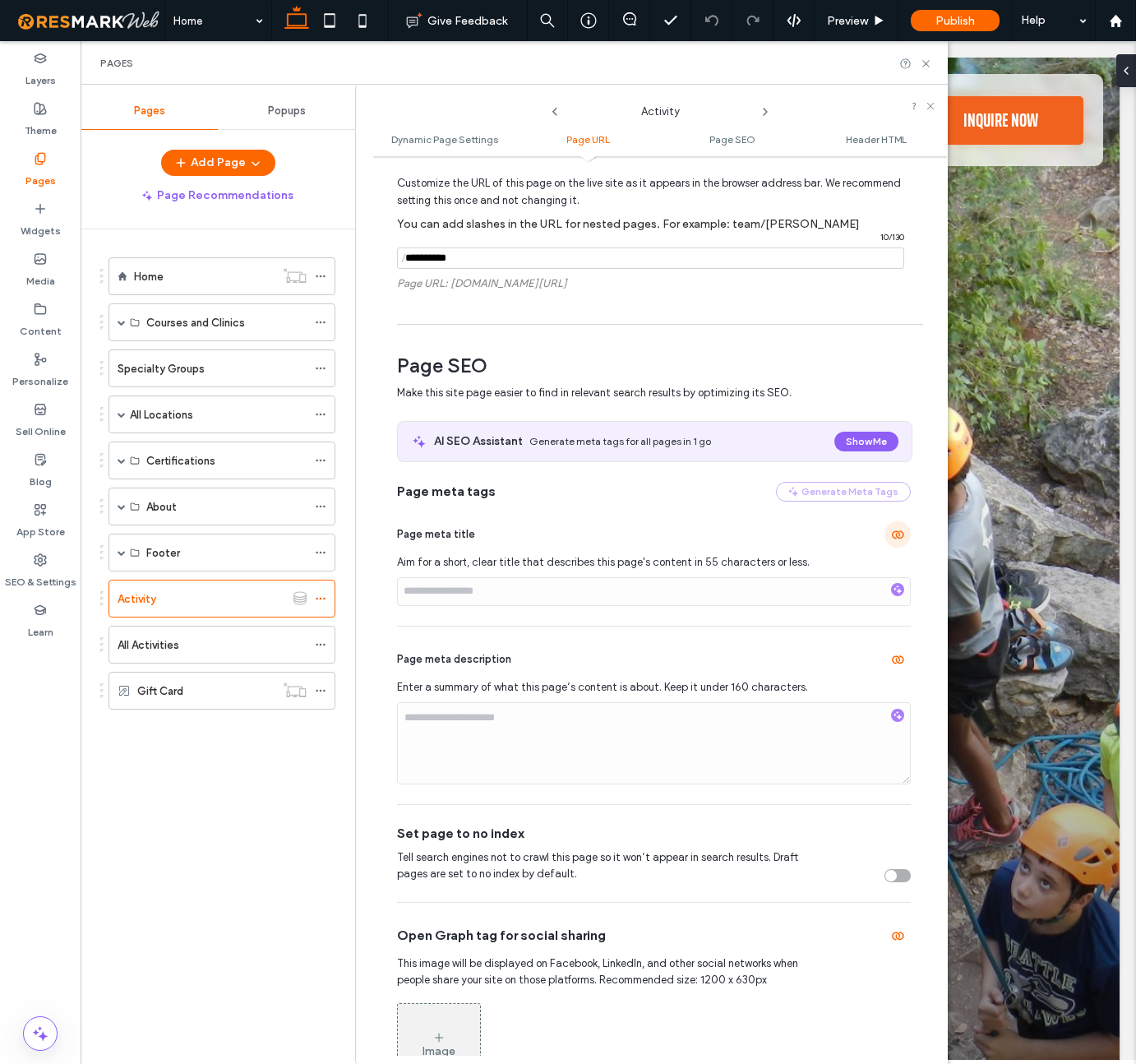
click at [891, 536] on icon "button" at bounding box center [898, 534] width 13 height 13
